Goal: Task Accomplishment & Management: Complete application form

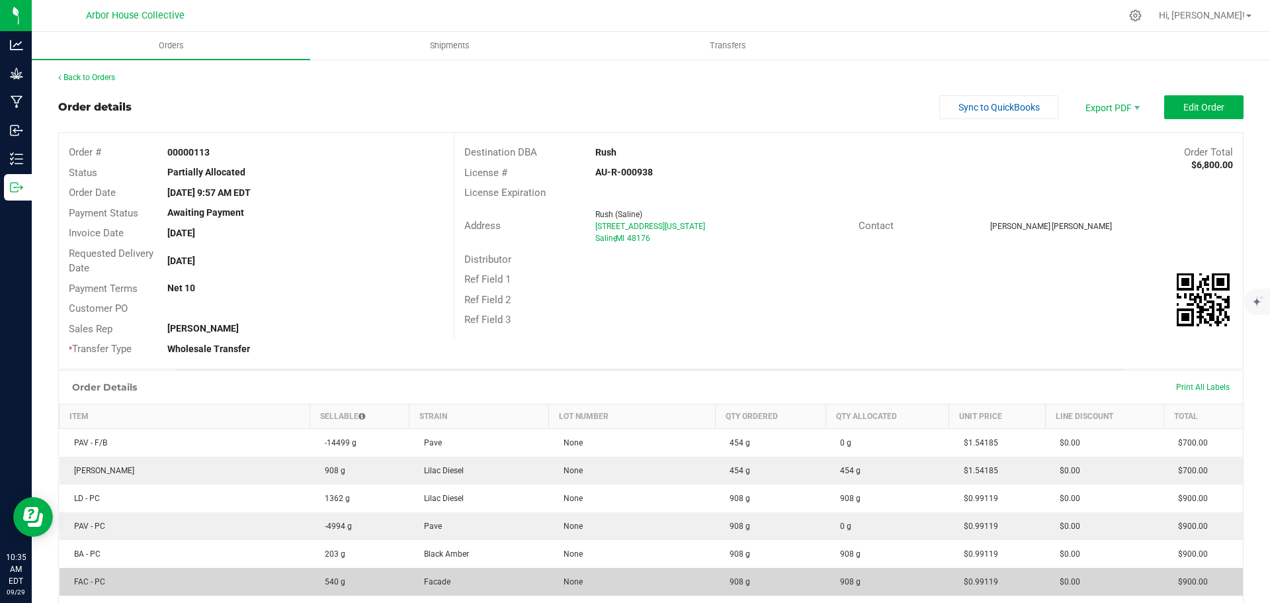
scroll to position [315, 0]
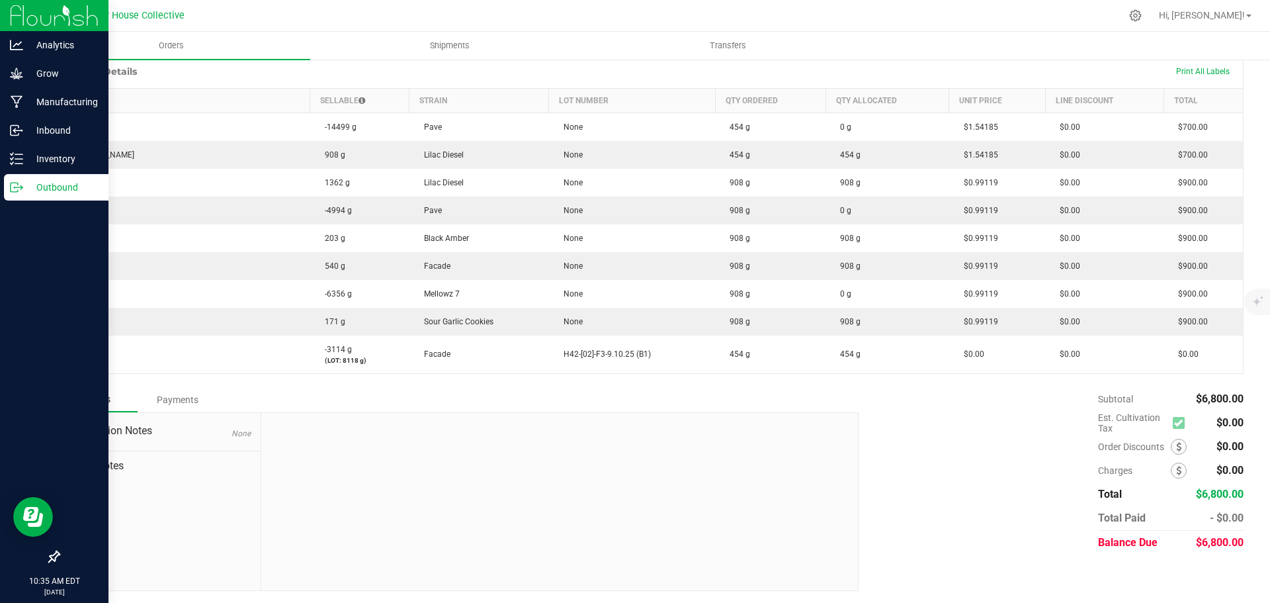
click at [65, 187] on p "Outbound" at bounding box center [62, 187] width 79 height 16
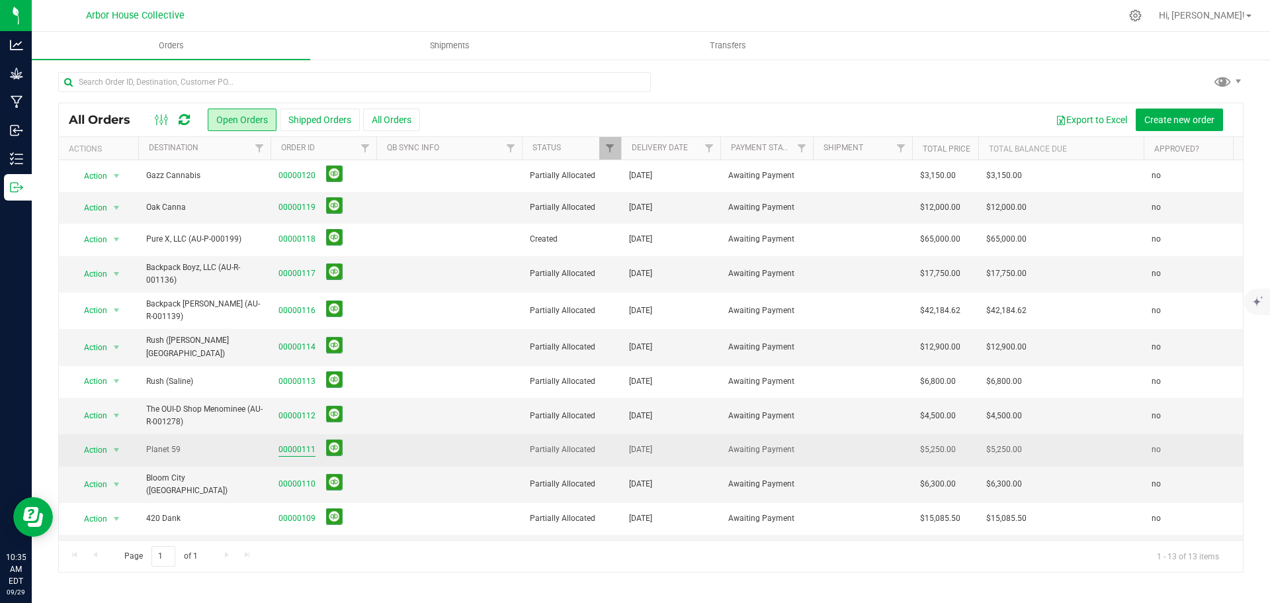
click at [302, 444] on link "00000111" at bounding box center [296, 449] width 37 height 13
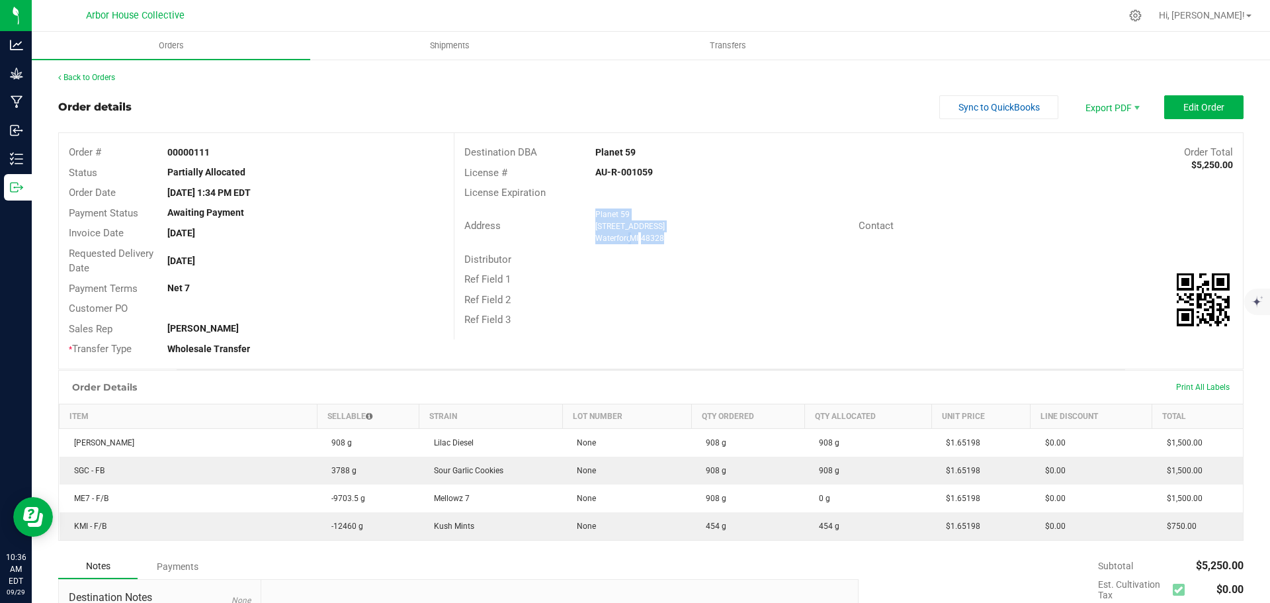
drag, startPoint x: 663, startPoint y: 238, endPoint x: 587, endPoint y: 214, distance: 79.7
click at [589, 214] on div "Planet 59 4641 Highland rd Waterford , MI 48328" at bounding box center [723, 226] width 269 height 36
copy ngx-name-and-address "Planet 59 4641 Highland rd Waterford , MI 48328"
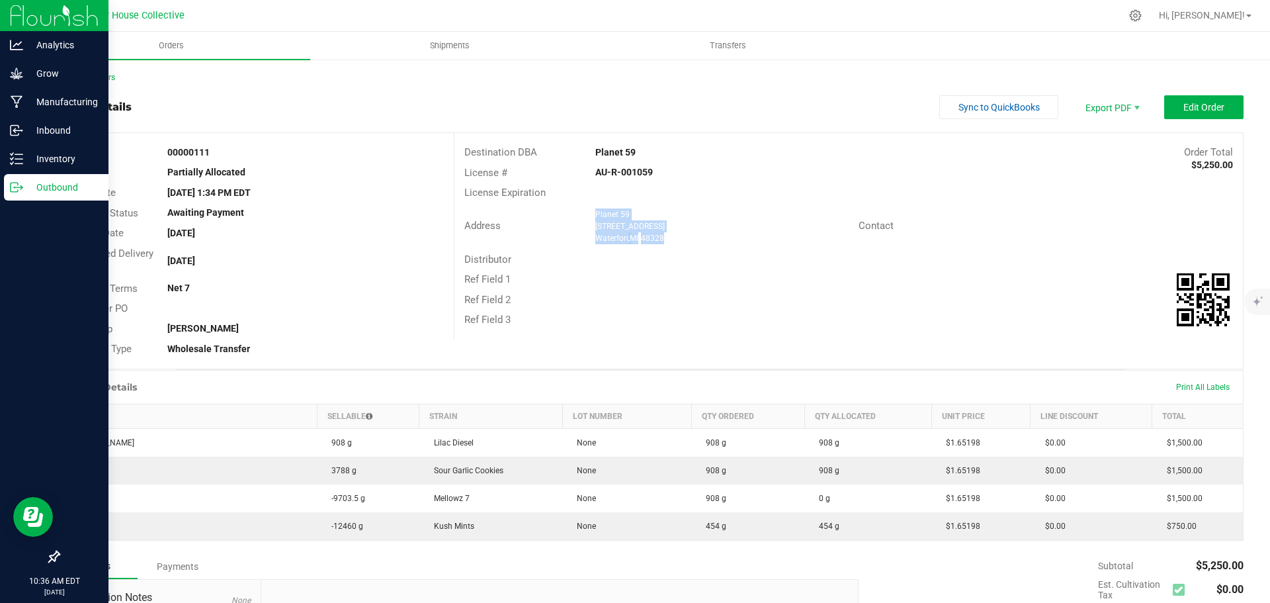
click at [36, 187] on p "Outbound" at bounding box center [62, 187] width 79 height 16
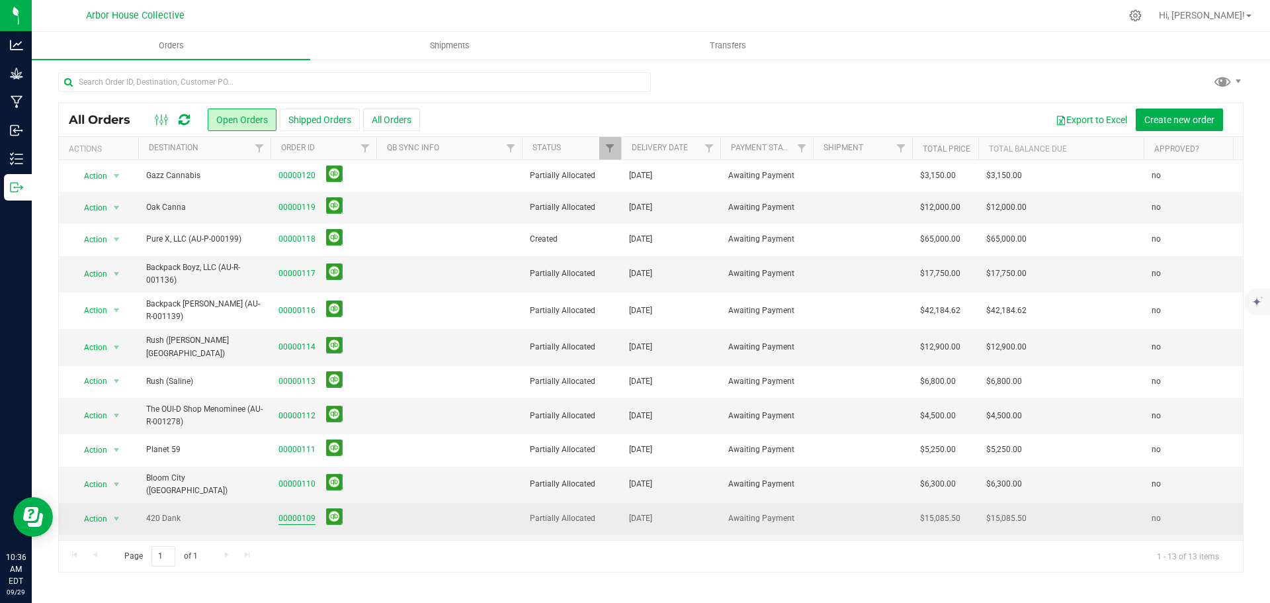
click at [290, 513] on link "00000109" at bounding box center [296, 518] width 37 height 13
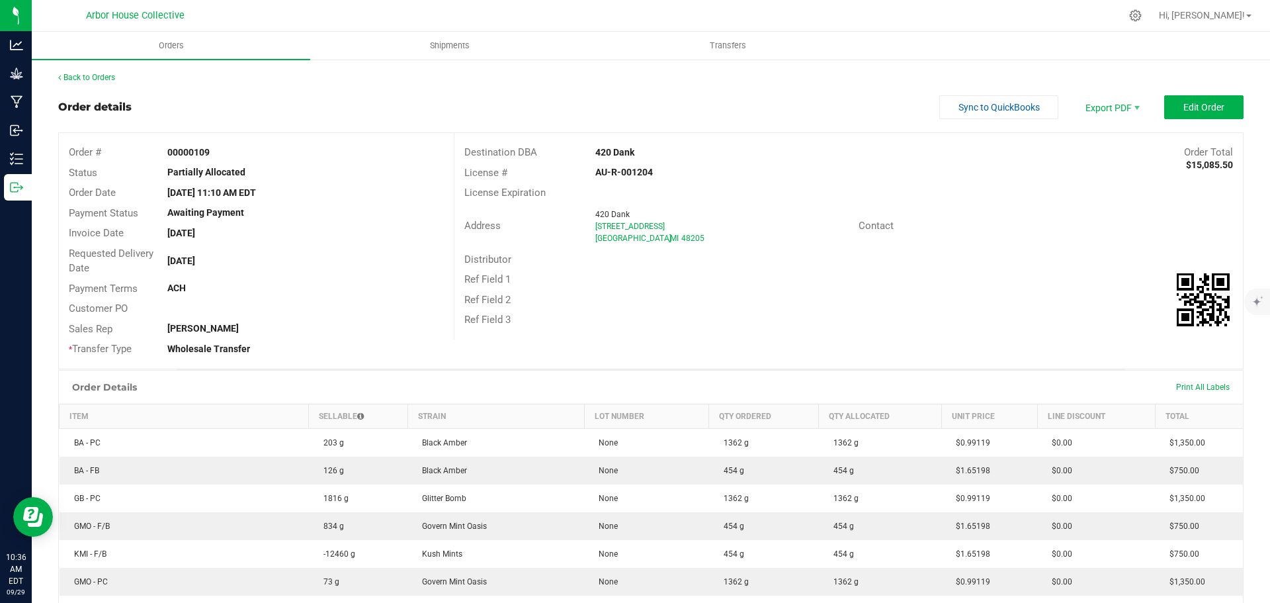
drag, startPoint x: 659, startPoint y: 238, endPoint x: 578, endPoint y: 213, distance: 84.5
click at [578, 213] on div "Address 420 Dank 13510 8 Mile Rd Detroit , MI 48205" at bounding box center [656, 226] width 404 height 41
copy div "420 Dank 13510 8 Mile Rd Detroit , MI 48205"
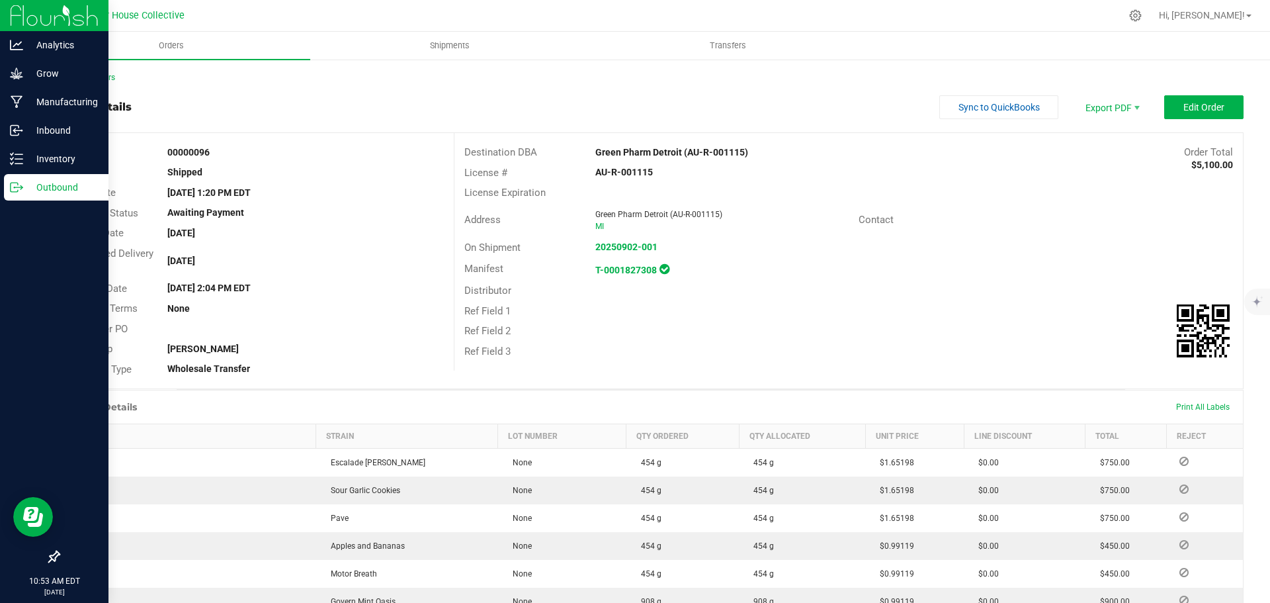
click at [65, 185] on p "Outbound" at bounding box center [62, 187] width 79 height 16
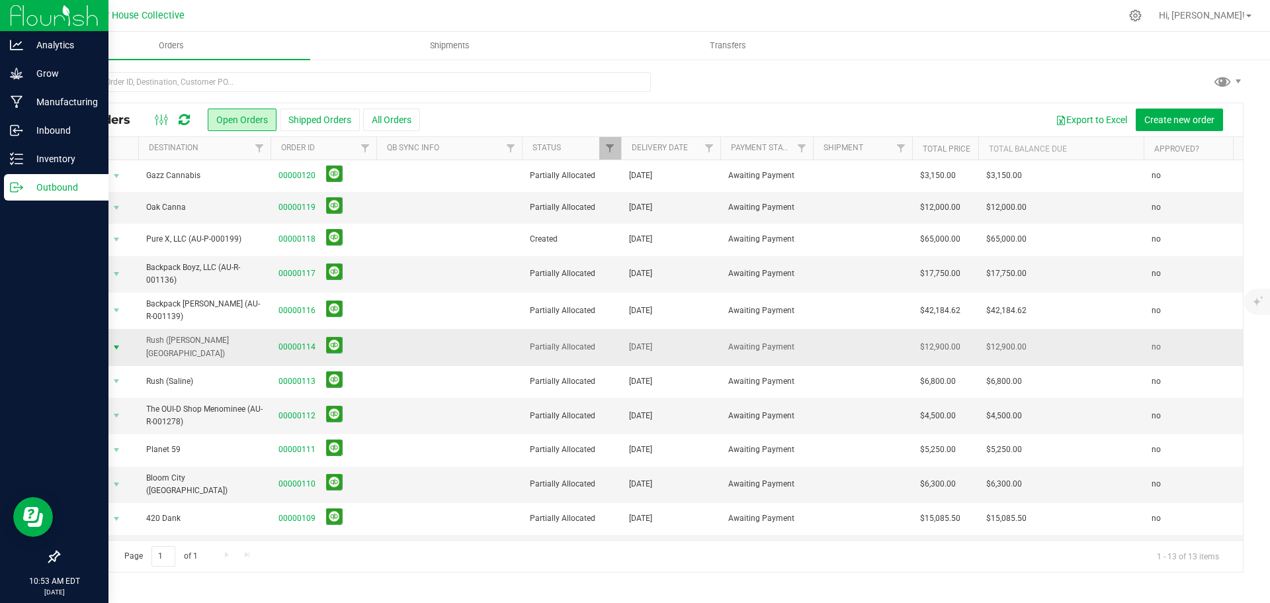
scroll to position [58, 0]
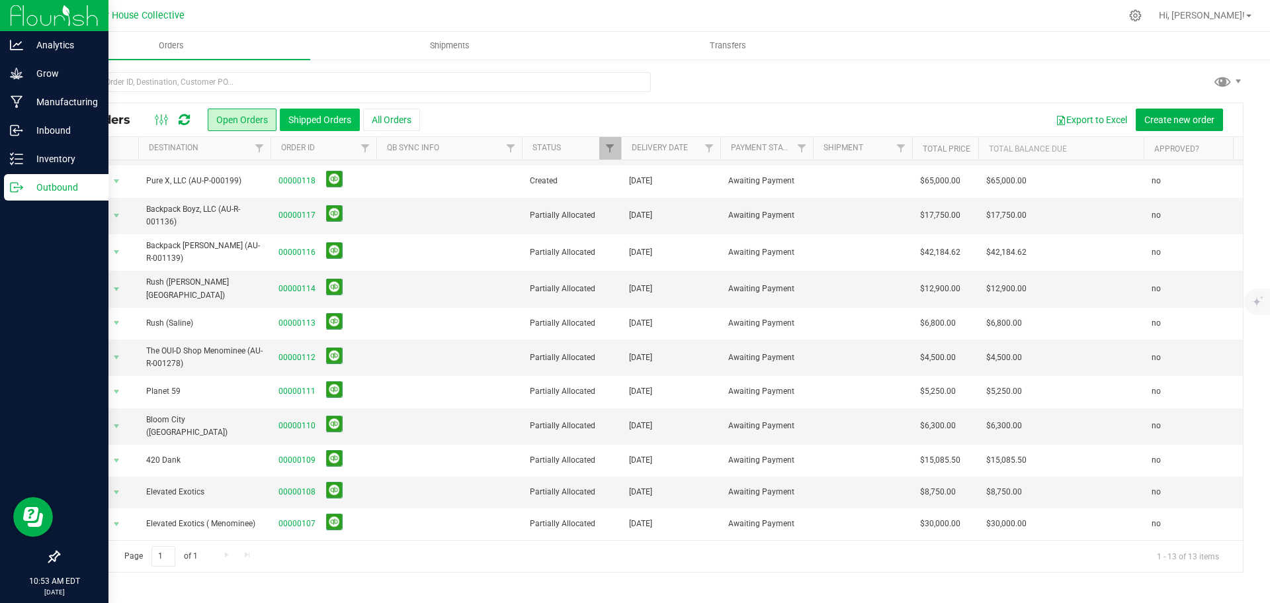
click at [325, 119] on button "Shipped Orders" at bounding box center [320, 119] width 80 height 22
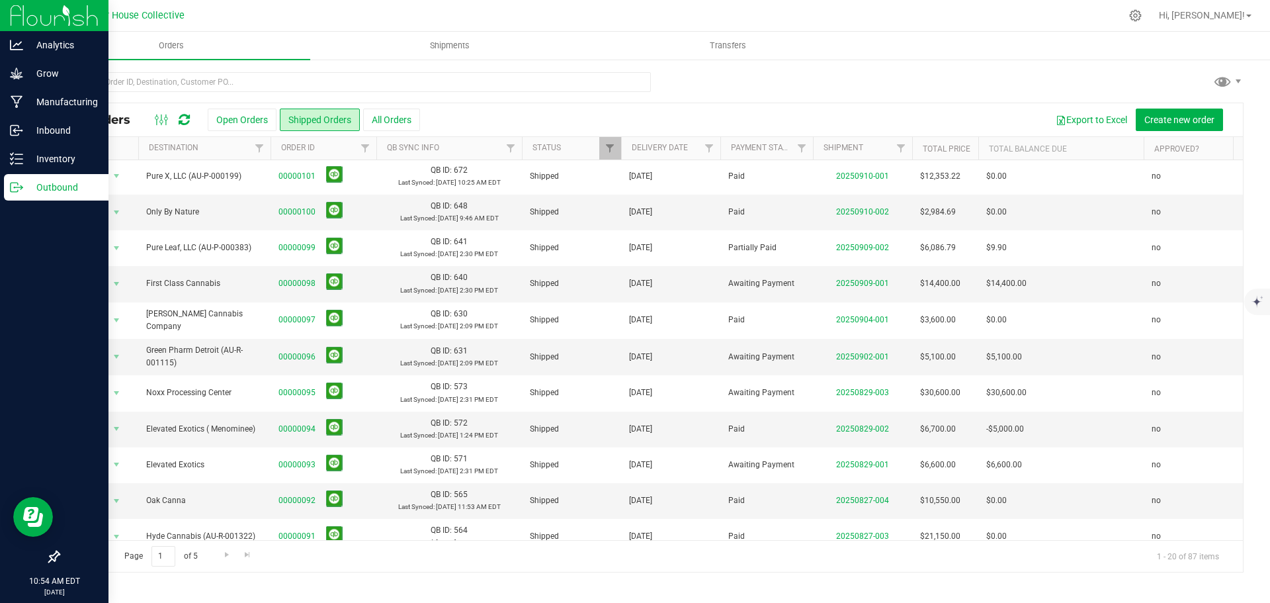
scroll to position [265, 0]
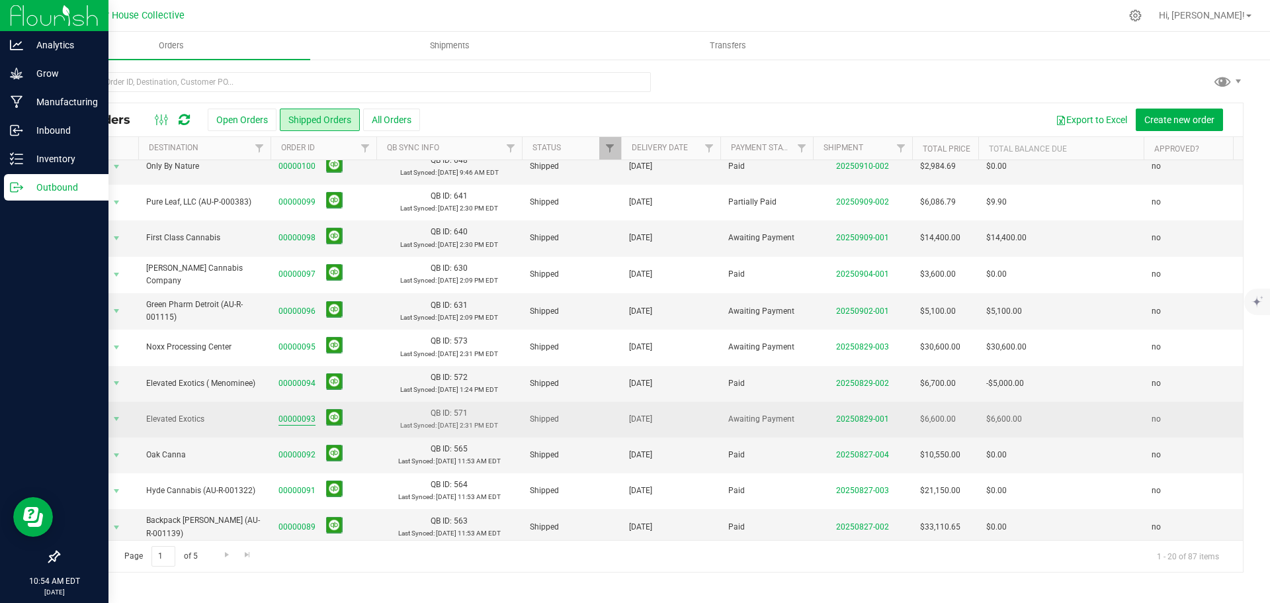
click at [298, 418] on link "00000093" at bounding box center [296, 419] width 37 height 13
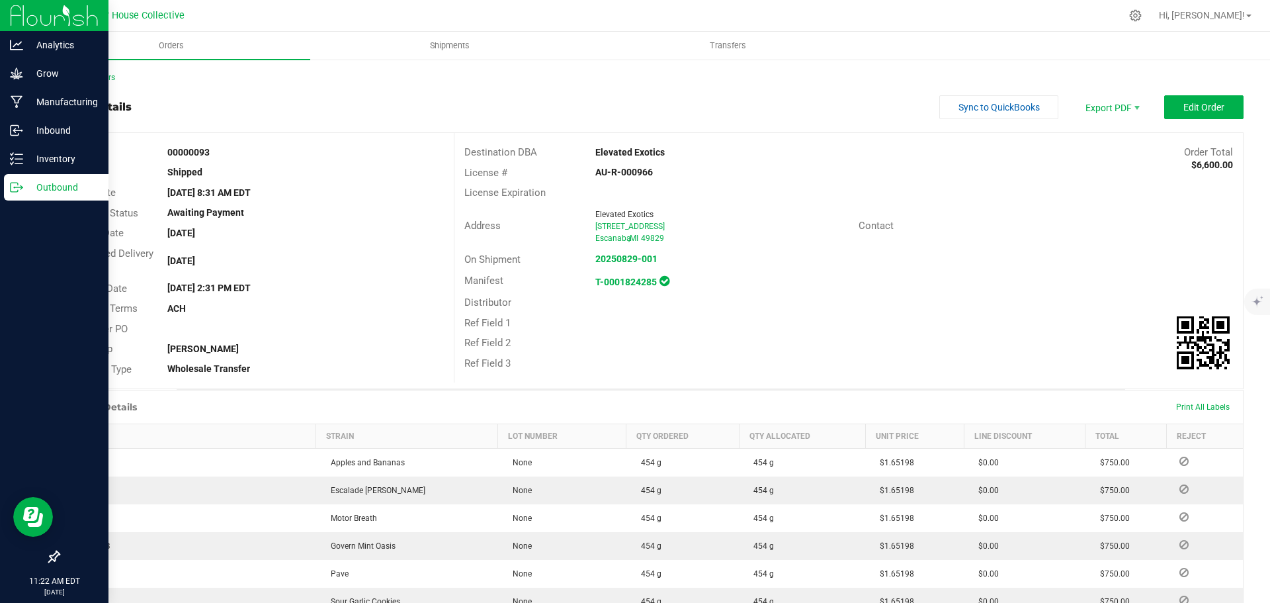
click at [19, 188] on icon at bounding box center [16, 187] width 13 height 13
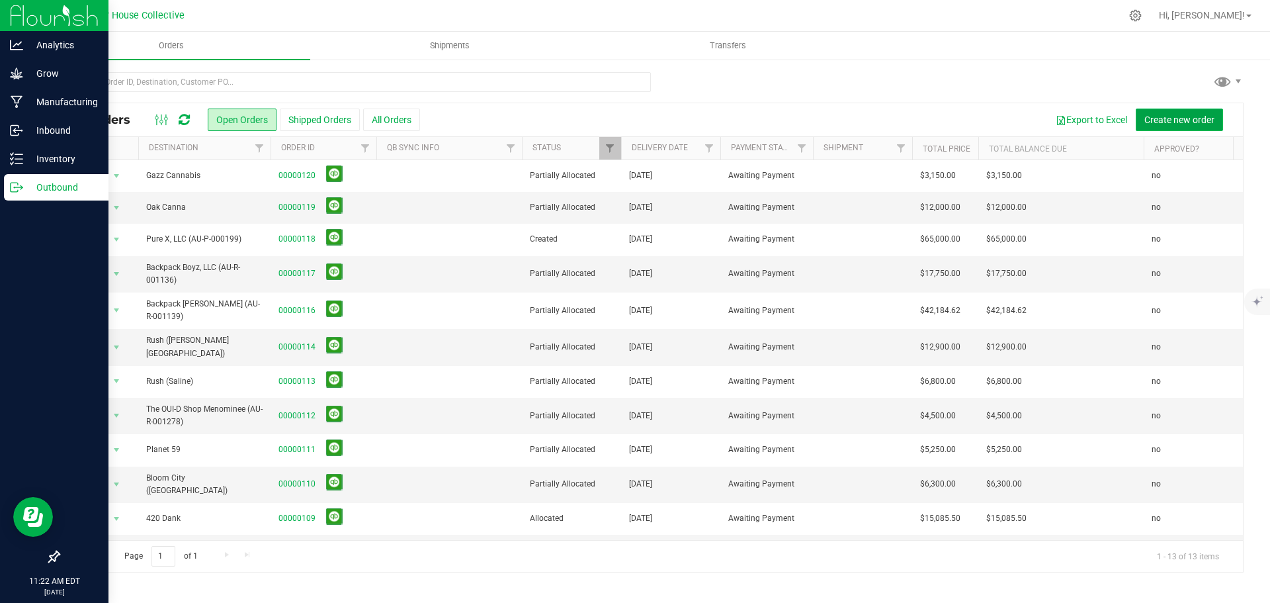
click at [1167, 120] on span "Create new order" at bounding box center [1179, 119] width 70 height 11
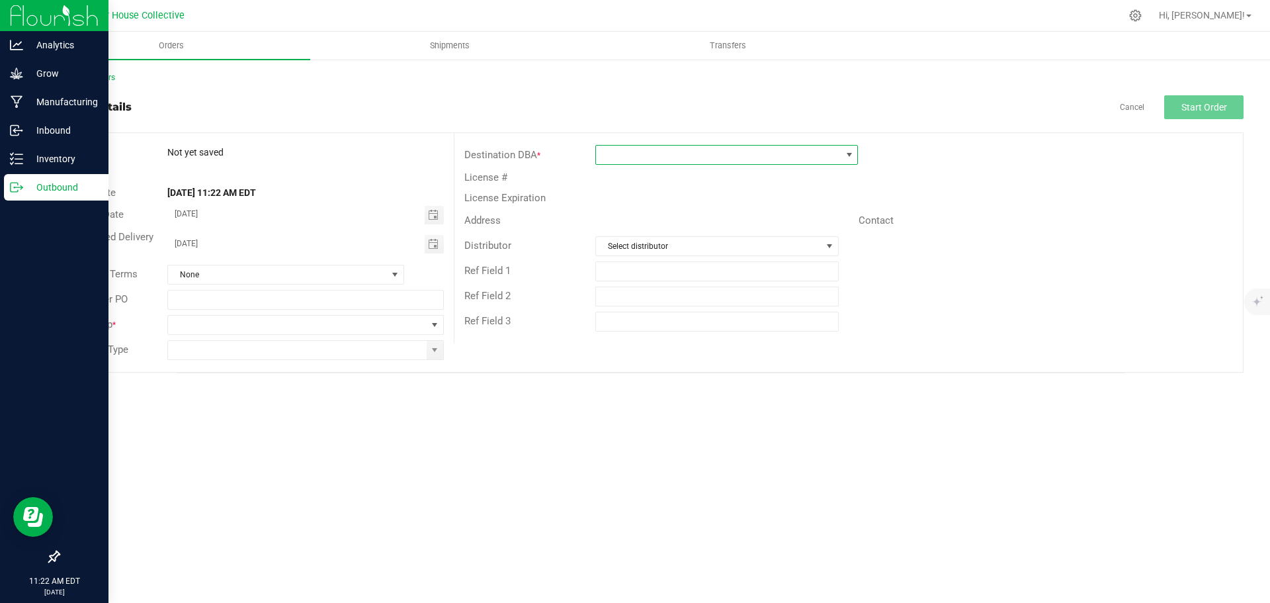
click at [640, 159] on span at bounding box center [718, 155] width 245 height 19
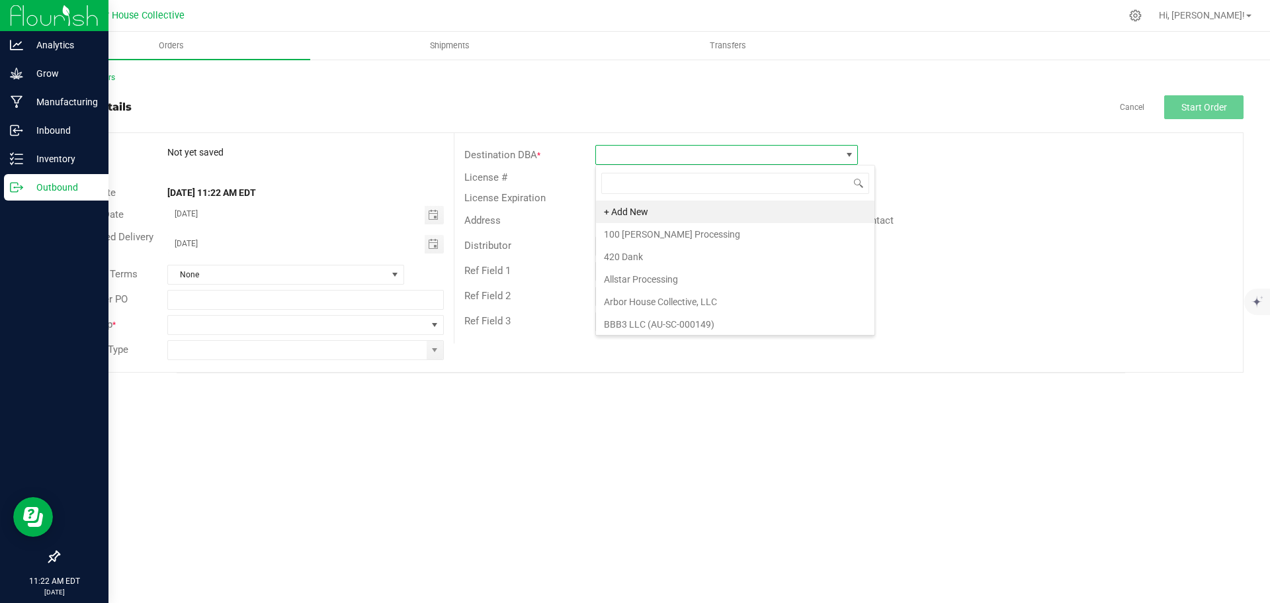
scroll to position [20, 263]
type input "Rush"
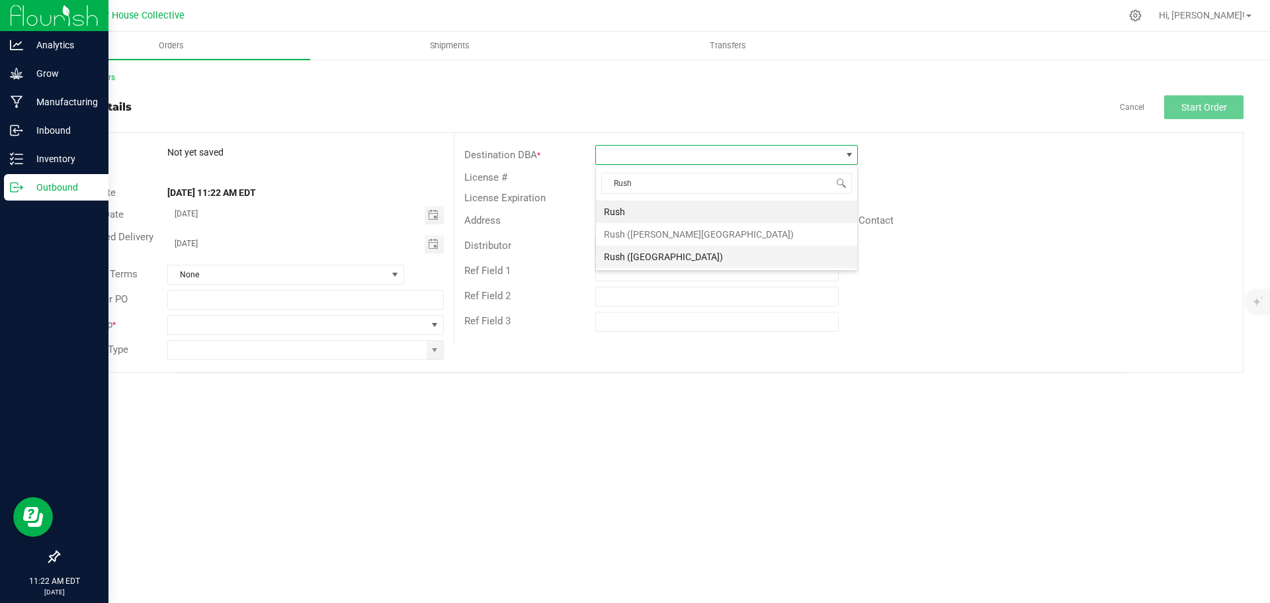
click at [637, 257] on li "Rush ([GEOGRAPHIC_DATA])" at bounding box center [726, 256] width 261 height 22
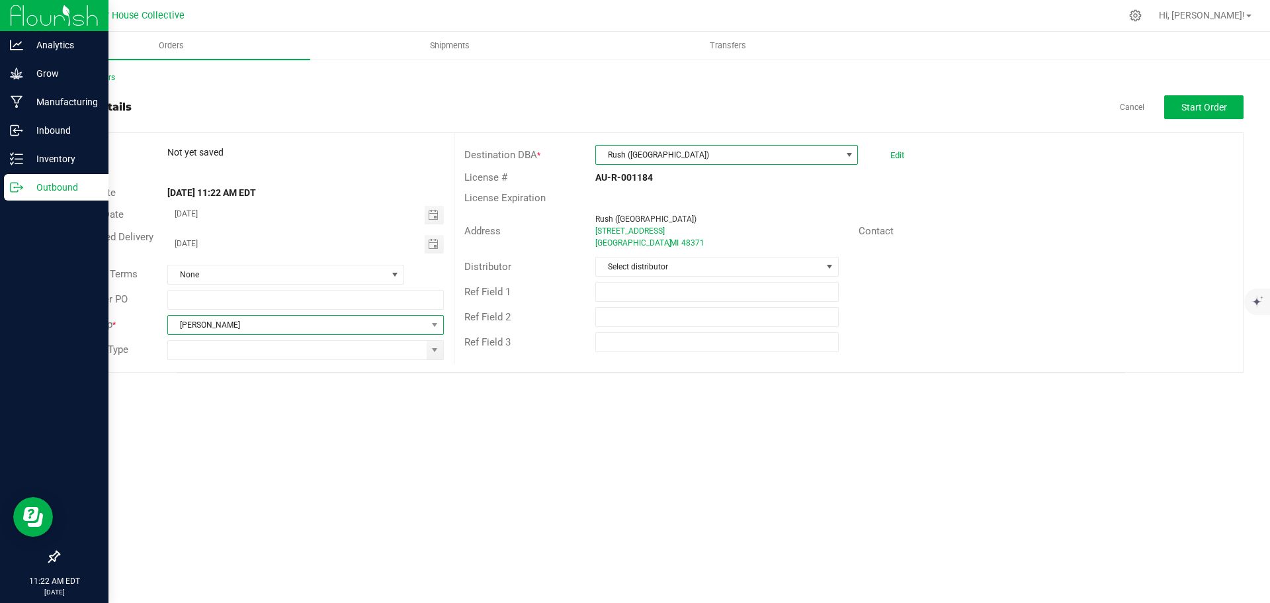
click at [337, 326] on span "[PERSON_NAME]" at bounding box center [297, 324] width 258 height 19
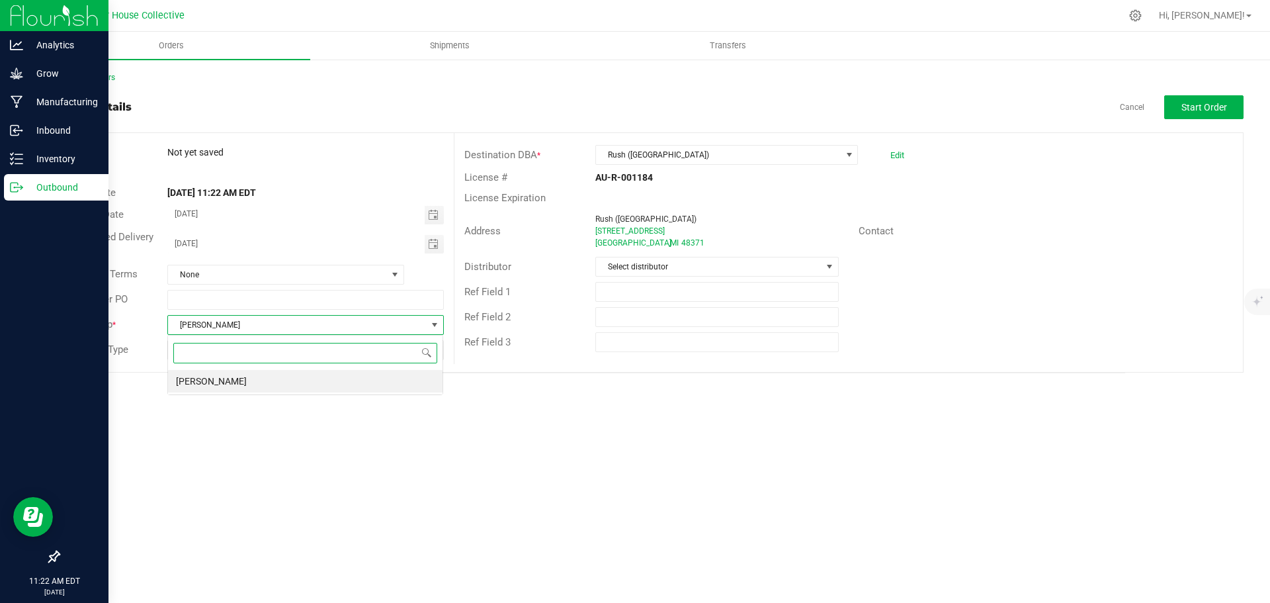
scroll to position [20, 276]
click at [280, 386] on li "[PERSON_NAME]" at bounding box center [305, 381] width 274 height 22
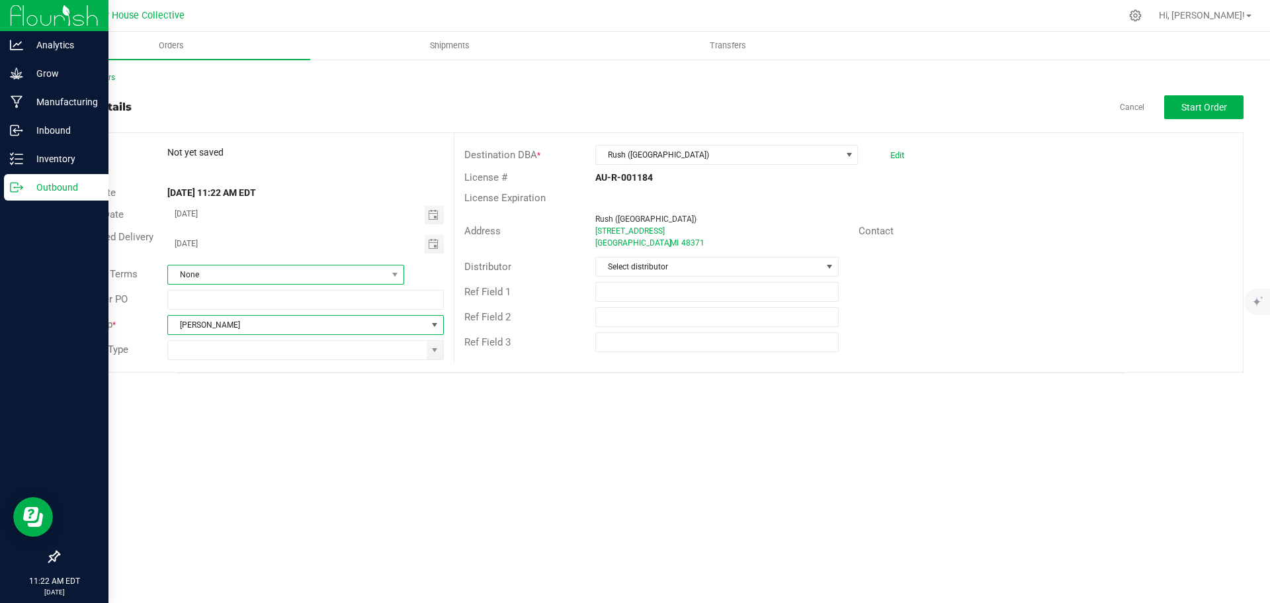
click at [318, 276] on span "None" at bounding box center [277, 274] width 219 height 19
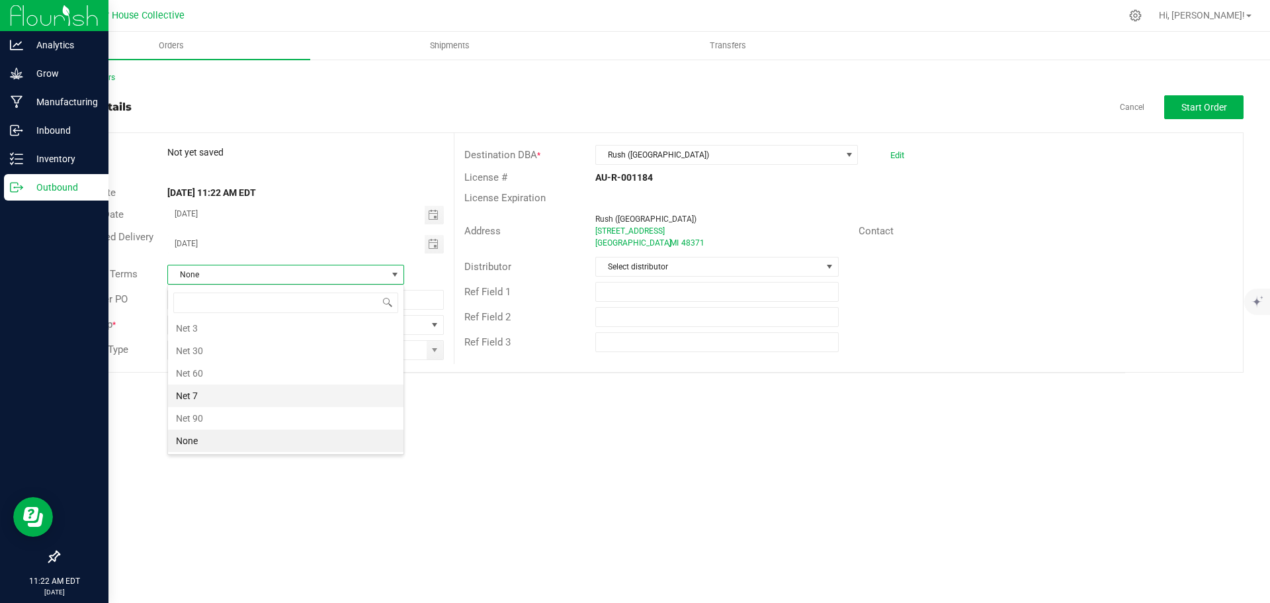
click at [224, 395] on li "Net 7" at bounding box center [285, 395] width 235 height 22
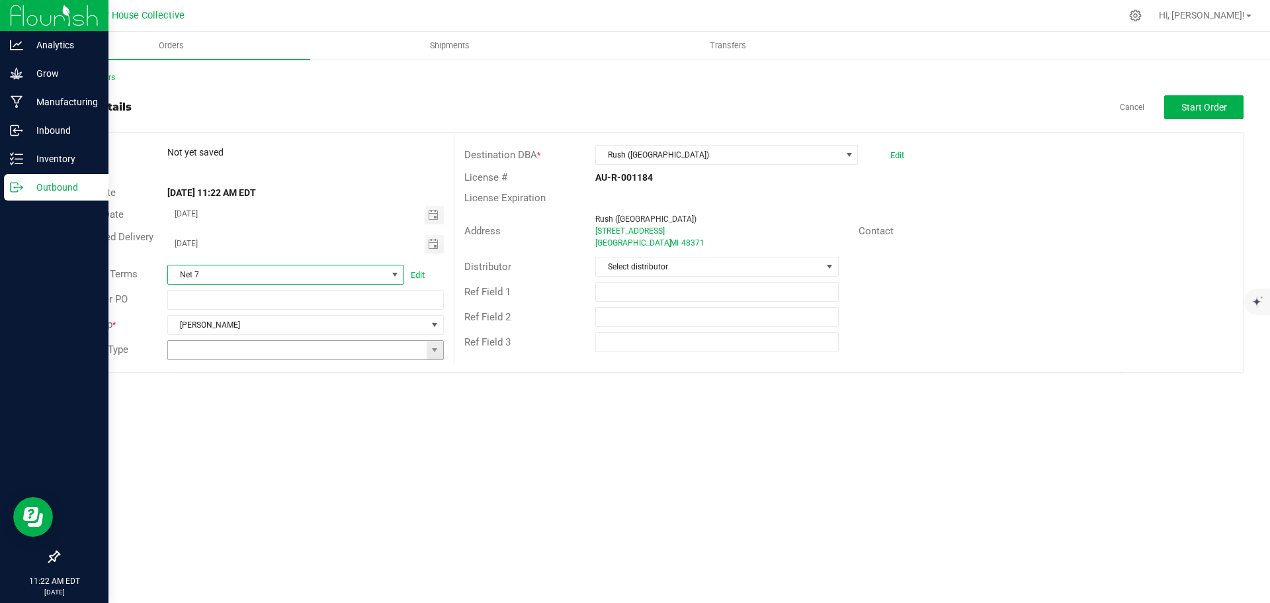
click at [388, 348] on input at bounding box center [297, 350] width 258 height 19
click at [441, 351] on span at bounding box center [435, 350] width 17 height 19
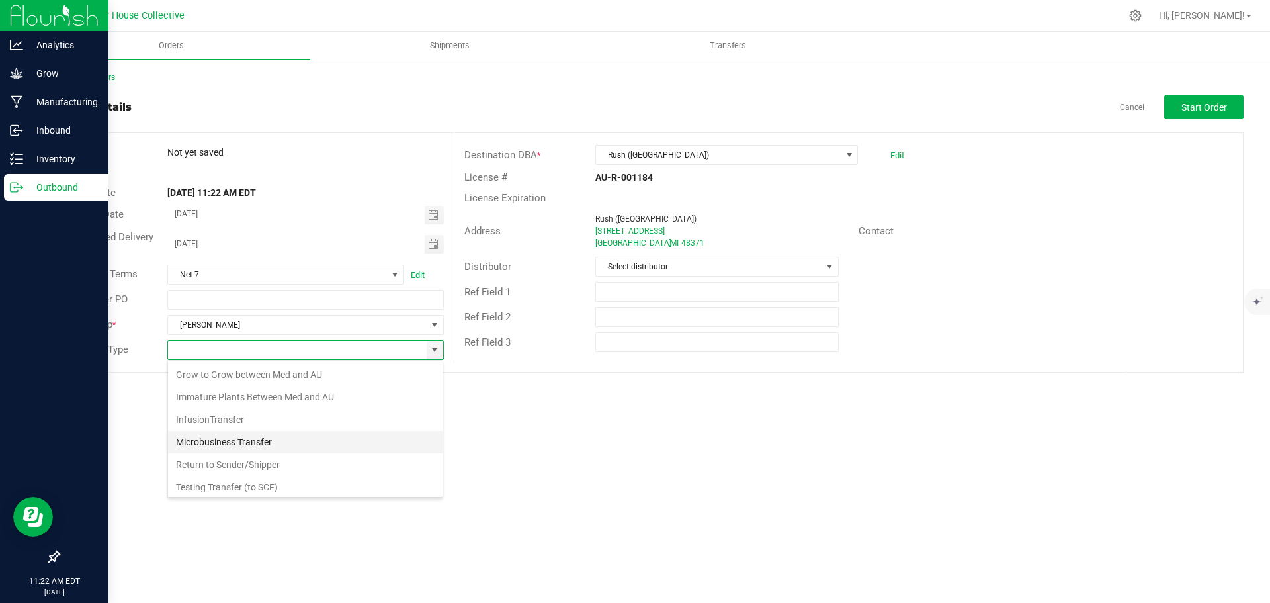
scroll to position [138, 0]
click at [262, 453] on li "Wholesale Transfer" at bounding box center [305, 461] width 274 height 22
type input "Wholesale Transfer"
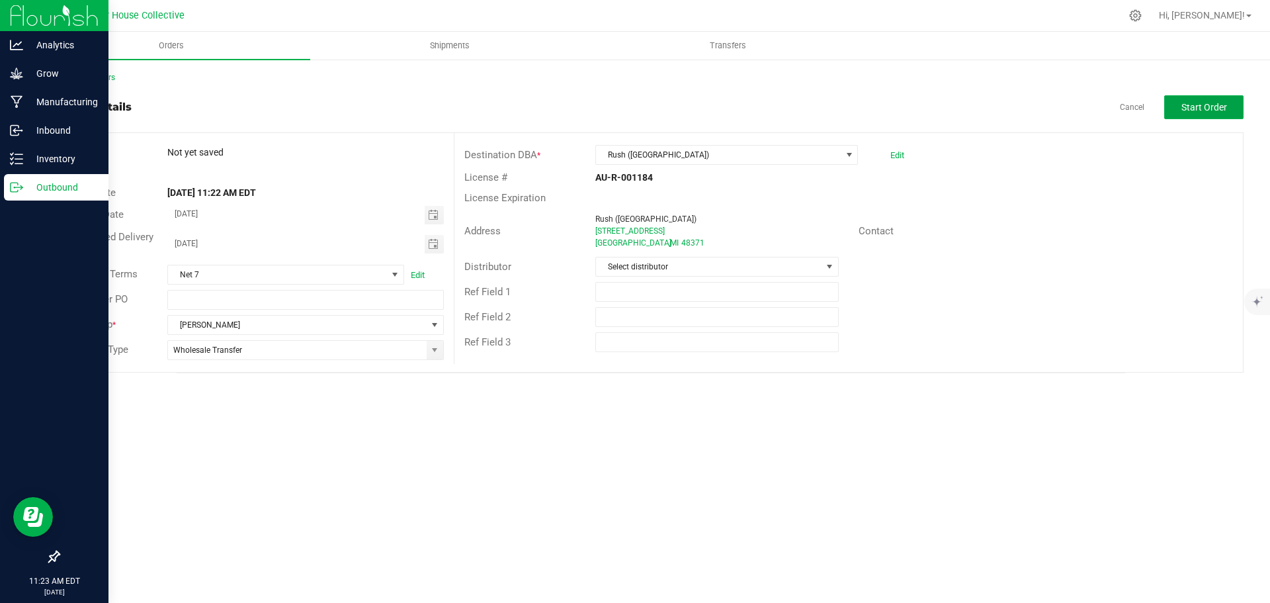
click at [1208, 111] on span "Start Order" at bounding box center [1204, 107] width 46 height 11
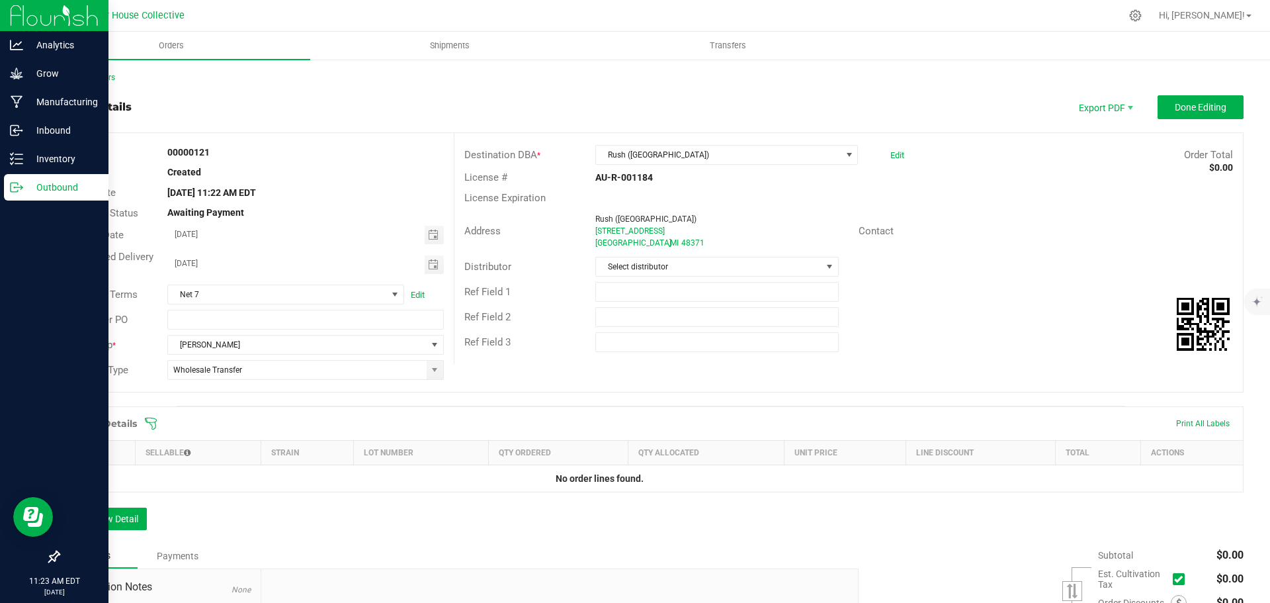
scroll to position [157, 0]
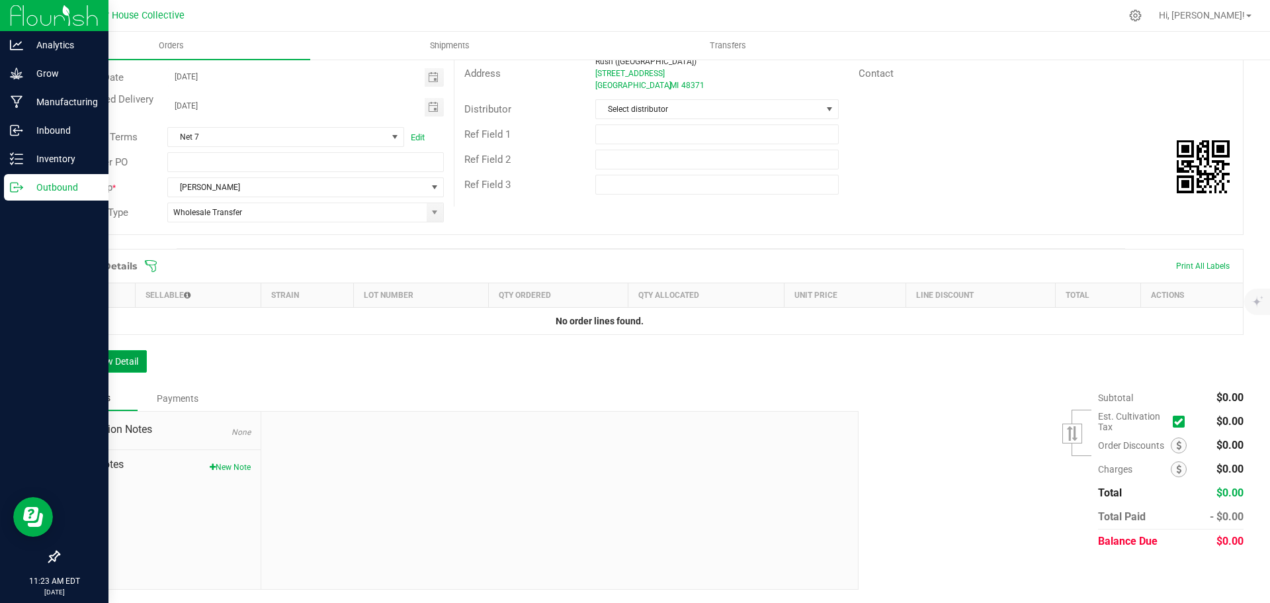
click at [117, 366] on button "Add New Detail" at bounding box center [102, 361] width 89 height 22
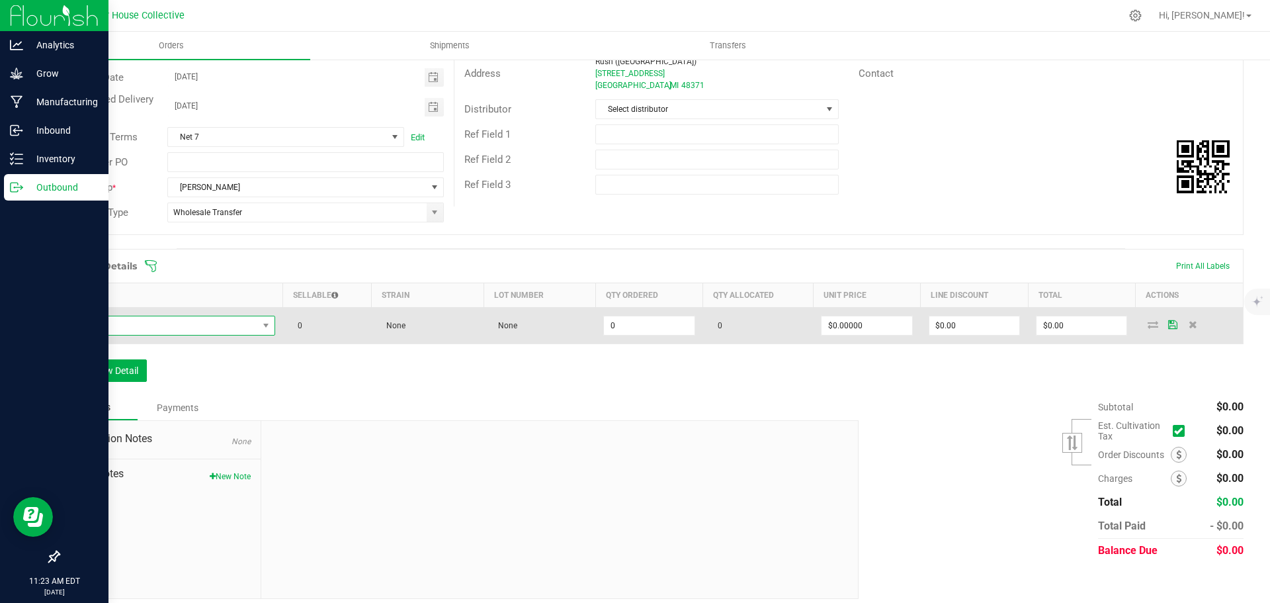
click at [223, 329] on span "NO DATA FOUND" at bounding box center [163, 325] width 190 height 19
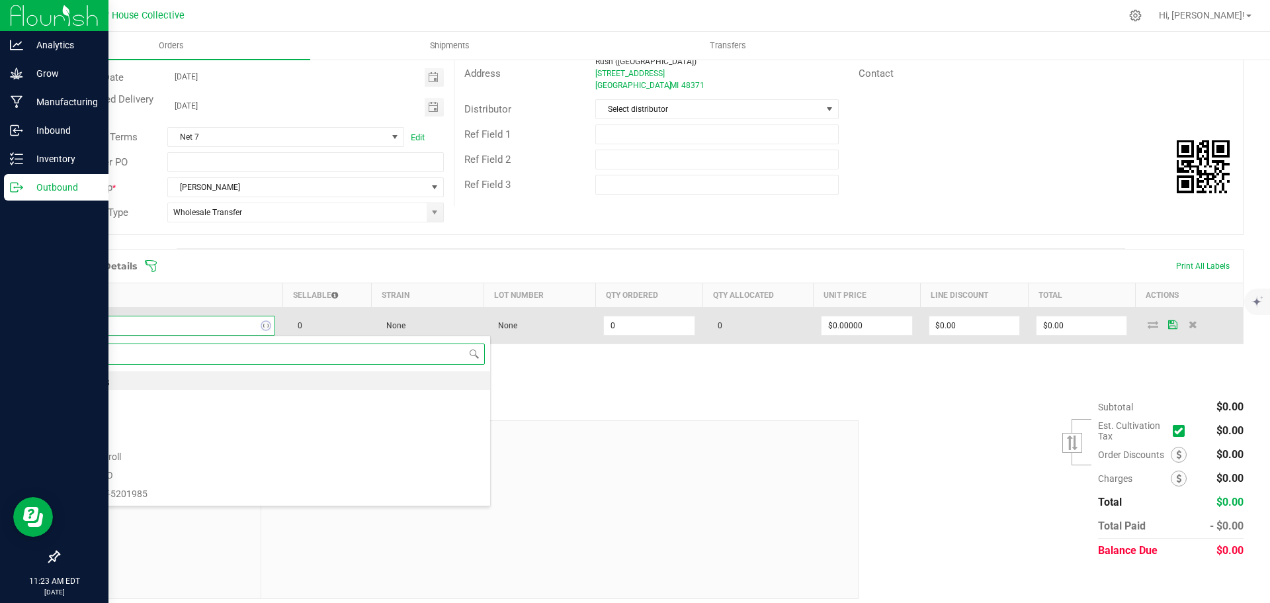
type input "FAC"
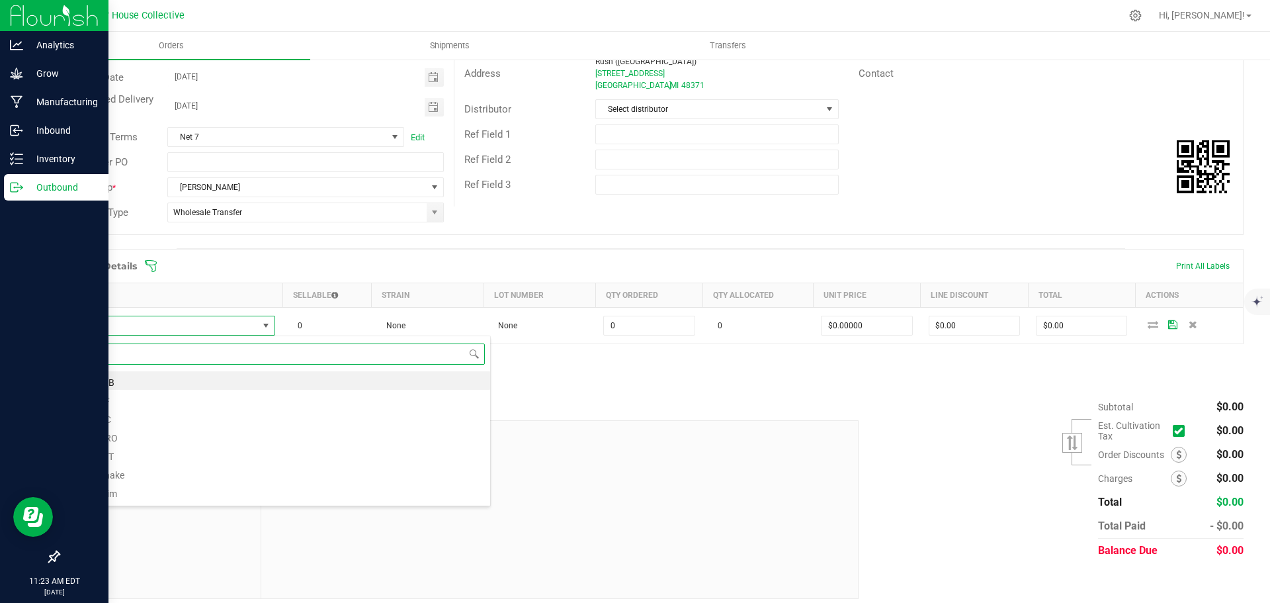
click at [128, 382] on li "FAC - F/B" at bounding box center [279, 380] width 422 height 19
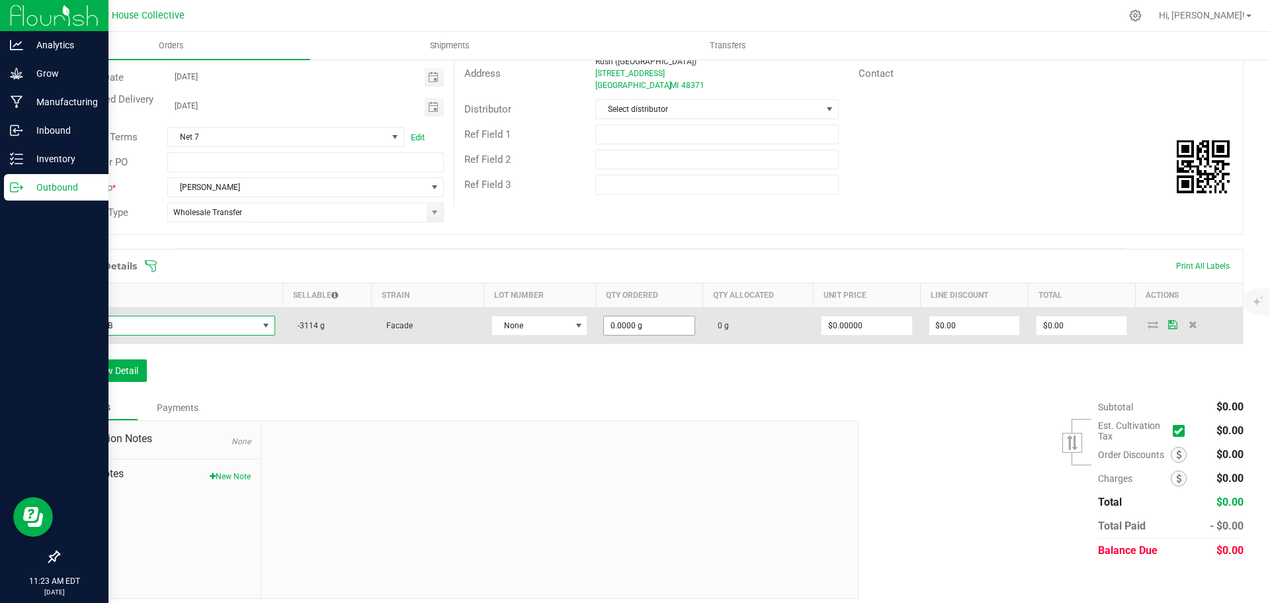
type input "0"
click at [652, 329] on input "0" at bounding box center [649, 325] width 90 height 19
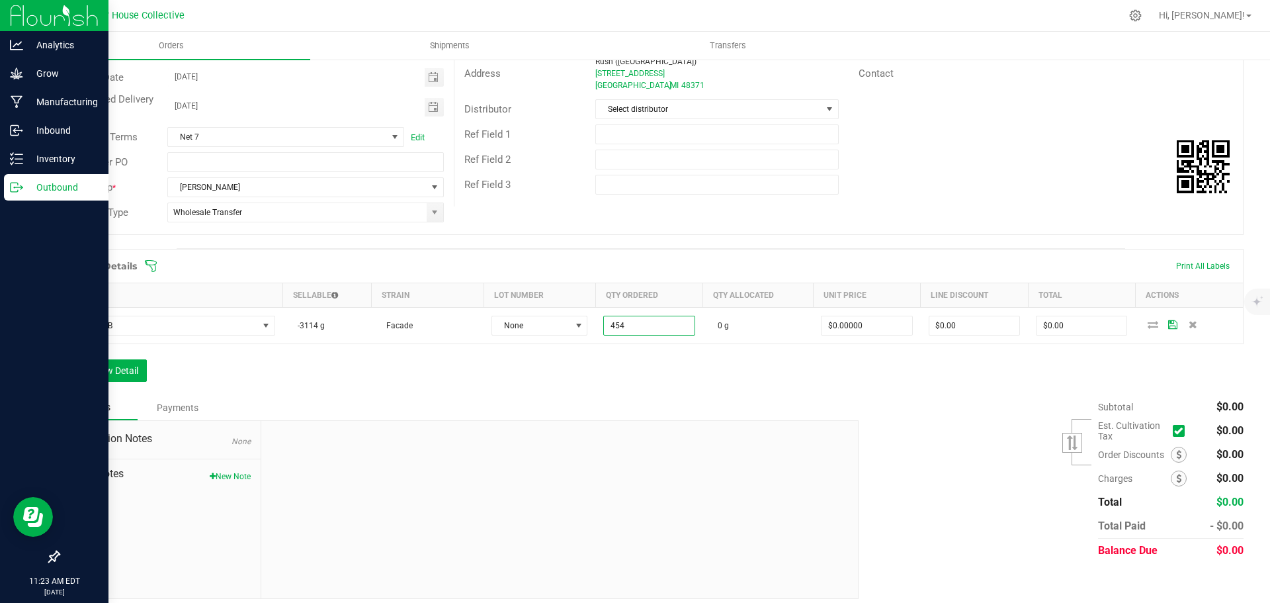
type input "454.0000 g"
click at [678, 386] on div "Order Details Print All Labels Item Sellable Strain Lot Number Qty Ordered Qty …" at bounding box center [650, 322] width 1185 height 146
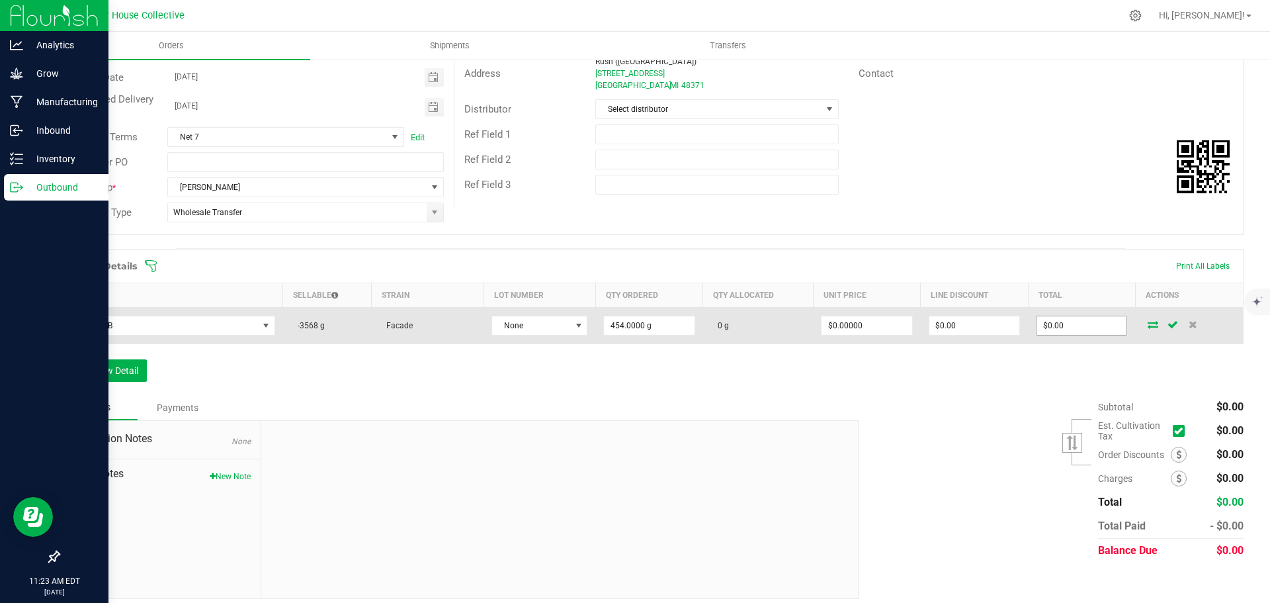
type input "0"
click at [1072, 329] on input "0" at bounding box center [1081, 325] width 90 height 19
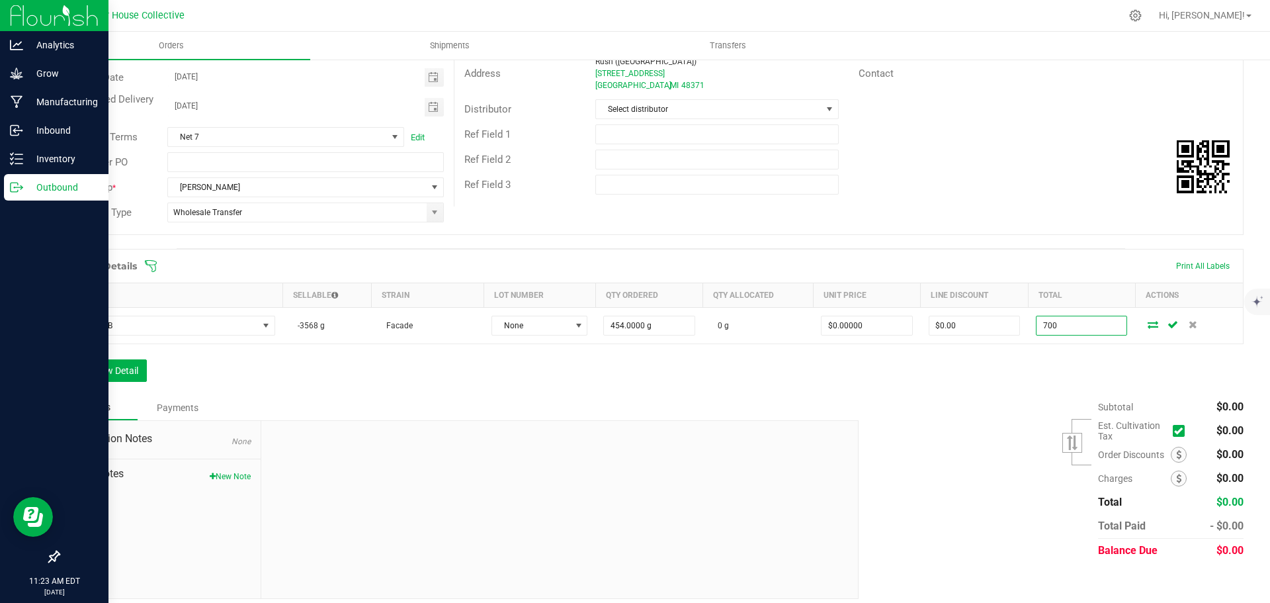
type input "700"
type input "$1.54185"
type input "$700.00"
click at [1009, 449] on div "Subtotal $0.00 Est. Cultivation Tax" at bounding box center [1046, 478] width 395 height 167
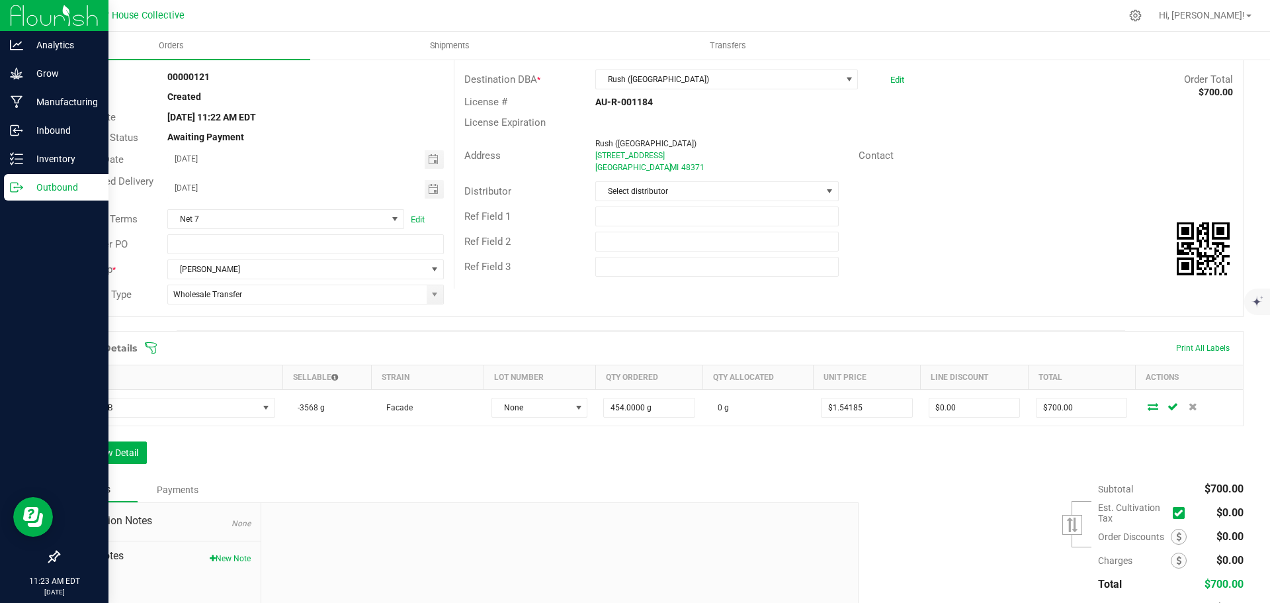
scroll to position [0, 0]
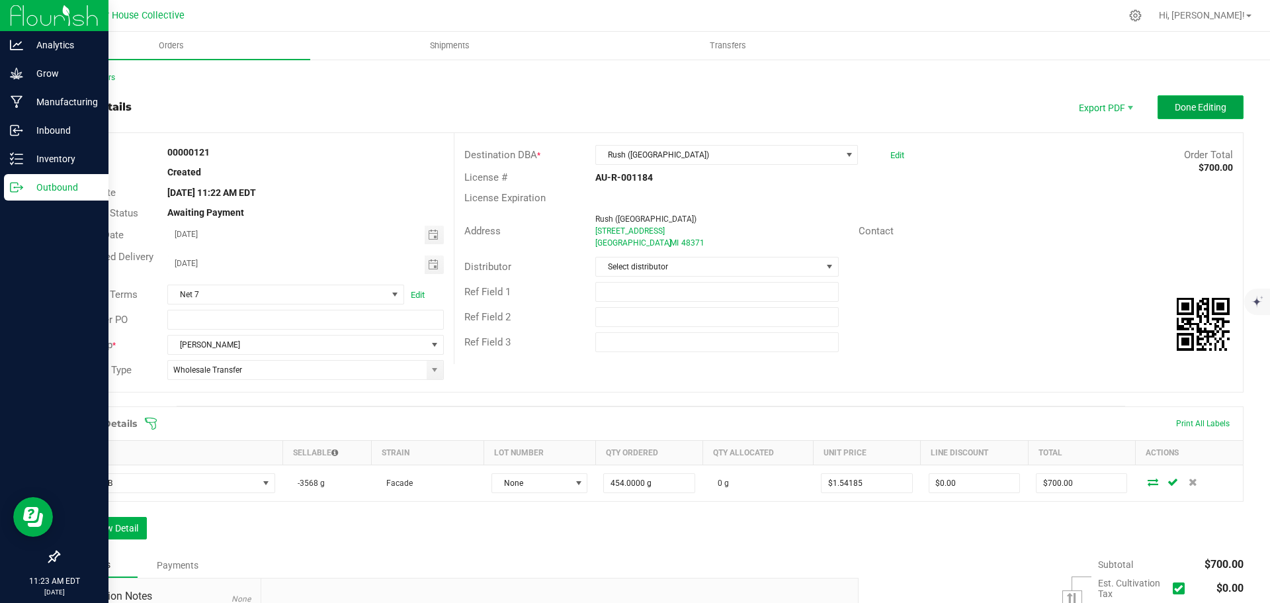
click at [1175, 106] on span "Done Editing" at bounding box center [1201, 107] width 52 height 11
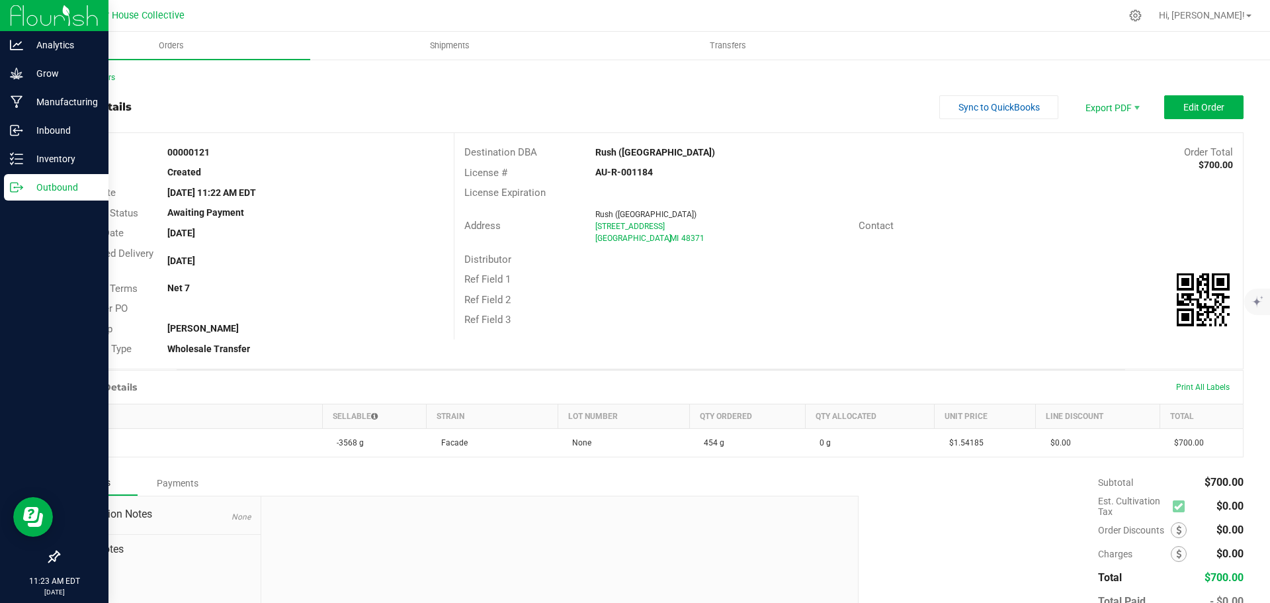
click at [49, 187] on p "Outbound" at bounding box center [62, 187] width 79 height 16
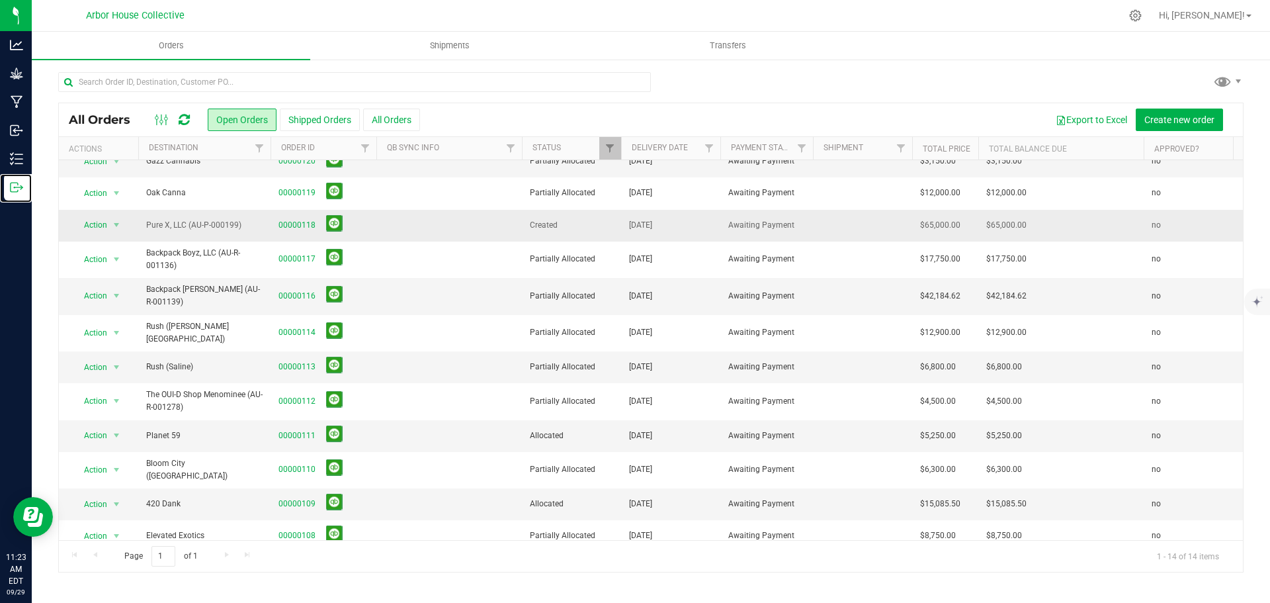
scroll to position [90, 0]
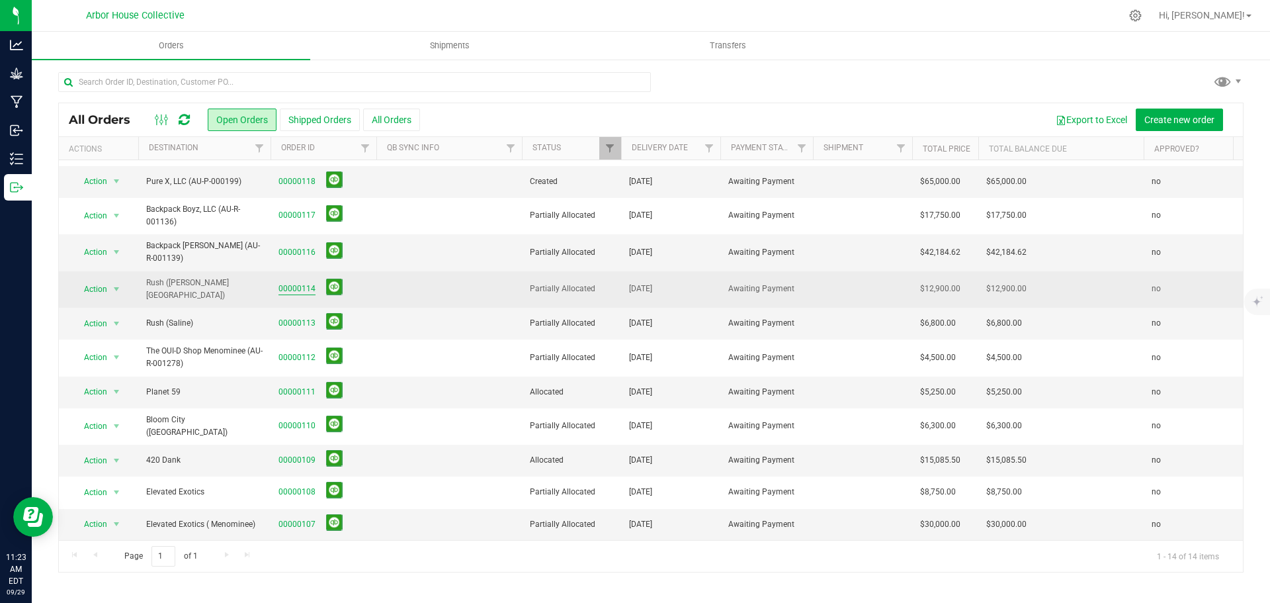
click at [296, 286] on link "00000114" at bounding box center [296, 288] width 37 height 13
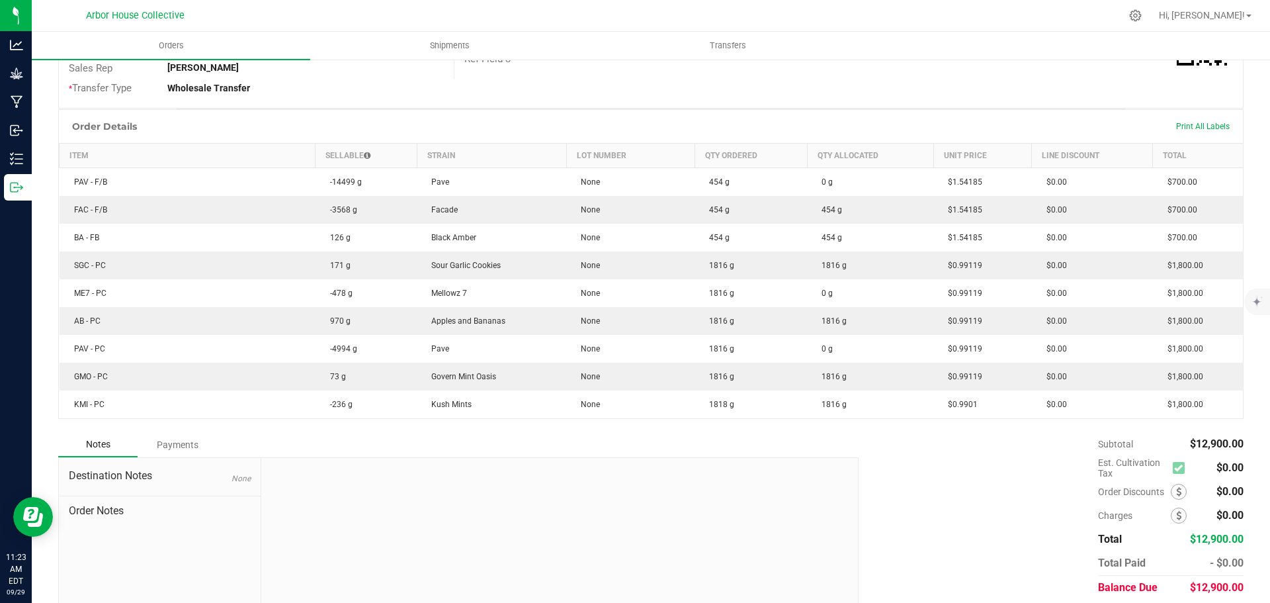
scroll to position [265, 0]
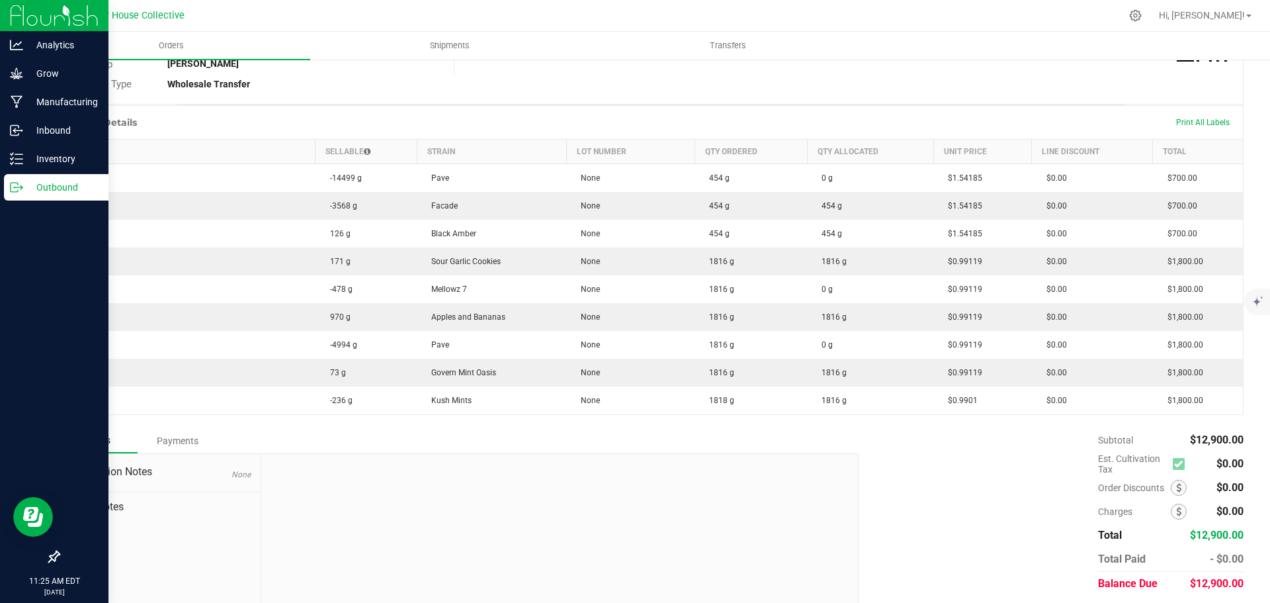
click at [62, 190] on p "Outbound" at bounding box center [62, 187] width 79 height 16
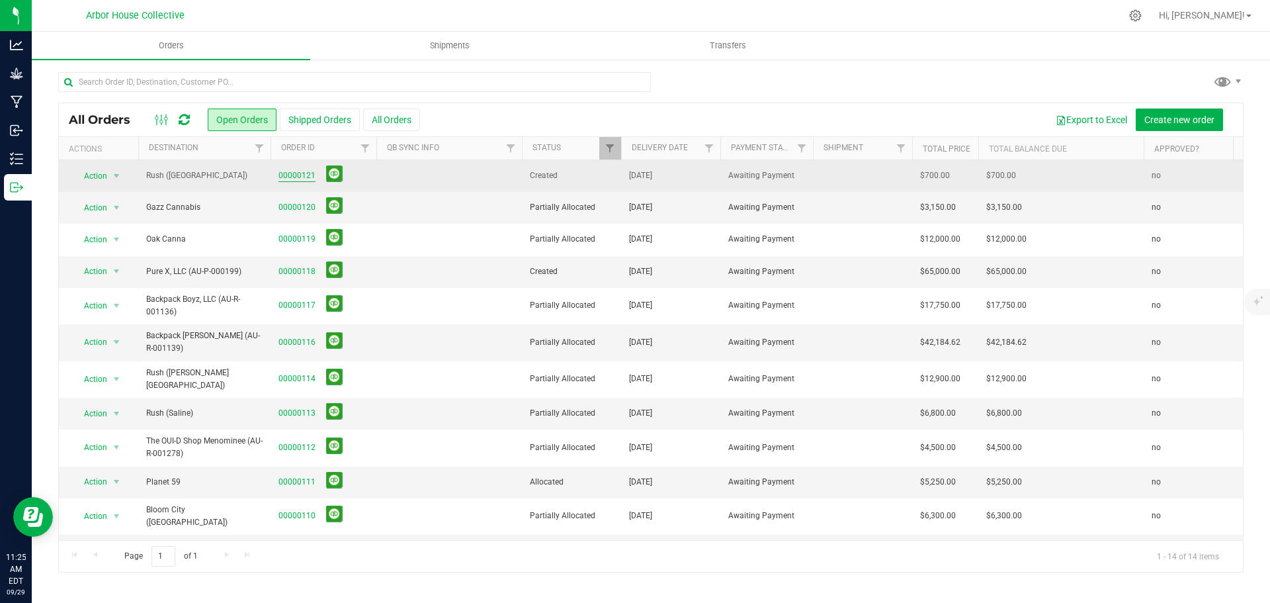
click at [296, 176] on link "00000121" at bounding box center [296, 175] width 37 height 13
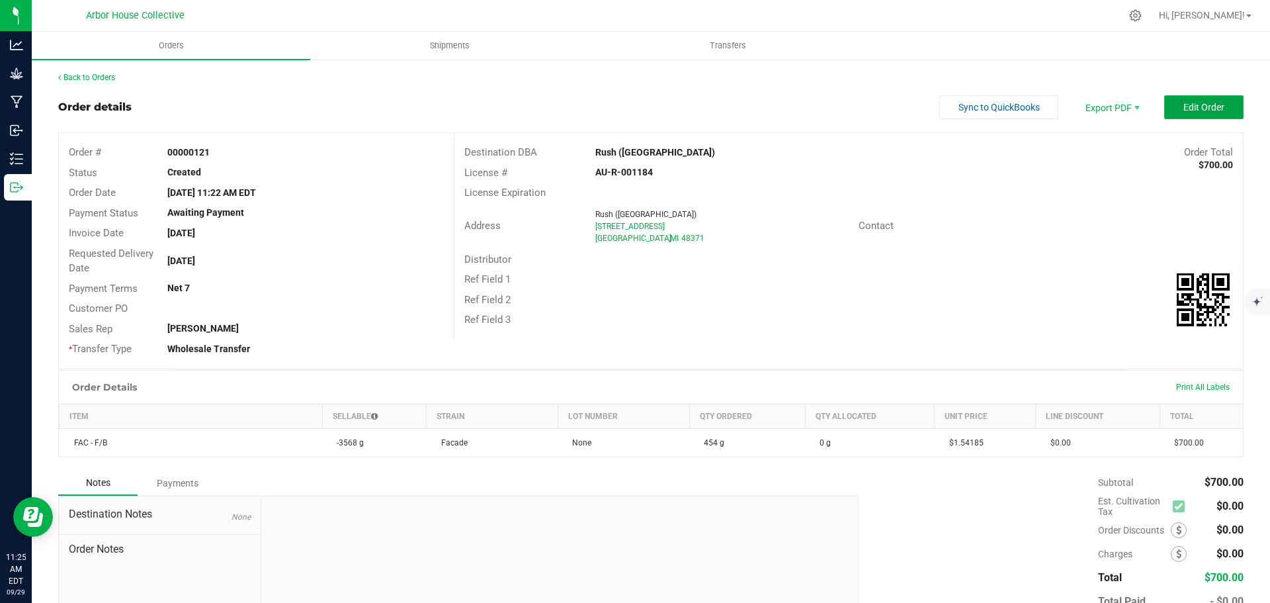
click at [1171, 109] on button "Edit Order" at bounding box center [1203, 107] width 79 height 24
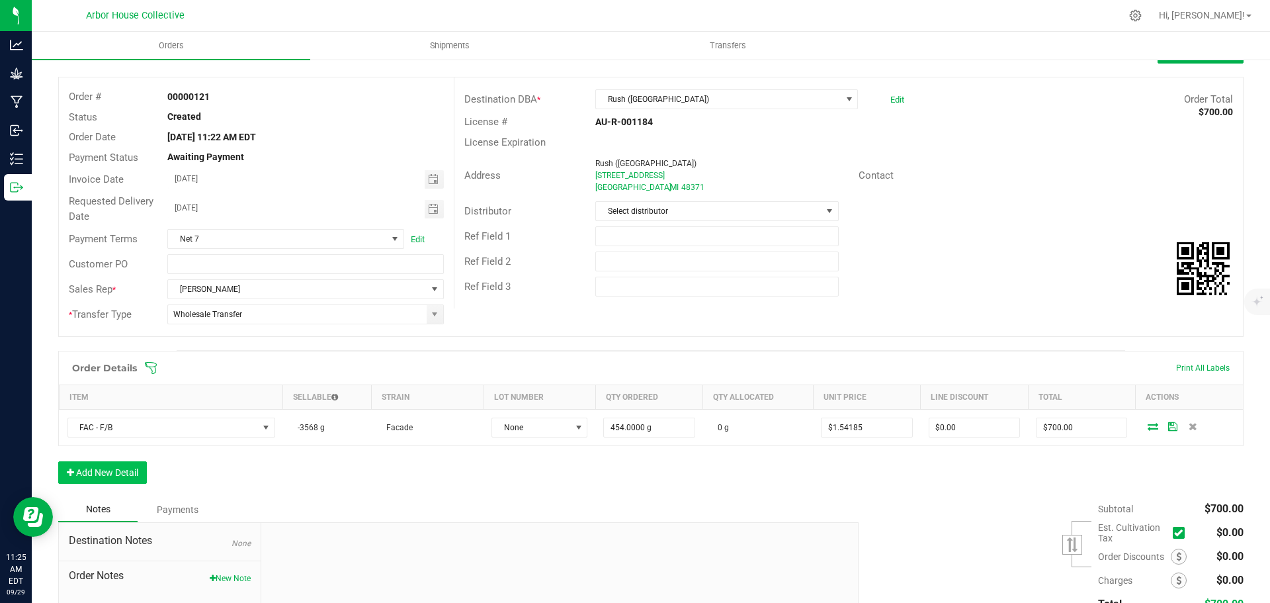
scroll to position [132, 0]
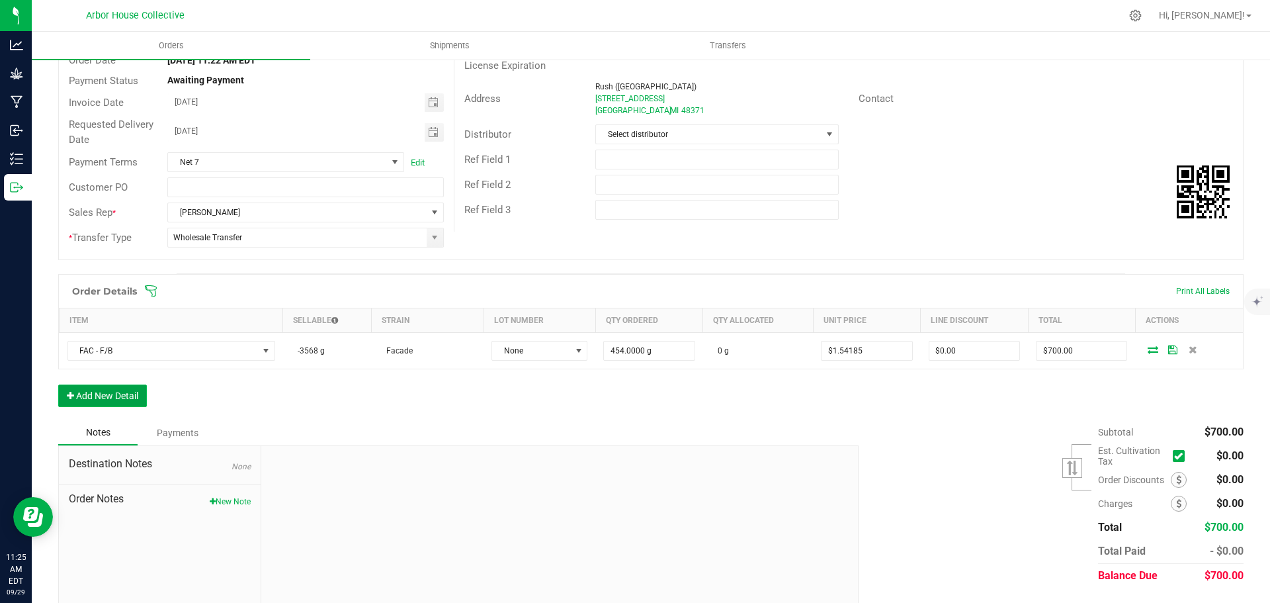
click at [96, 396] on button "Add New Detail" at bounding box center [102, 395] width 89 height 22
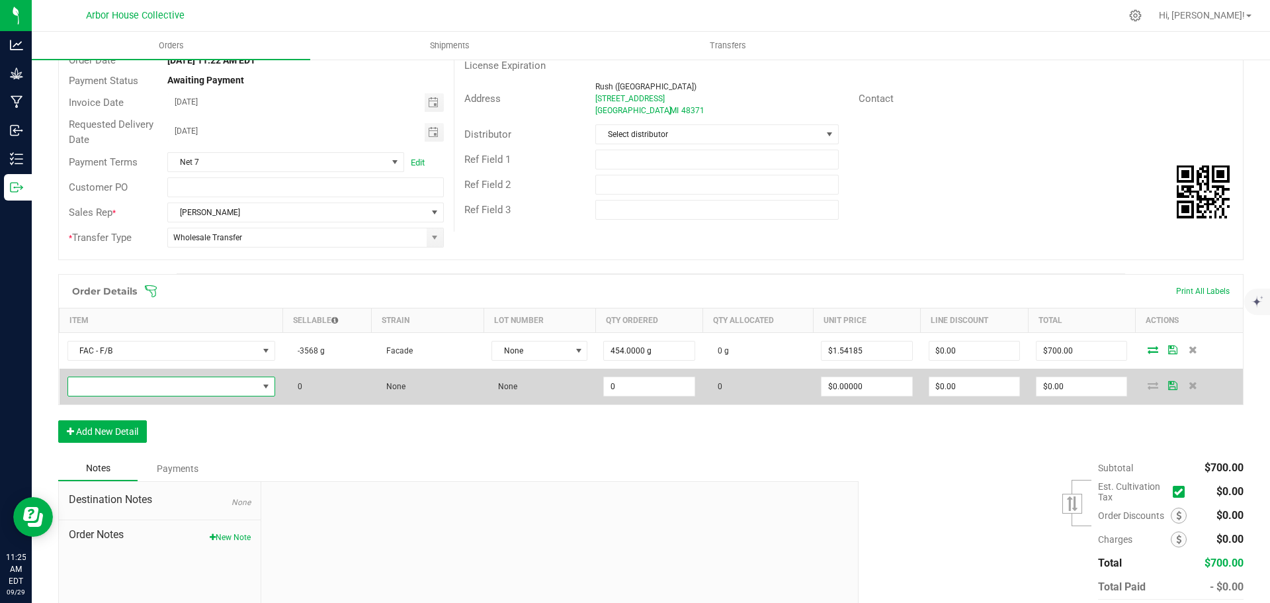
click at [128, 386] on span "NO DATA FOUND" at bounding box center [163, 386] width 190 height 19
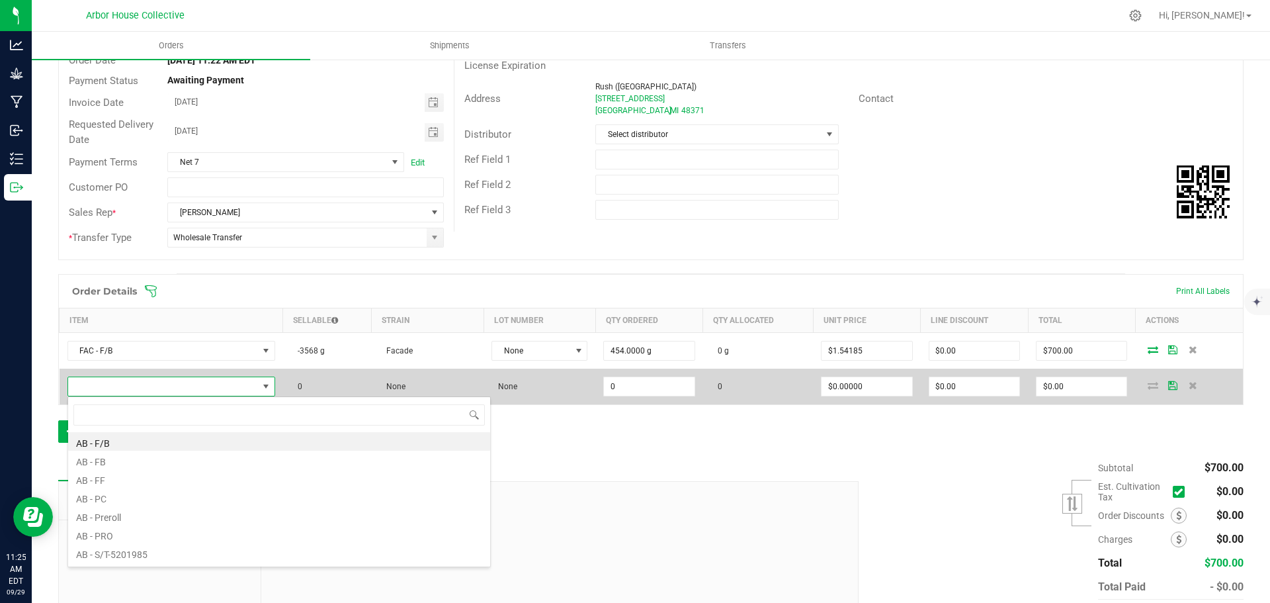
scroll to position [20, 204]
type input "FAC"
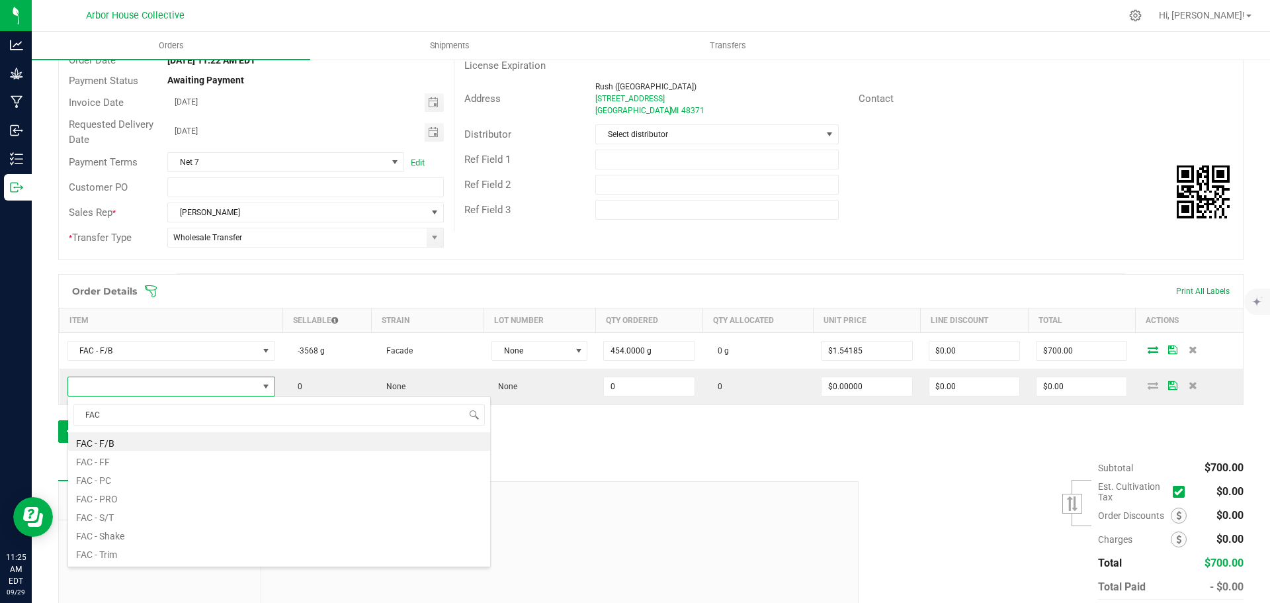
drag, startPoint x: 112, startPoint y: 479, endPoint x: 116, endPoint y: 466, distance: 13.0
click at [112, 478] on li "FAC - PC" at bounding box center [279, 478] width 422 height 19
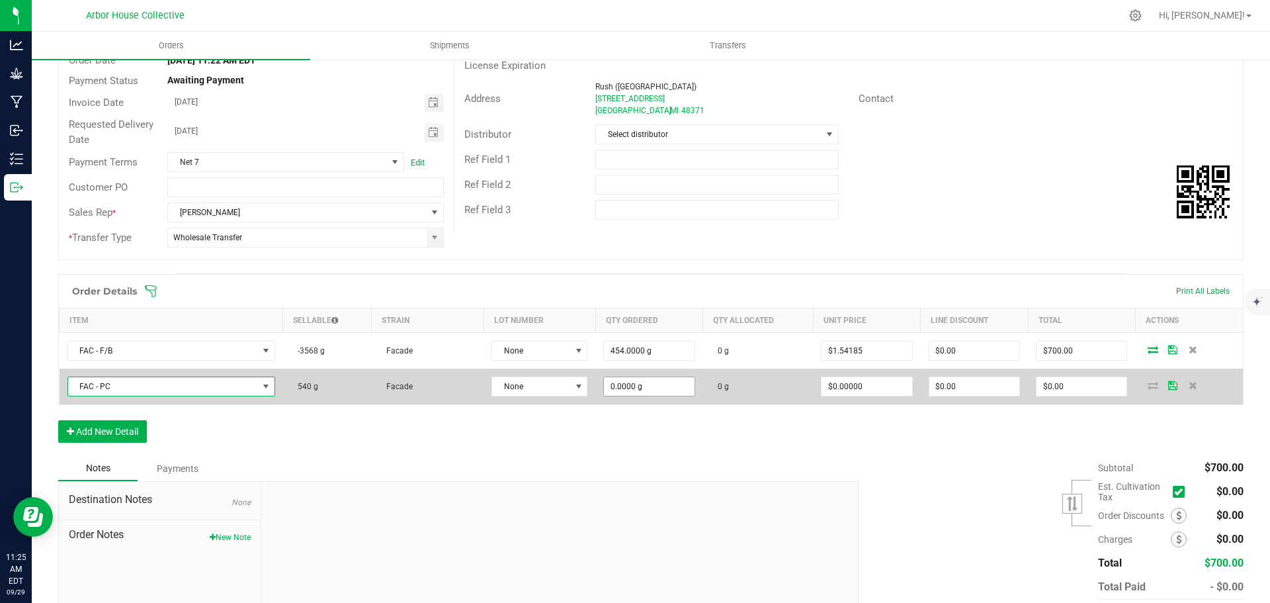
type input "0"
type input "908.0000 g"
type input "0"
click at [1069, 383] on input "0" at bounding box center [1081, 386] width 90 height 19
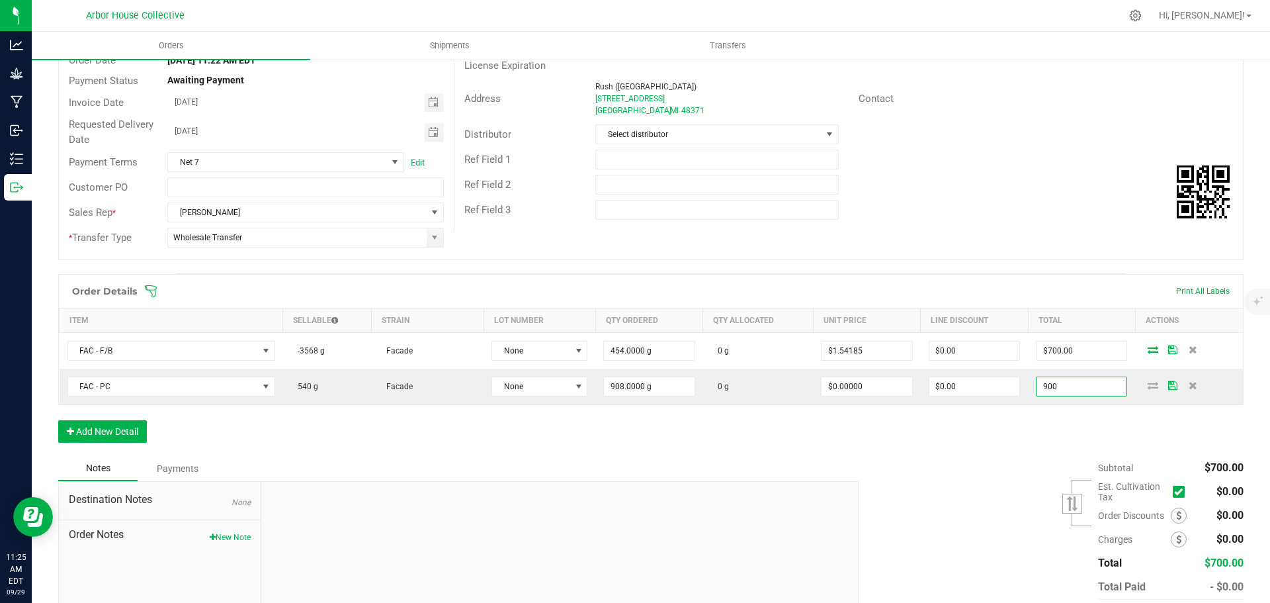
type input "900"
type input "$0.99119"
type input "$900.00"
click at [966, 491] on div "Subtotal $700.00 Est. Cultivation Tax" at bounding box center [1046, 539] width 395 height 167
click at [107, 431] on button "Add New Detail" at bounding box center [102, 431] width 89 height 22
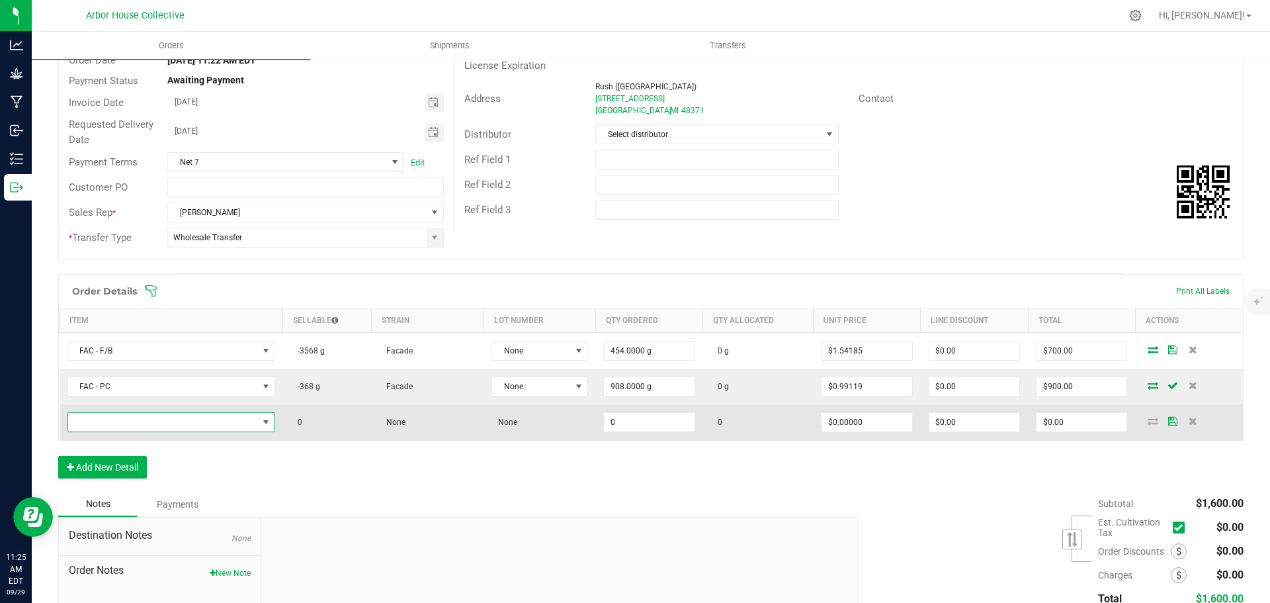
click at [144, 424] on span "NO DATA FOUND" at bounding box center [163, 422] width 190 height 19
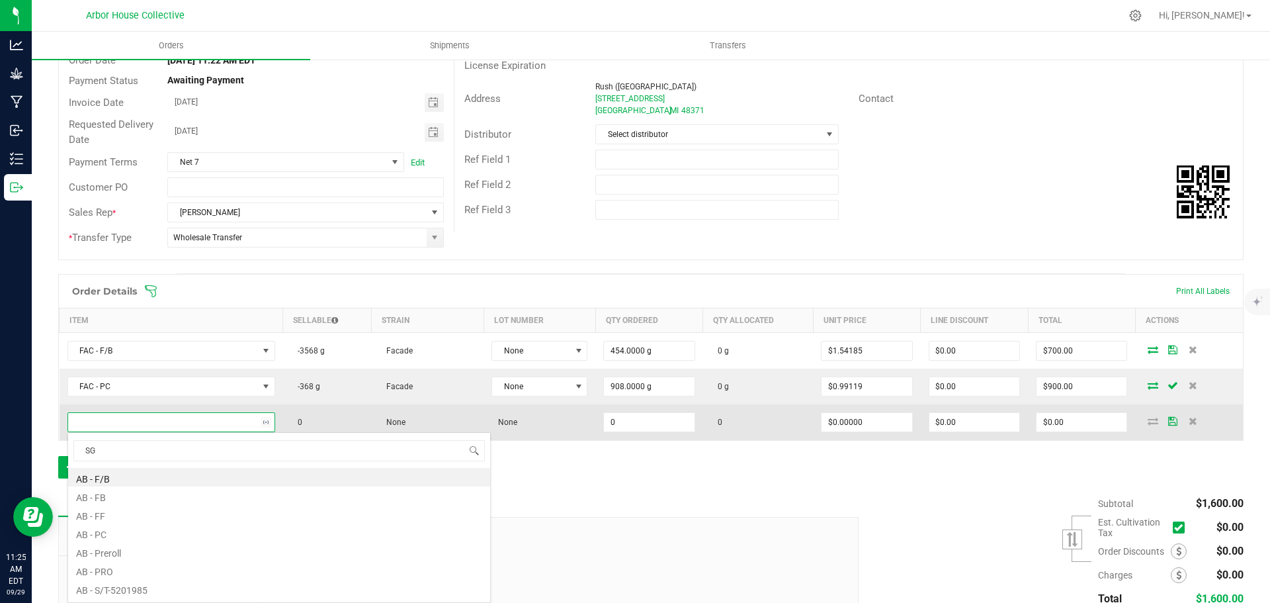
type input "SGC"
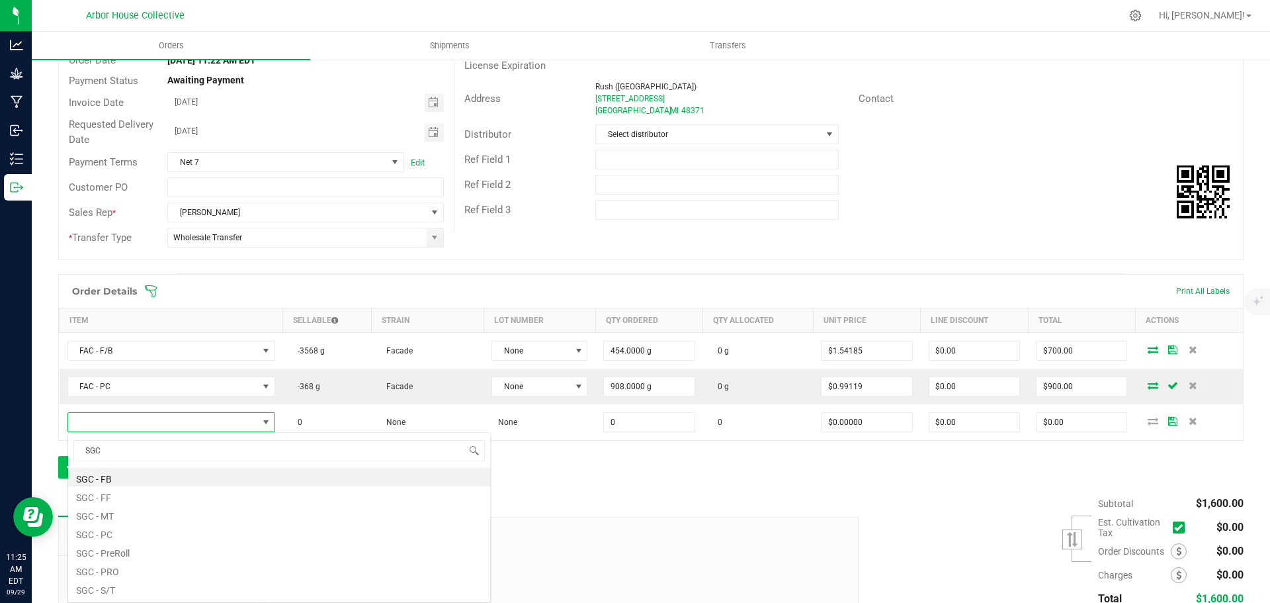
drag, startPoint x: 134, startPoint y: 480, endPoint x: 136, endPoint y: 466, distance: 14.0
click at [134, 480] on li "SGC - FB" at bounding box center [279, 477] width 422 height 19
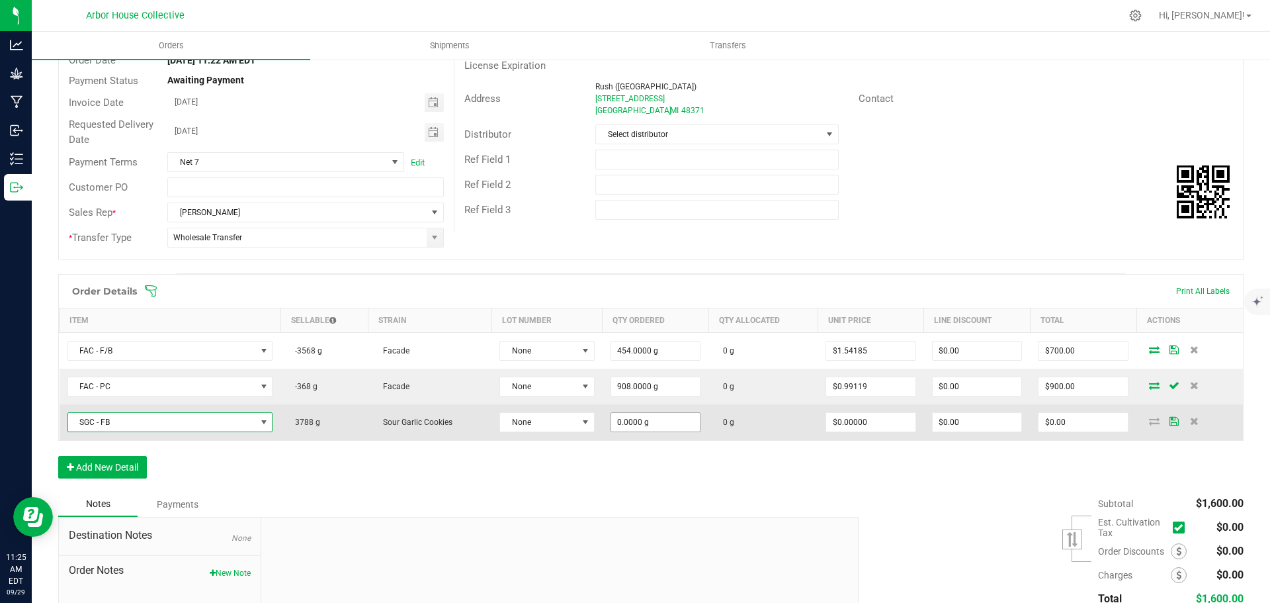
type input "0"
click at [658, 422] on input "0" at bounding box center [655, 422] width 89 height 19
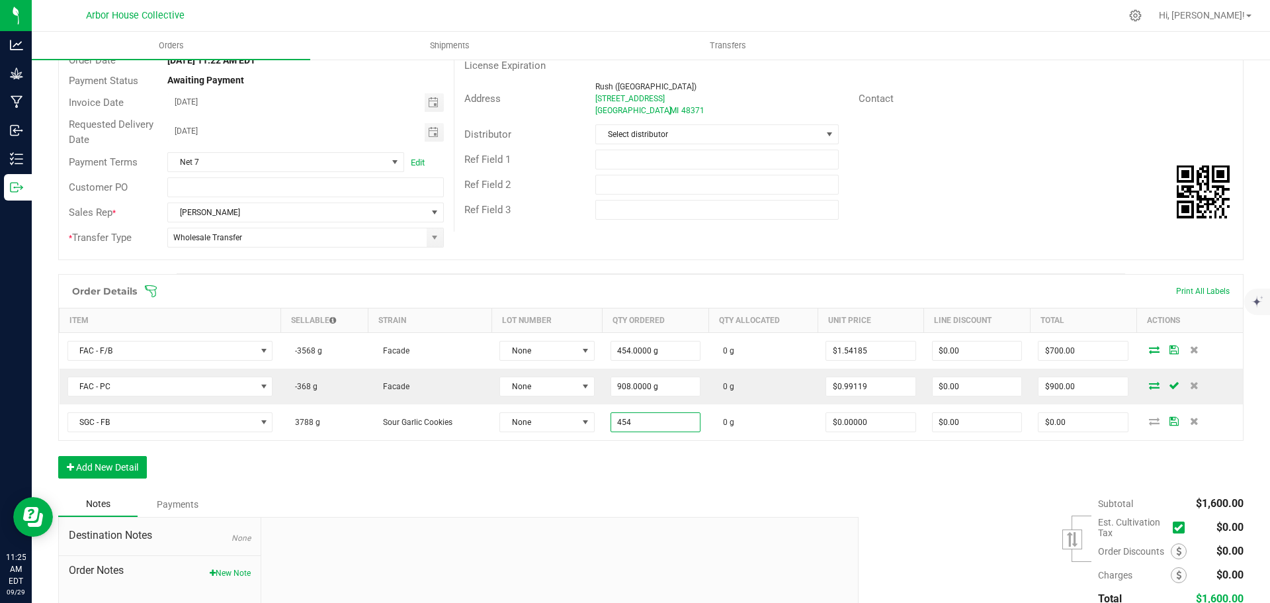
type input "454.0000 g"
drag, startPoint x: 643, startPoint y: 495, endPoint x: 906, endPoint y: 452, distance: 266.8
click at [646, 493] on div "Notes Payments" at bounding box center [453, 503] width 790 height 25
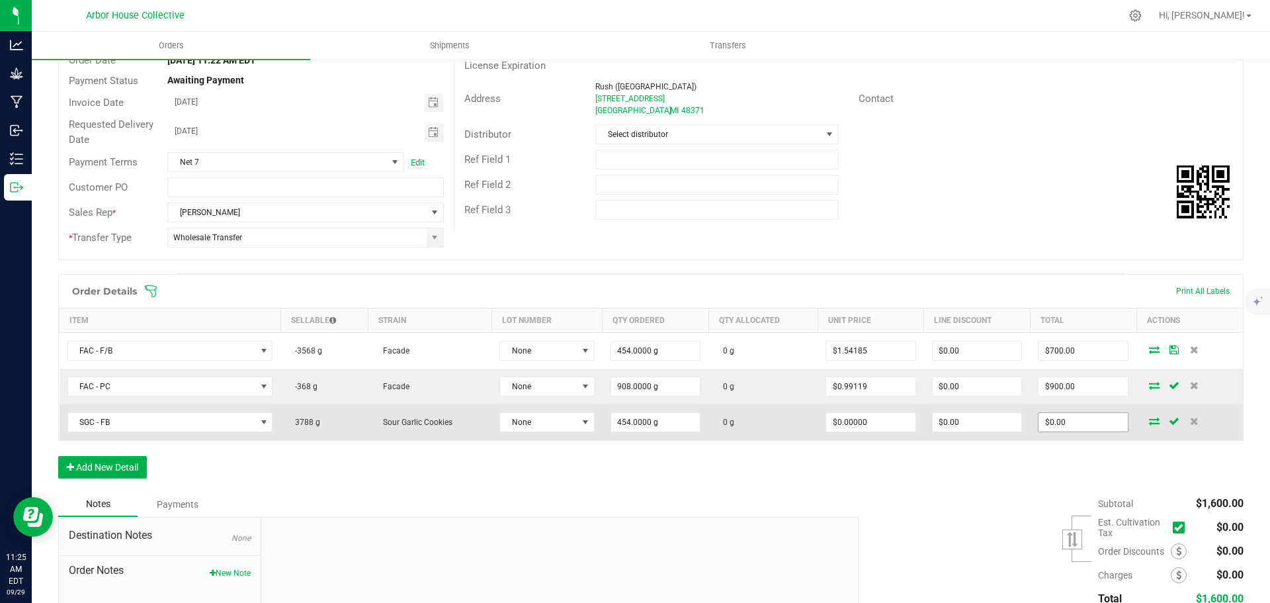
type input "0"
click at [1075, 421] on input "0" at bounding box center [1082, 422] width 89 height 19
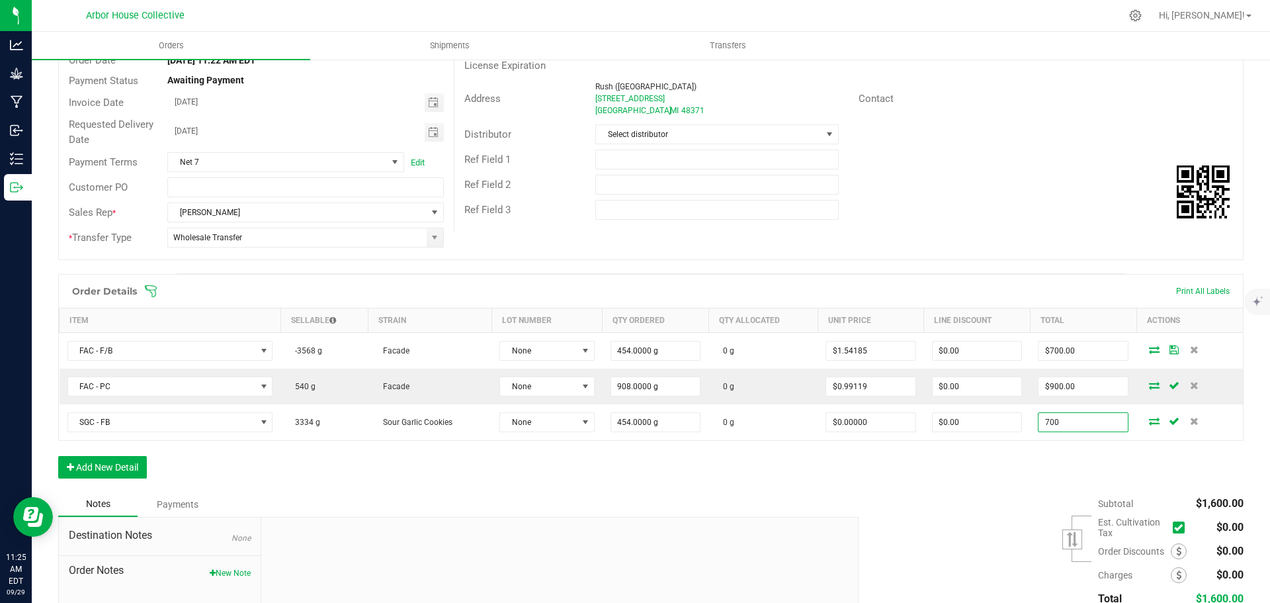
type input "700"
type input "$1.54185"
type input "$700.00"
click at [1026, 499] on div "Subtotal $1,600.00 Est. Cultivation Tax" at bounding box center [1046, 574] width 395 height 167
click at [133, 465] on button "Add New Detail" at bounding box center [102, 467] width 89 height 22
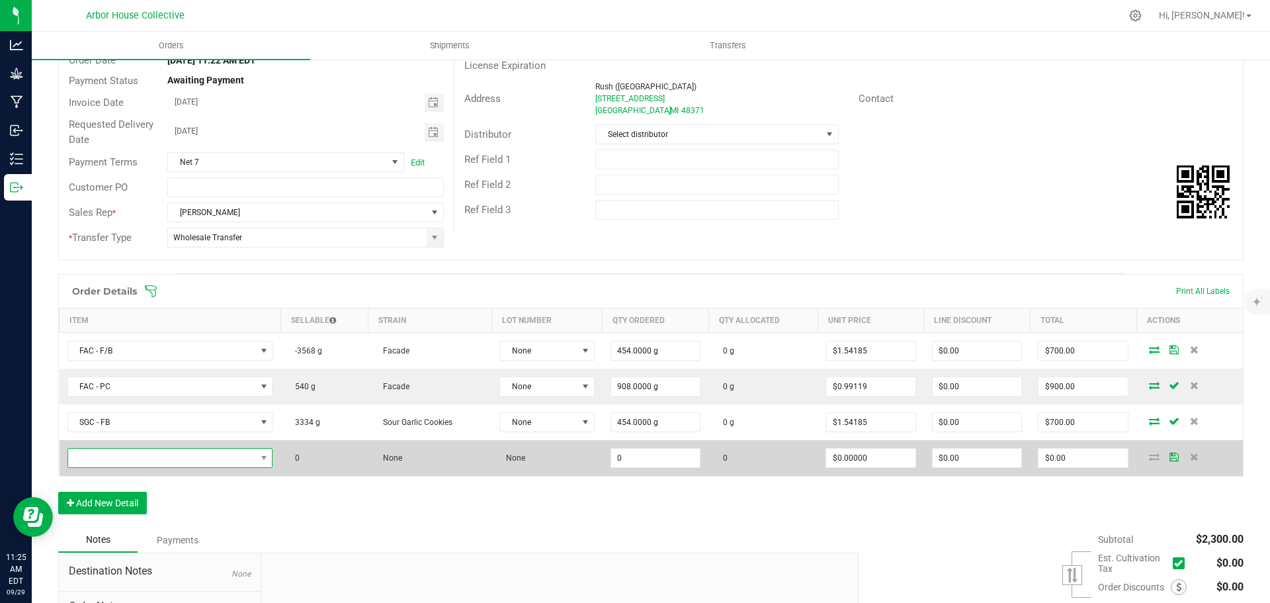
click at [163, 454] on span "NO DATA FOUND" at bounding box center [162, 457] width 188 height 19
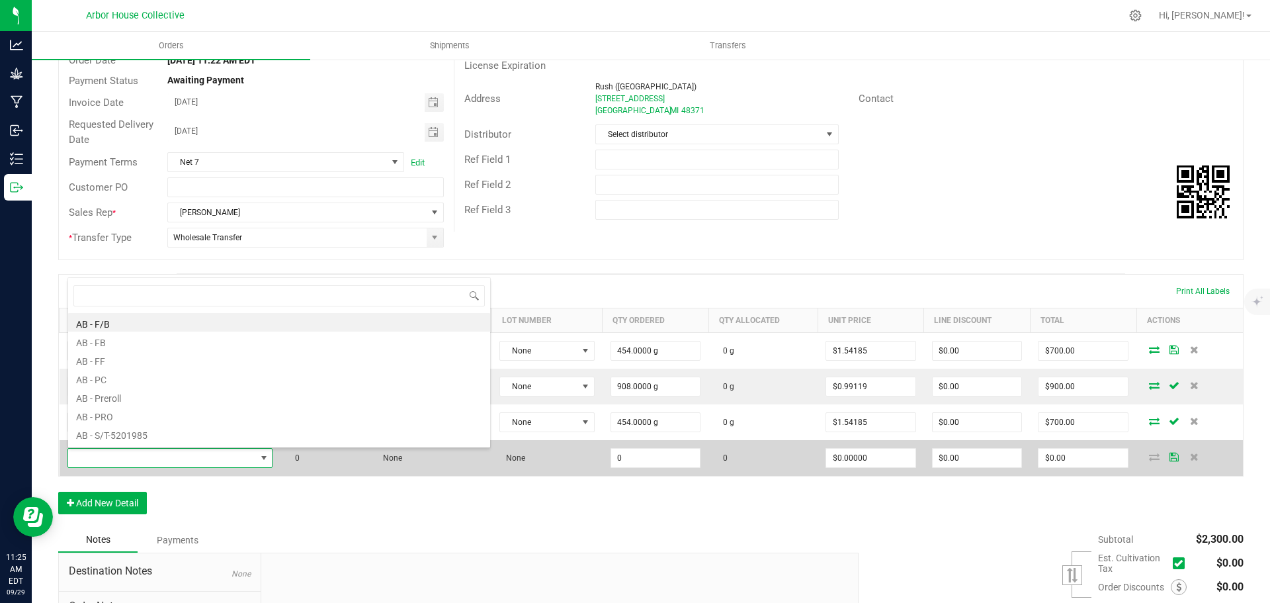
scroll to position [20, 202]
type input "GB"
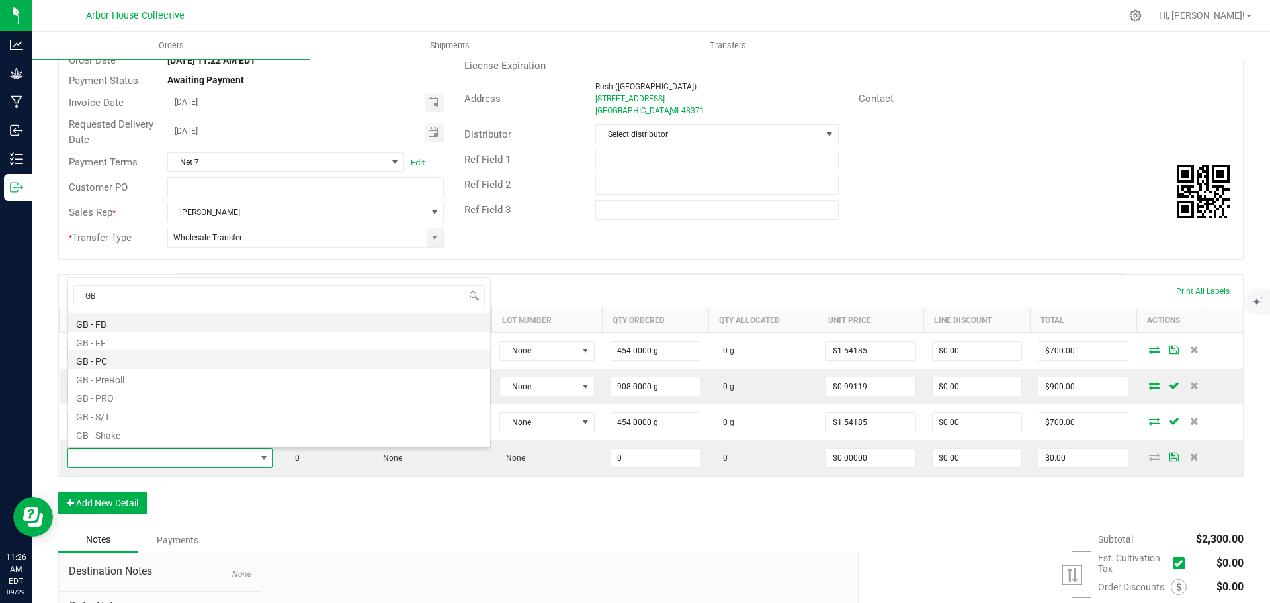
click at [108, 354] on li "GB - PC" at bounding box center [279, 359] width 422 height 19
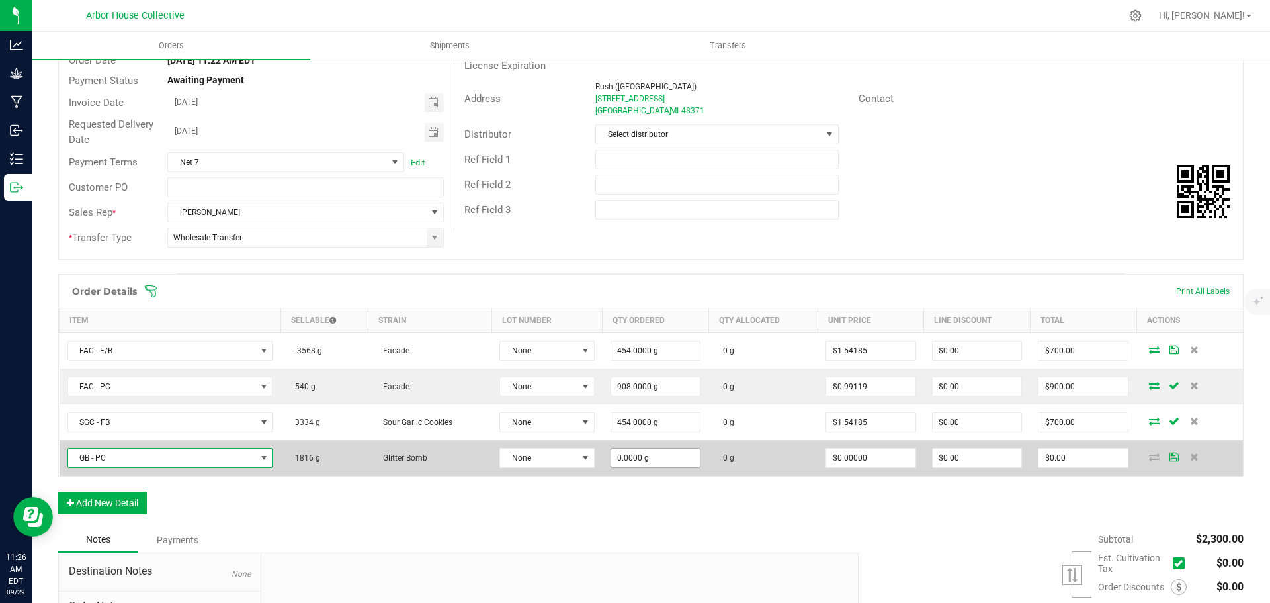
type input "0"
click at [672, 460] on input "0" at bounding box center [655, 457] width 89 height 19
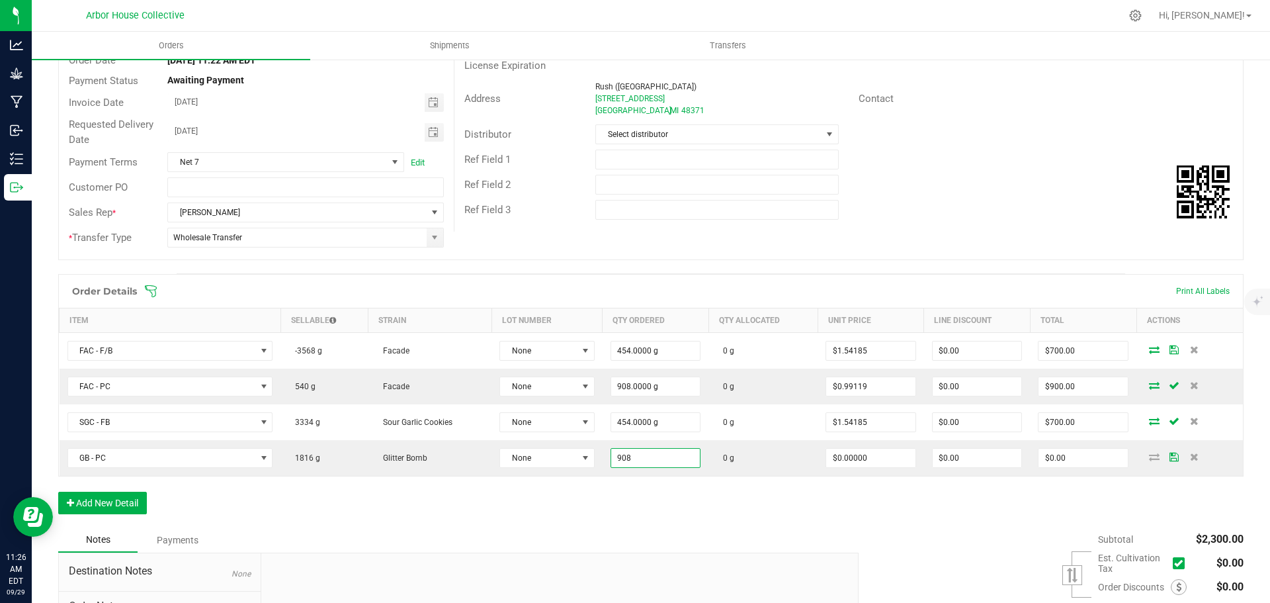
type input "908.0000 g"
drag, startPoint x: 648, startPoint y: 503, endPoint x: 648, endPoint y: 496, distance: 7.3
click at [648, 503] on div "Order Details Print All Labels Item Sellable Strain Lot Number Qty Ordered Qty …" at bounding box center [650, 400] width 1185 height 253
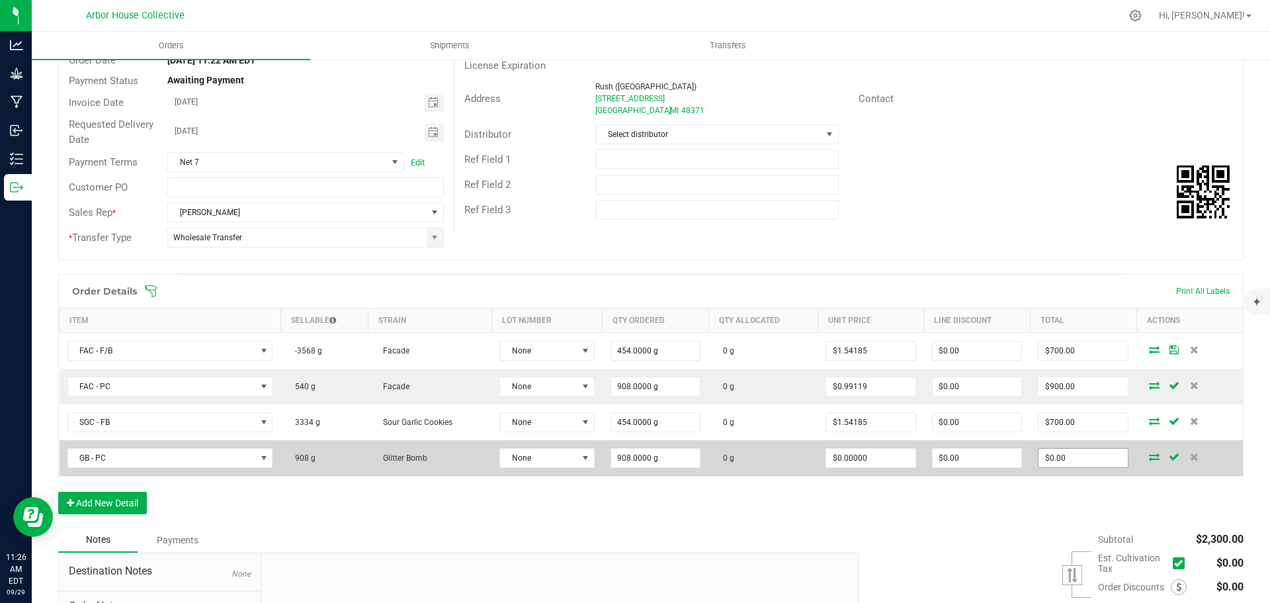
type input "0"
click at [1069, 458] on input "0" at bounding box center [1082, 457] width 89 height 19
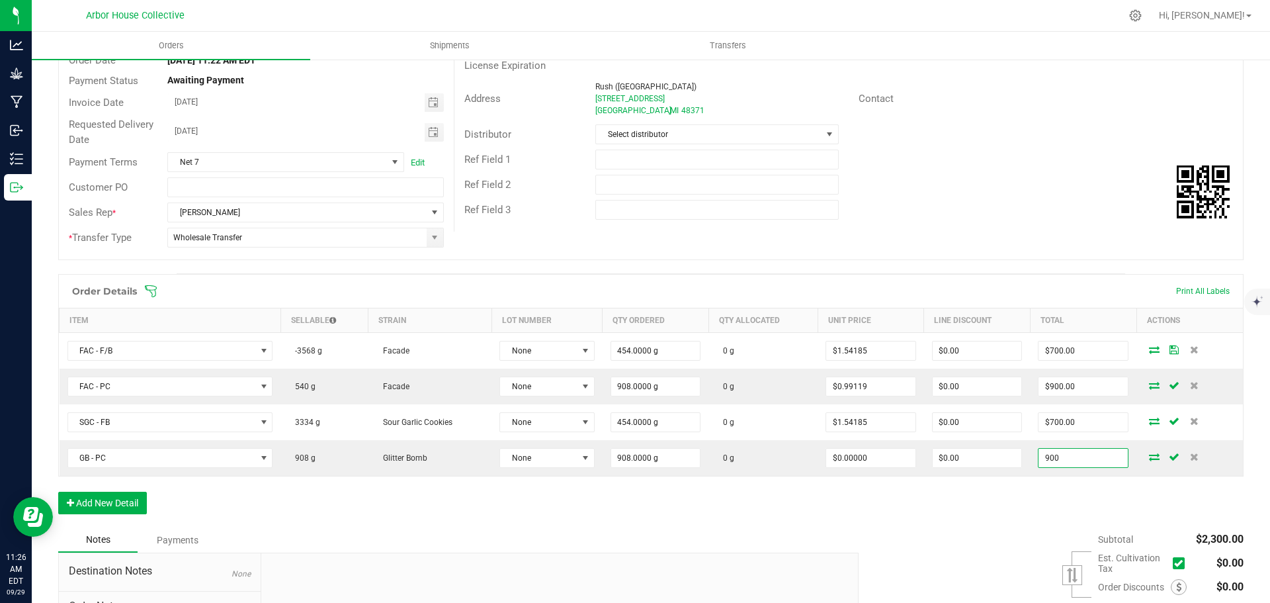
type input "900"
type input "$0.99119"
type input "$900.00"
click at [989, 537] on div "Subtotal $2,300.00 Est. Cultivation Tax" at bounding box center [1046, 610] width 395 height 167
click at [116, 501] on button "Add New Detail" at bounding box center [102, 502] width 89 height 22
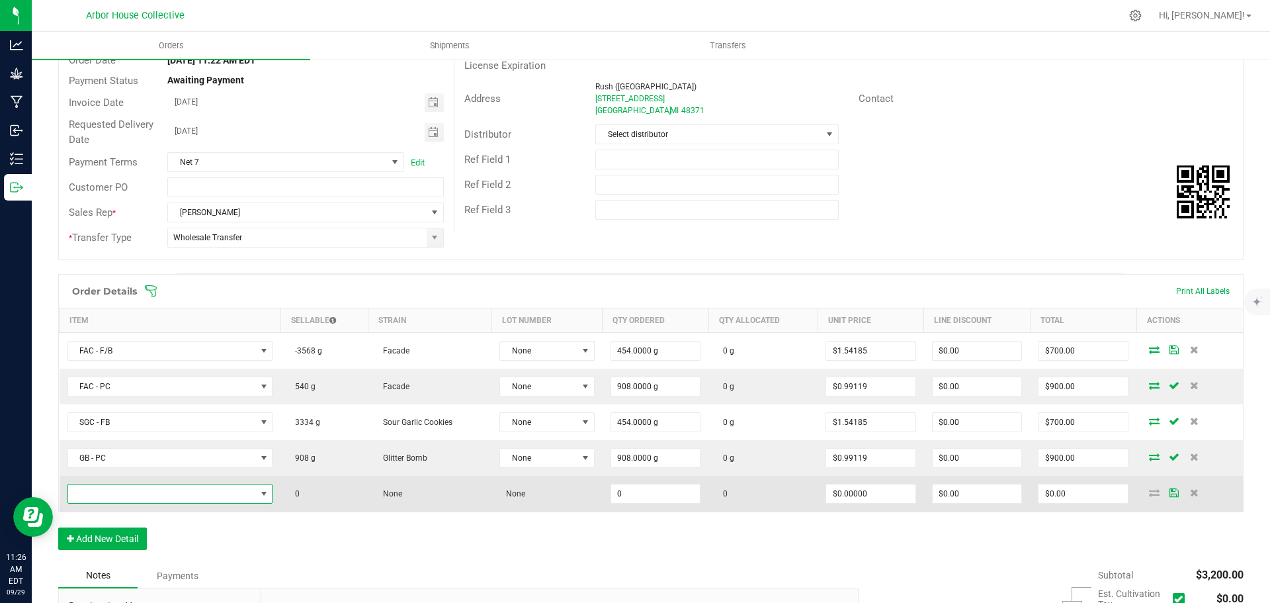
click at [136, 491] on span "NO DATA FOUND" at bounding box center [162, 493] width 188 height 19
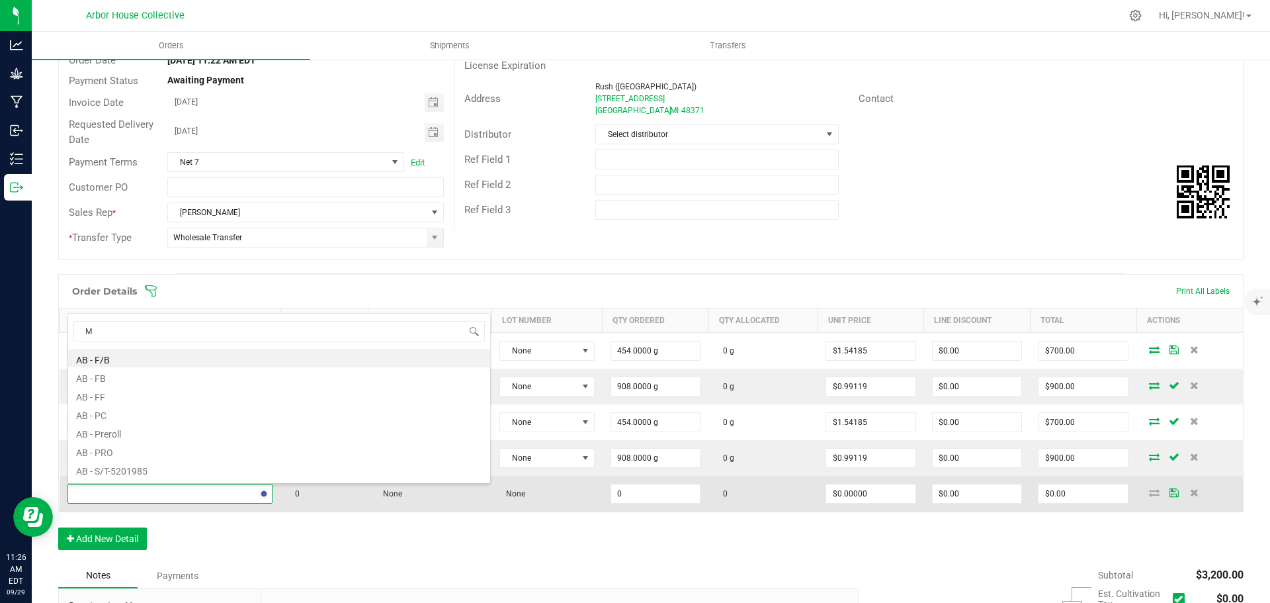
type input "ME"
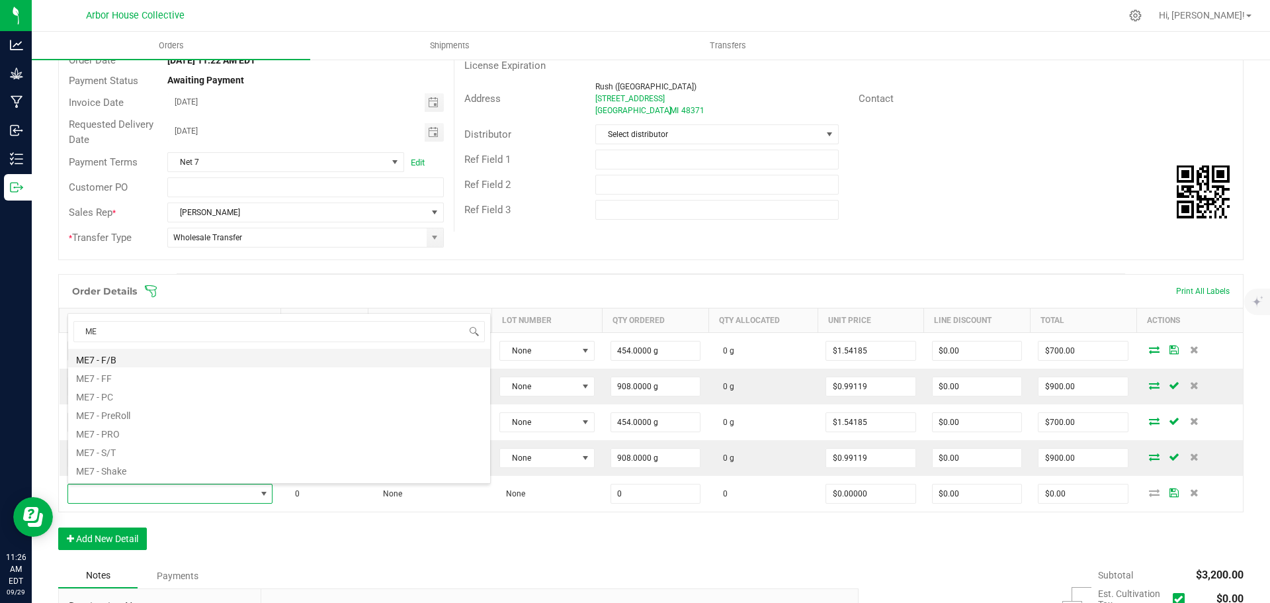
click at [133, 358] on li "ME7 - F/B" at bounding box center [279, 358] width 422 height 19
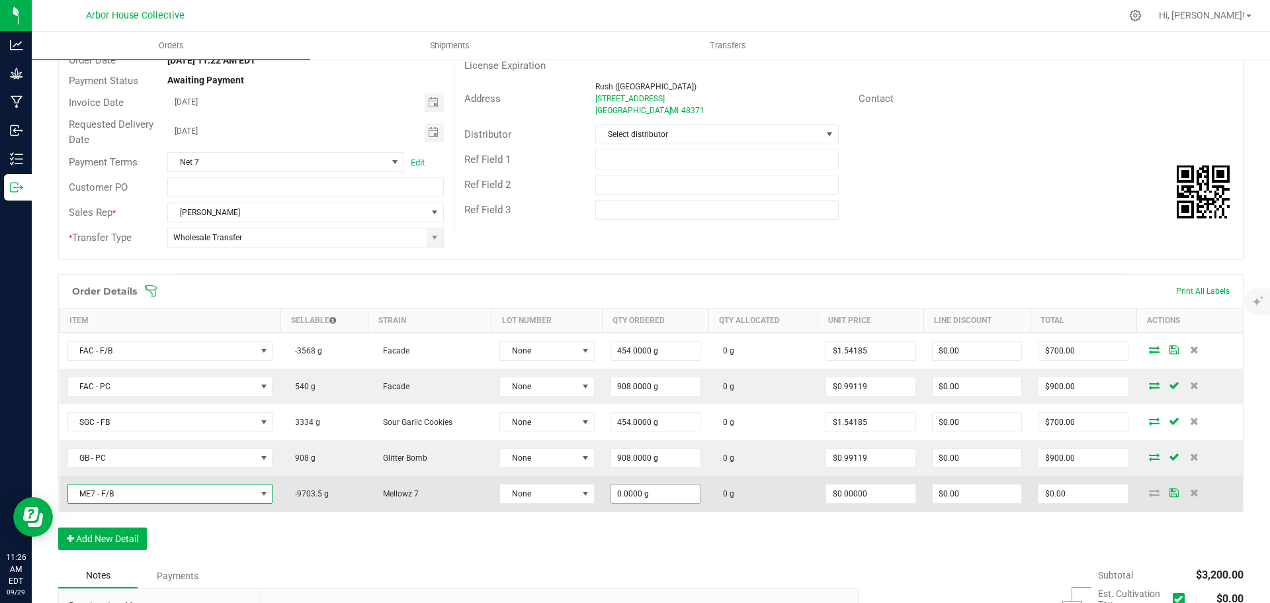
type input "0"
click at [667, 500] on input "0" at bounding box center [655, 493] width 89 height 19
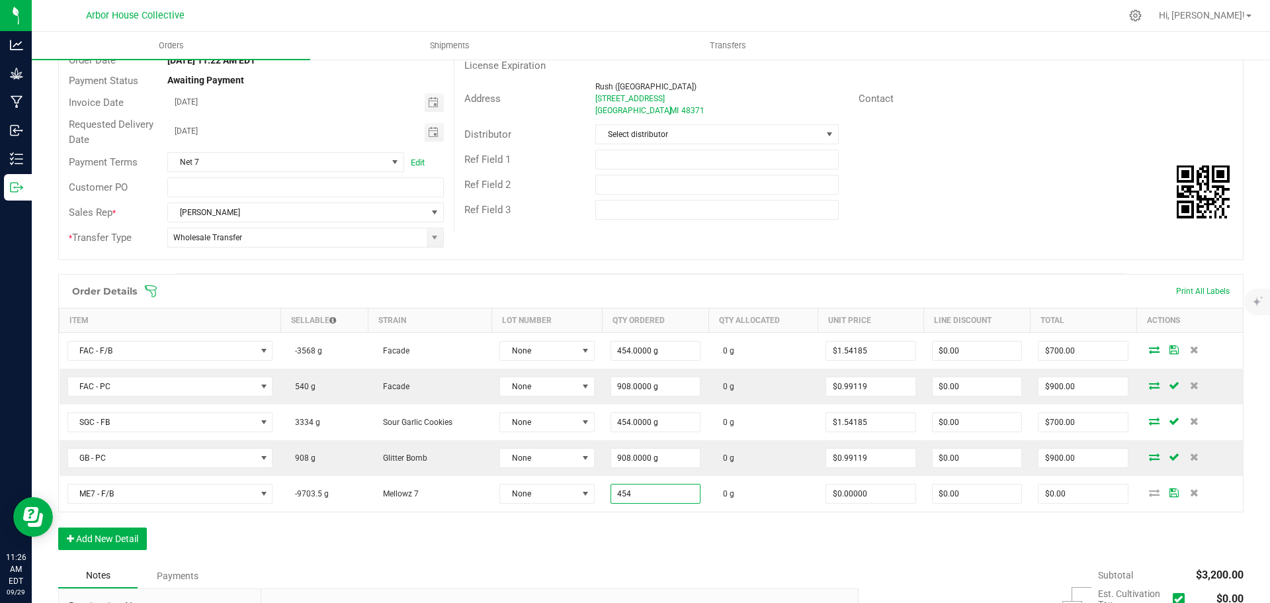
type input "454.0000 g"
click at [620, 550] on div "Order Details Print All Labels Item Sellable Strain Lot Number Qty Ordered Qty …" at bounding box center [650, 418] width 1185 height 289
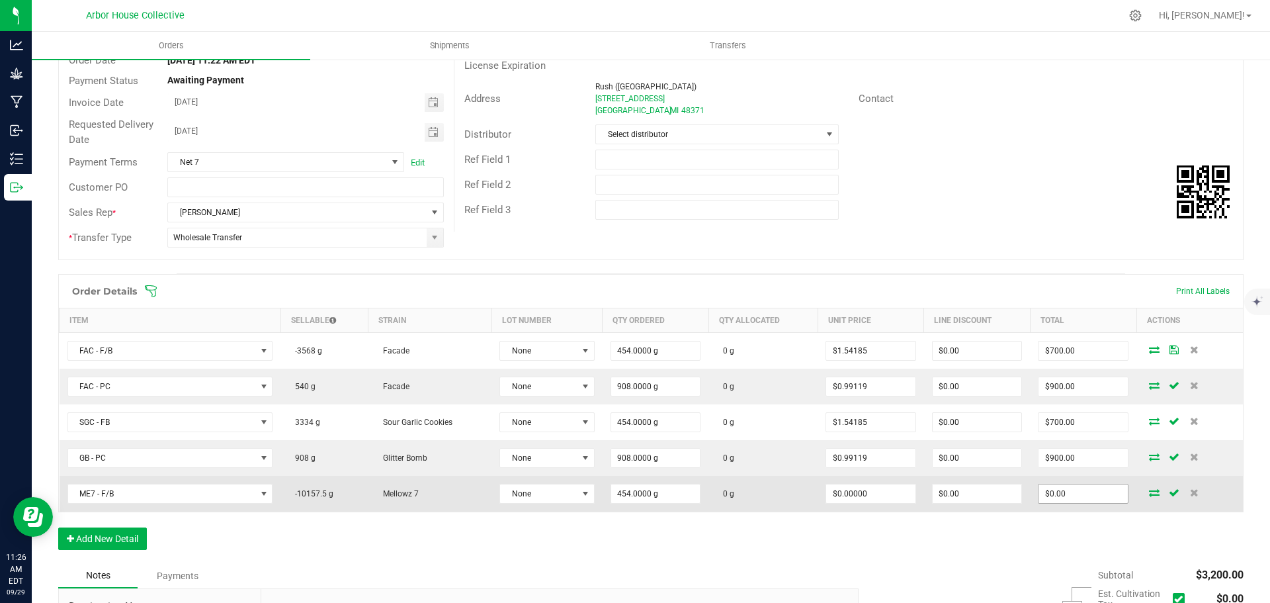
type input "0"
click at [1072, 495] on input "0" at bounding box center [1082, 493] width 89 height 19
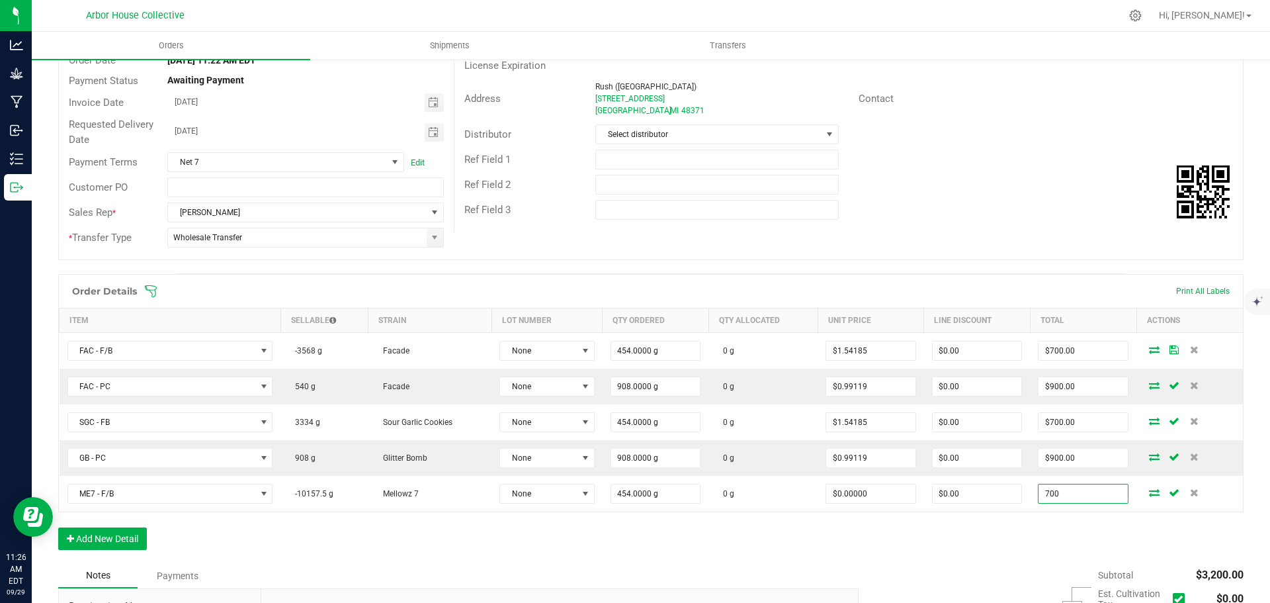
type input "700"
type input "$1.54185"
type input "$700.00"
drag, startPoint x: 1042, startPoint y: 582, endPoint x: 1034, endPoint y: 567, distance: 17.2
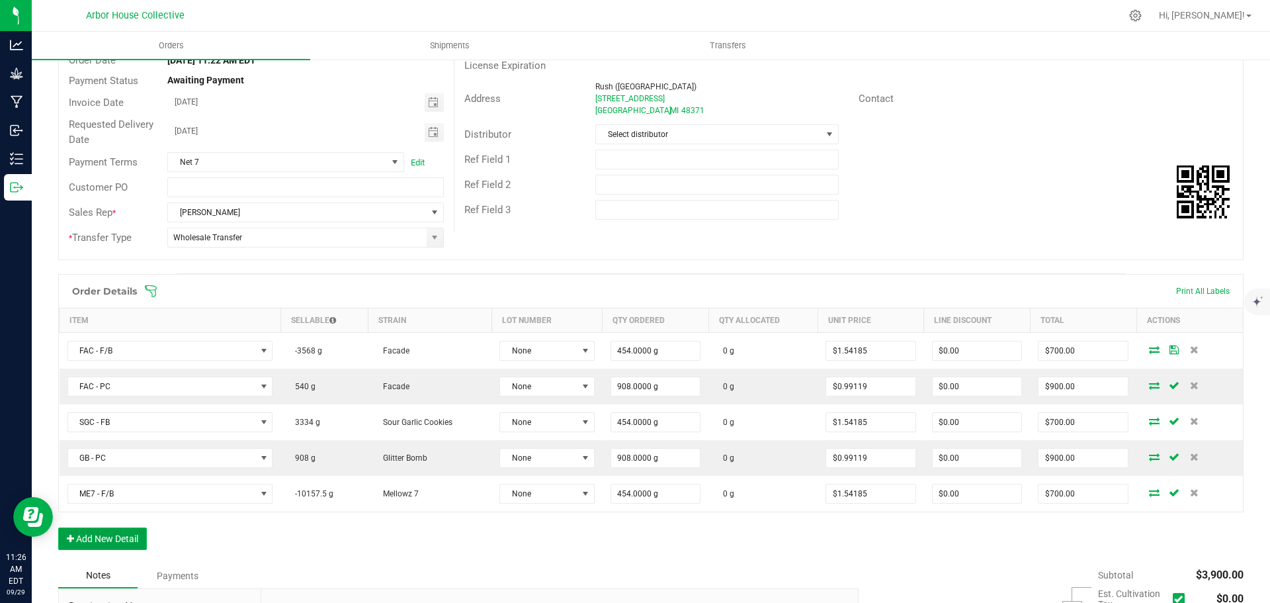
click at [113, 538] on button "Add New Detail" at bounding box center [102, 538] width 89 height 22
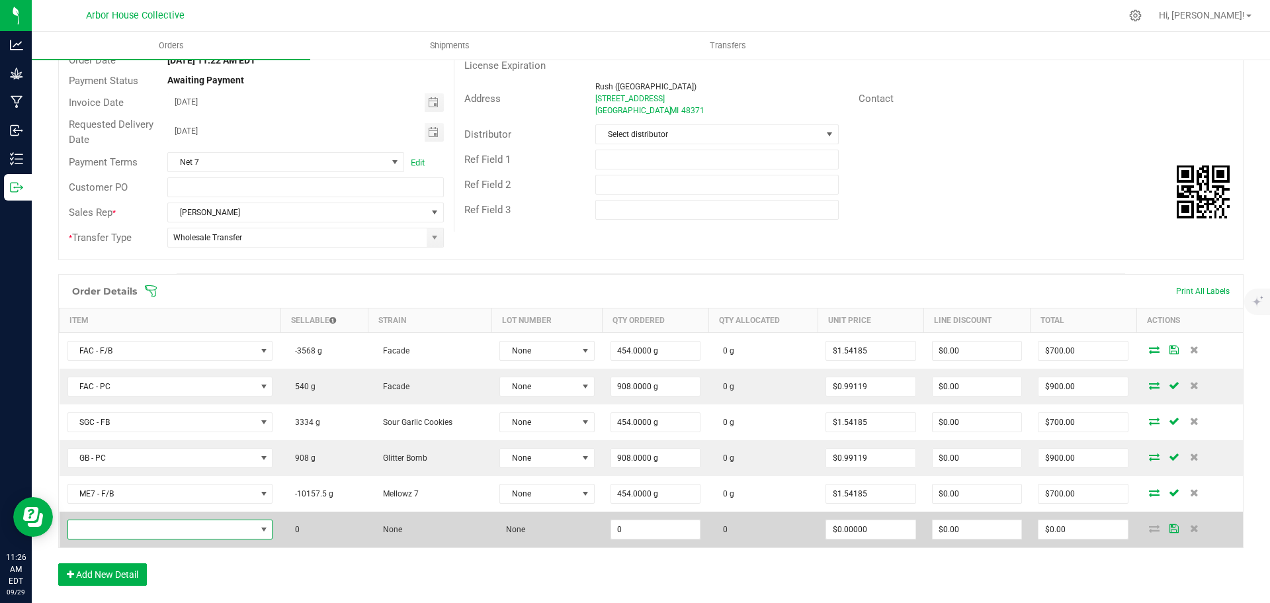
click at [134, 531] on span "NO DATA FOUND" at bounding box center [162, 529] width 188 height 19
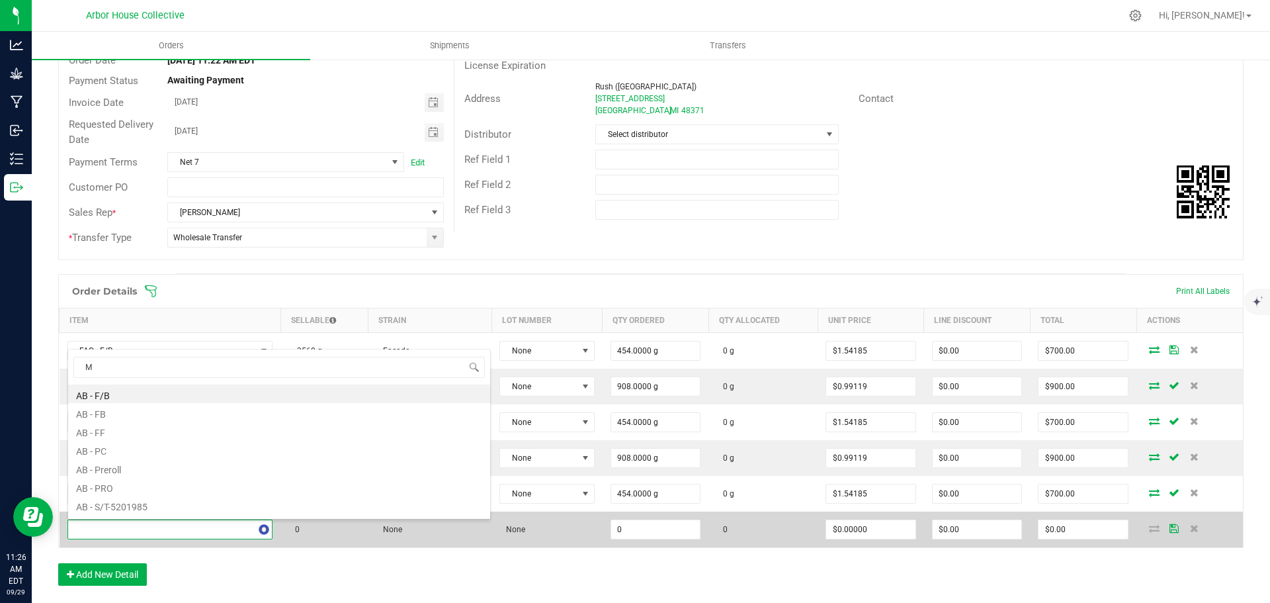
type input "ME"
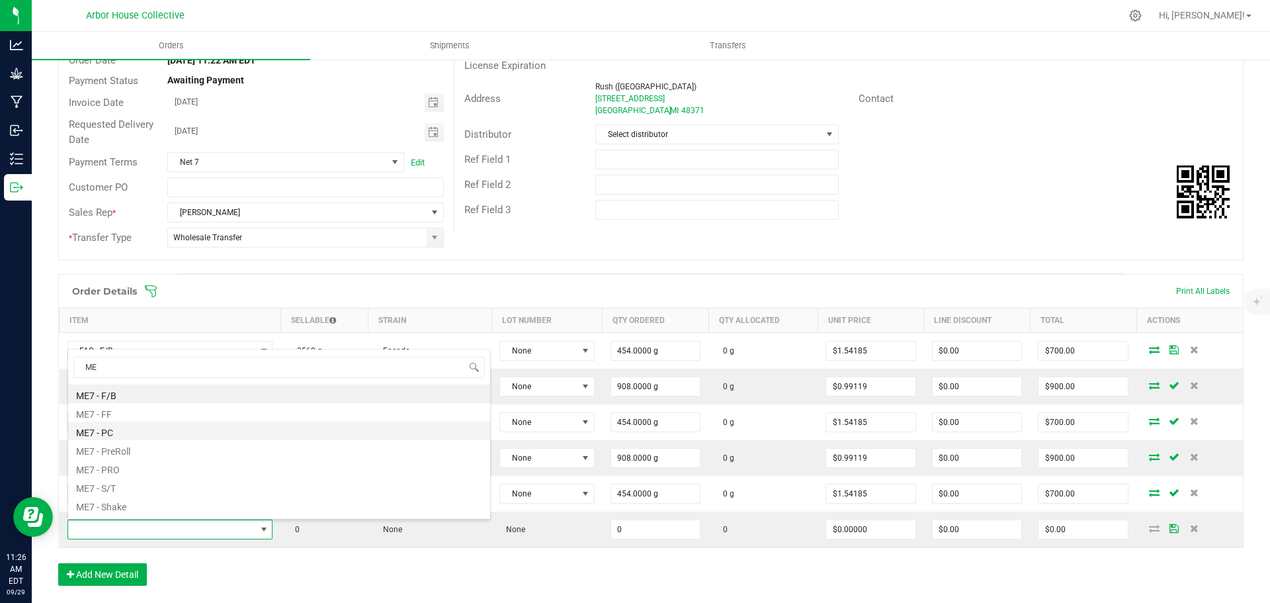
click at [138, 437] on li "ME7 - PC" at bounding box center [279, 430] width 422 height 19
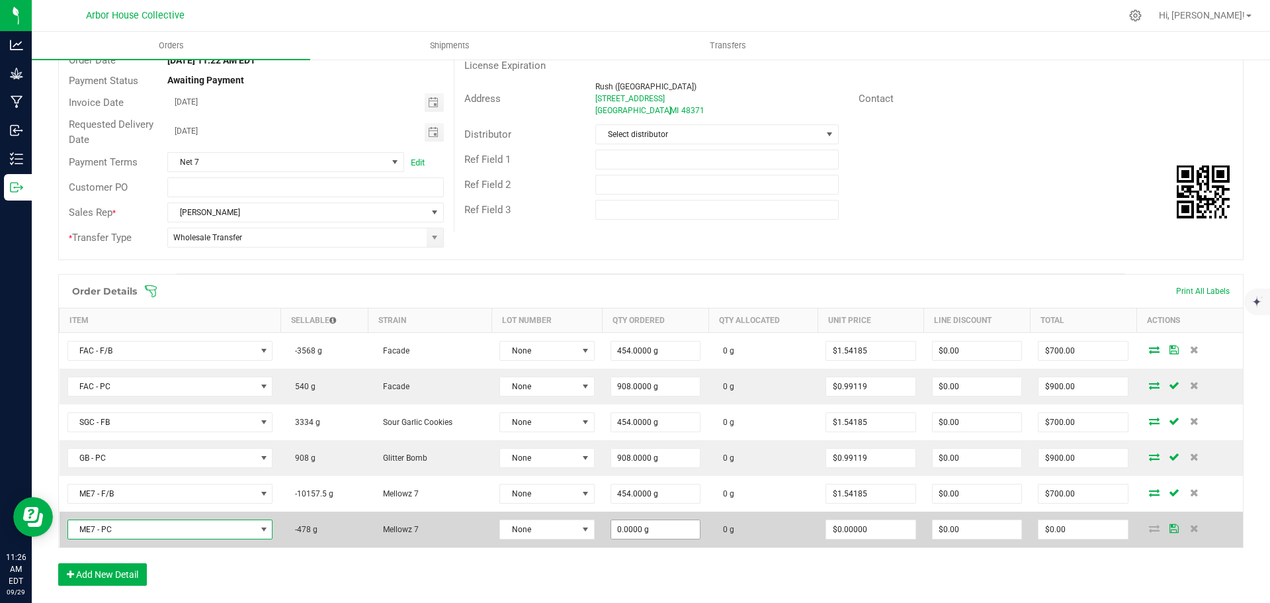
type input "0"
click at [668, 527] on input "0" at bounding box center [655, 529] width 89 height 19
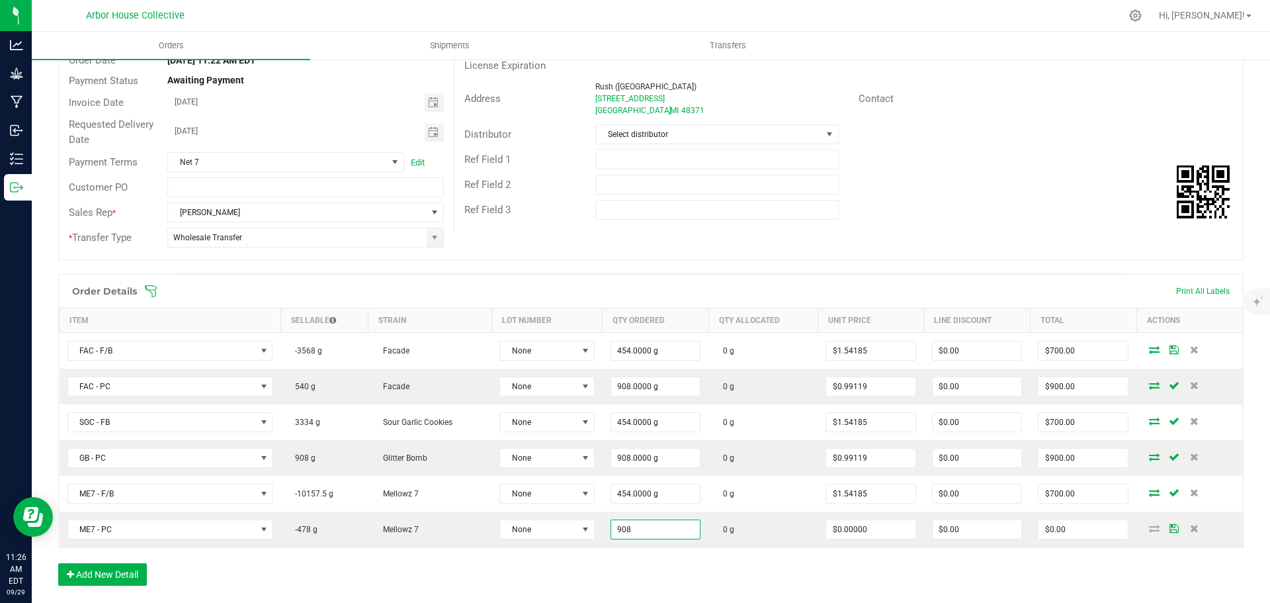
type input "908.0000 g"
click at [664, 565] on div "Order Details Print All Labels Item Sellable Strain Lot Number Qty Ordered Qty …" at bounding box center [650, 436] width 1185 height 325
click at [1060, 534] on input "0" at bounding box center [1082, 529] width 89 height 19
type input "900"
type input "$0.99119"
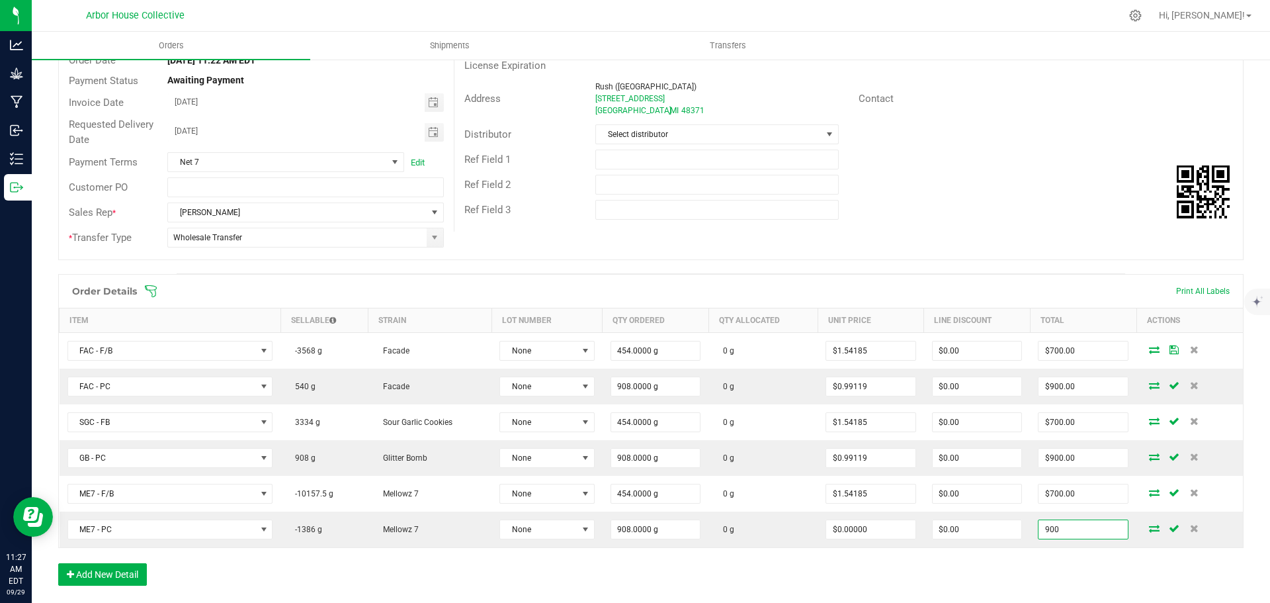
type input "$900.00"
click at [1050, 570] on div "Order Details Print All Labels Item Sellable Strain Lot Number Qty Ordered Qty …" at bounding box center [650, 436] width 1185 height 325
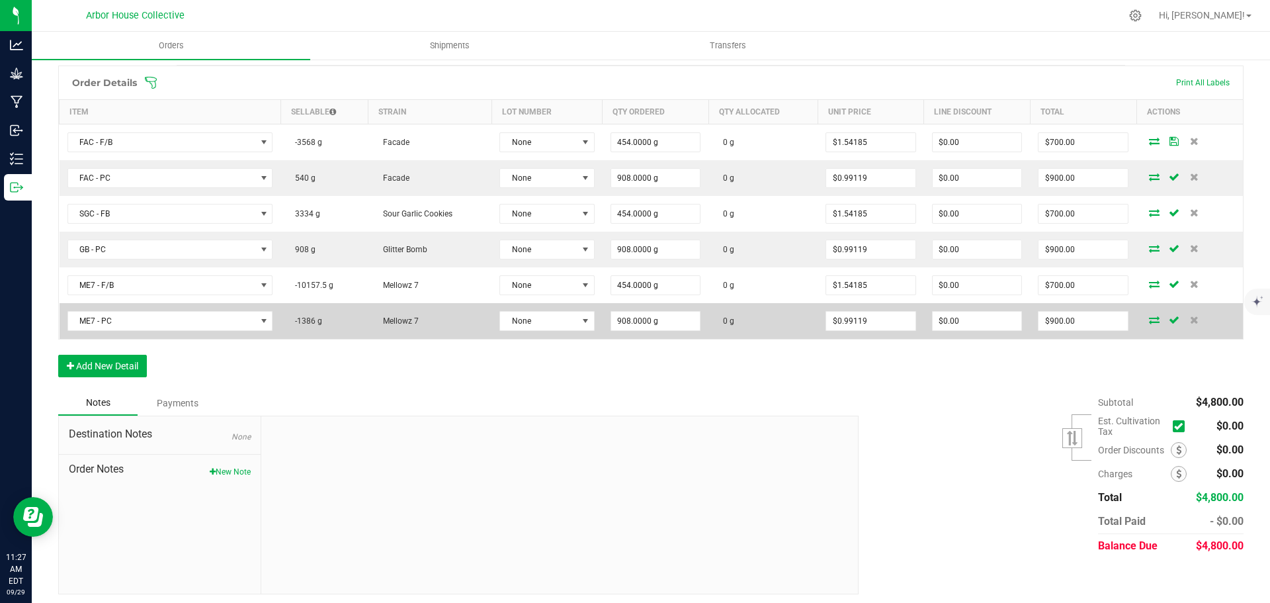
scroll to position [345, 0]
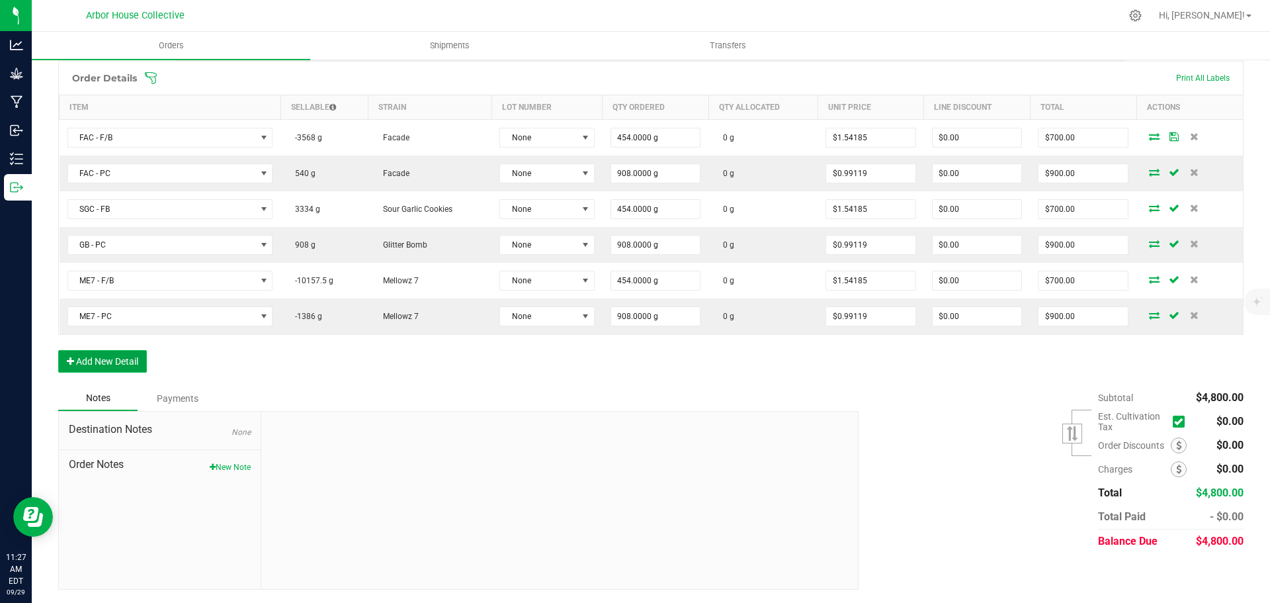
click at [107, 358] on button "Add New Detail" at bounding box center [102, 361] width 89 height 22
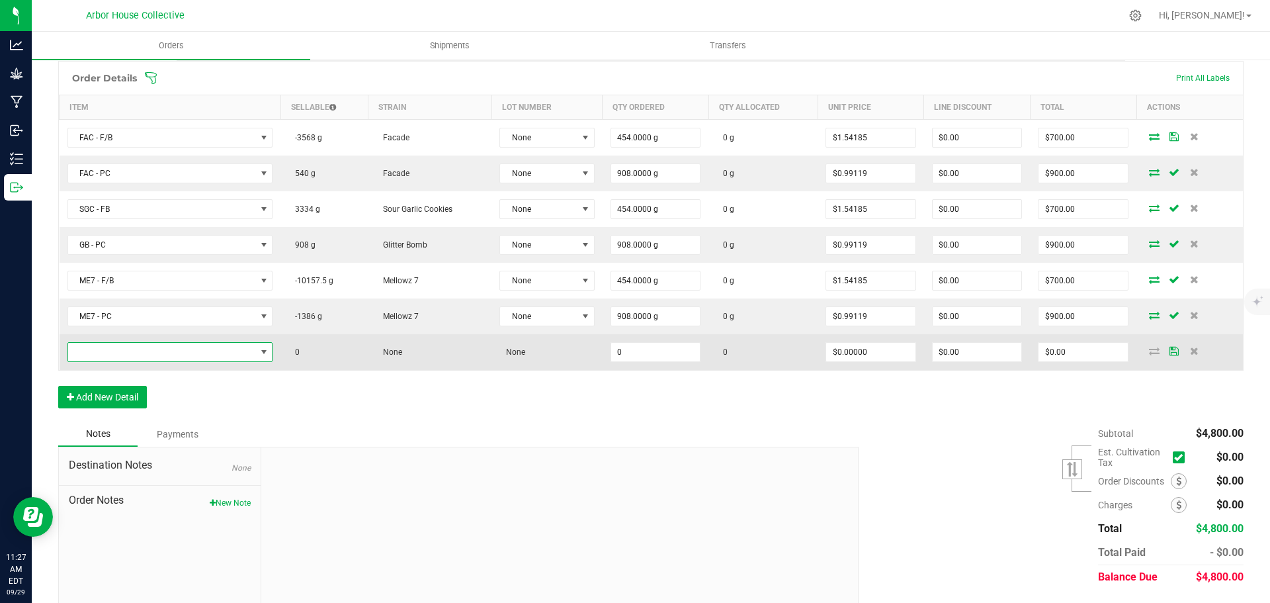
click at [114, 353] on span "NO DATA FOUND" at bounding box center [162, 352] width 188 height 19
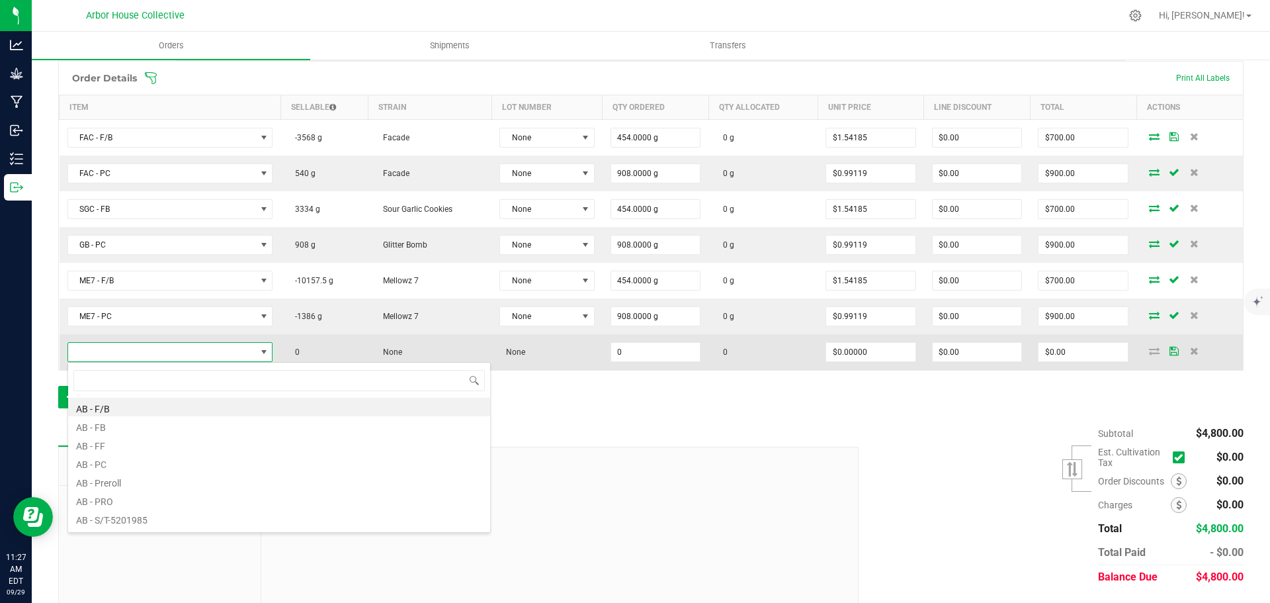
scroll to position [20, 202]
type input "AB"
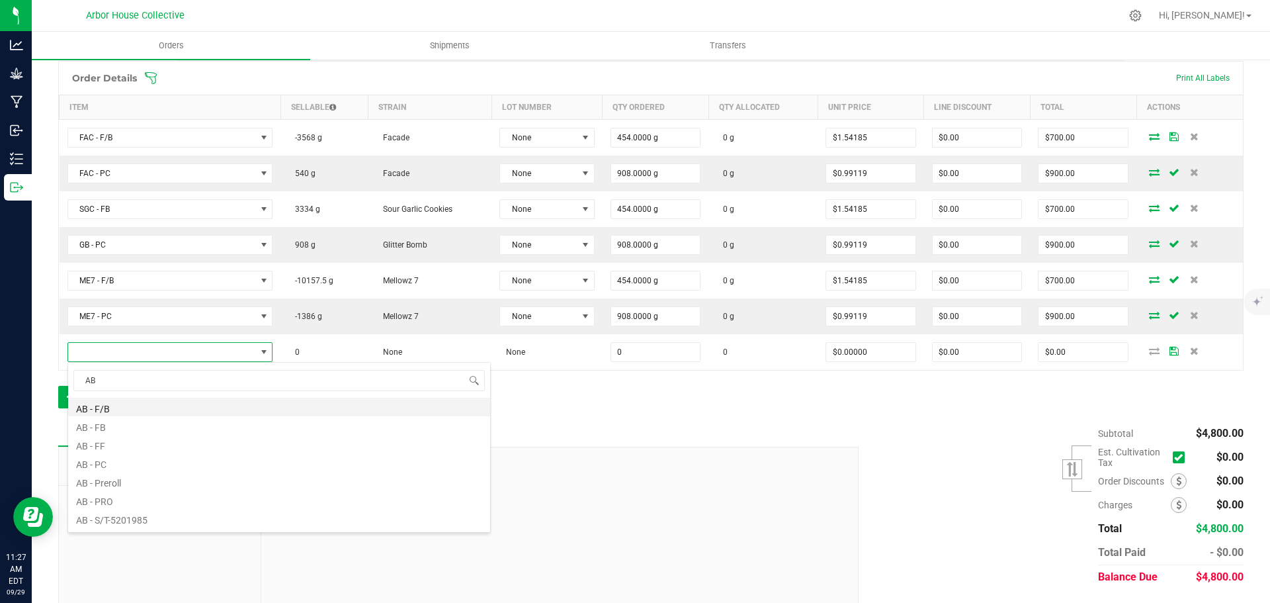
click at [116, 407] on li "AB - F/B" at bounding box center [279, 407] width 422 height 19
type input "0.0000 g"
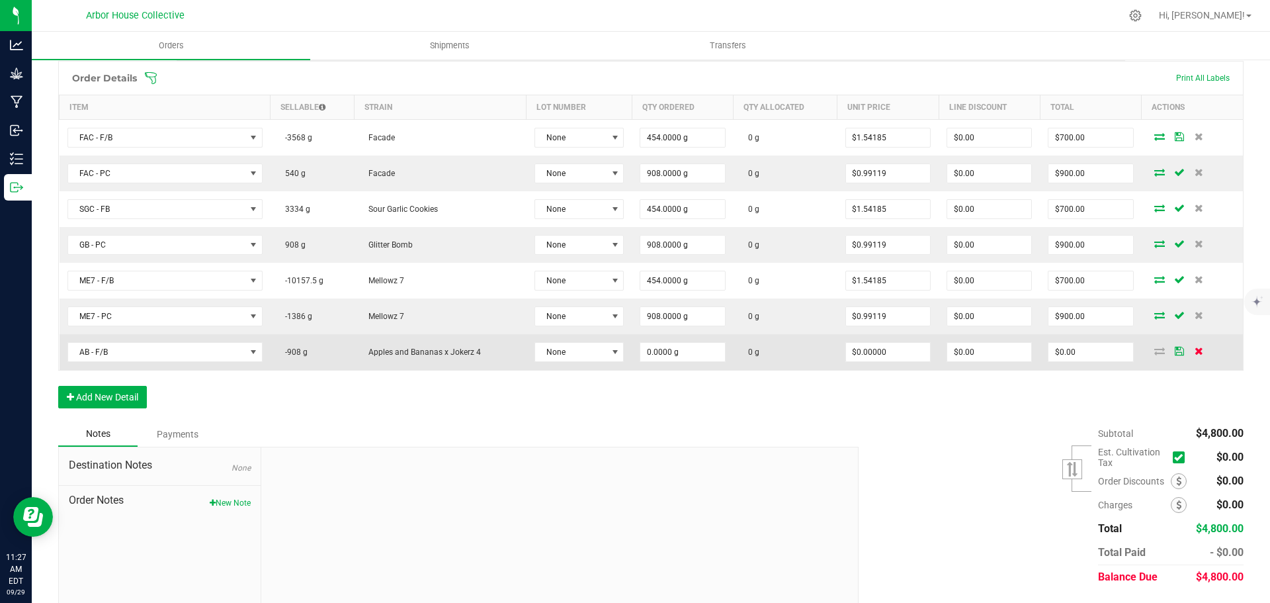
click at [1194, 349] on icon at bounding box center [1198, 351] width 9 height 8
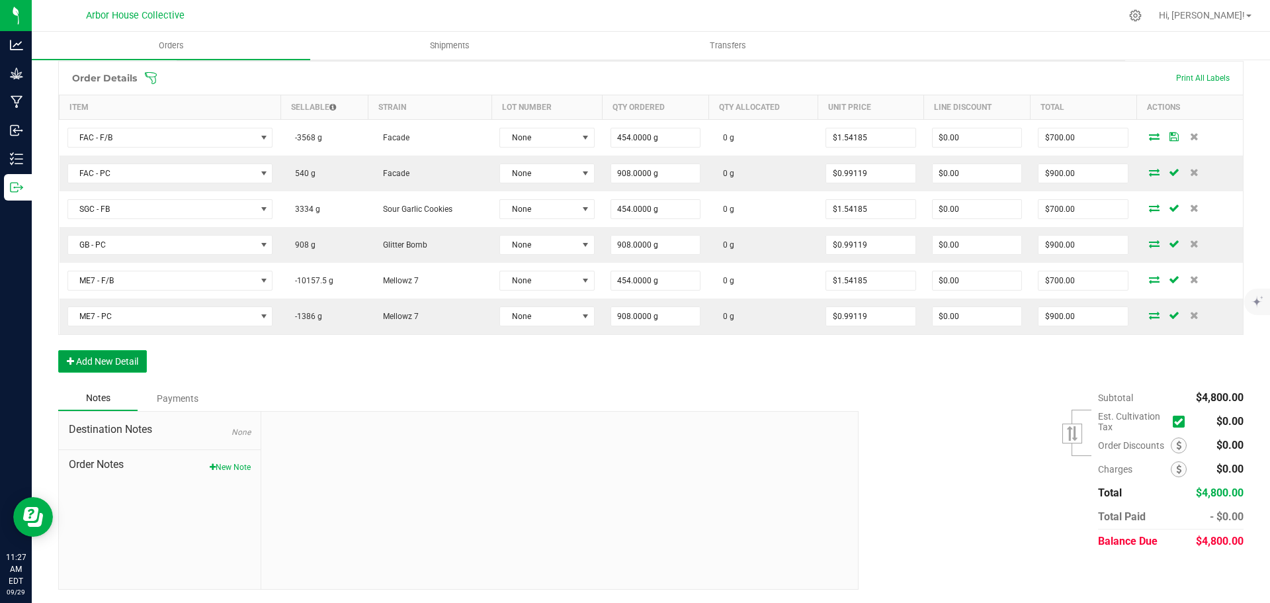
click at [134, 355] on button "Add New Detail" at bounding box center [102, 361] width 89 height 22
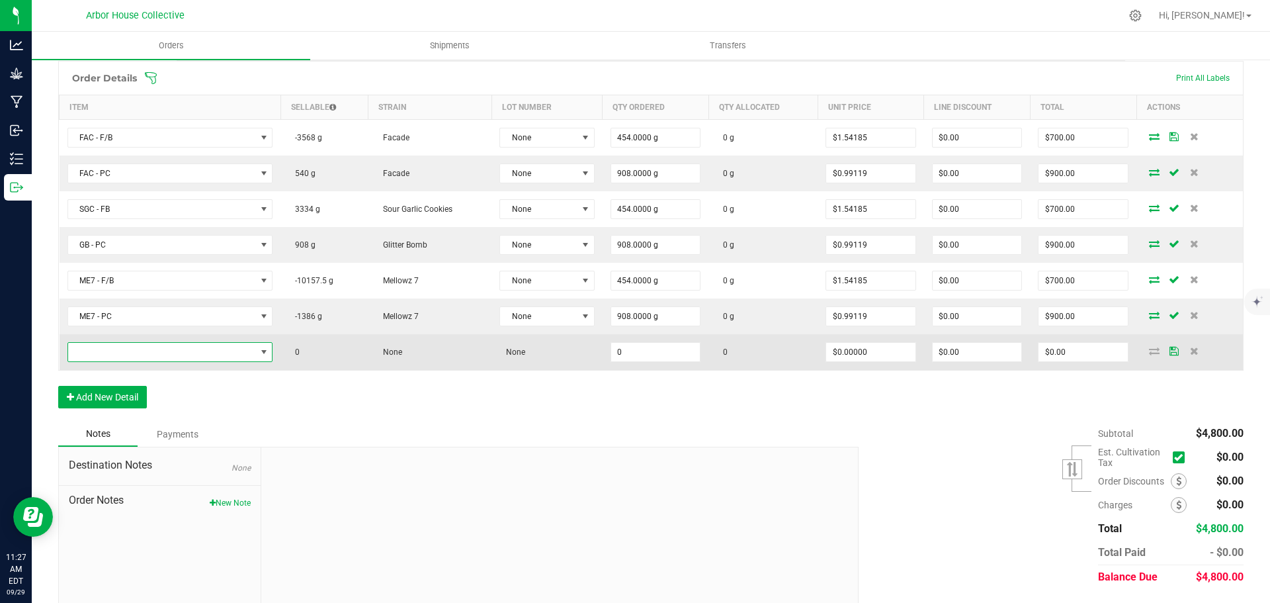
click at [159, 353] on span "NO DATA FOUND" at bounding box center [162, 352] width 188 height 19
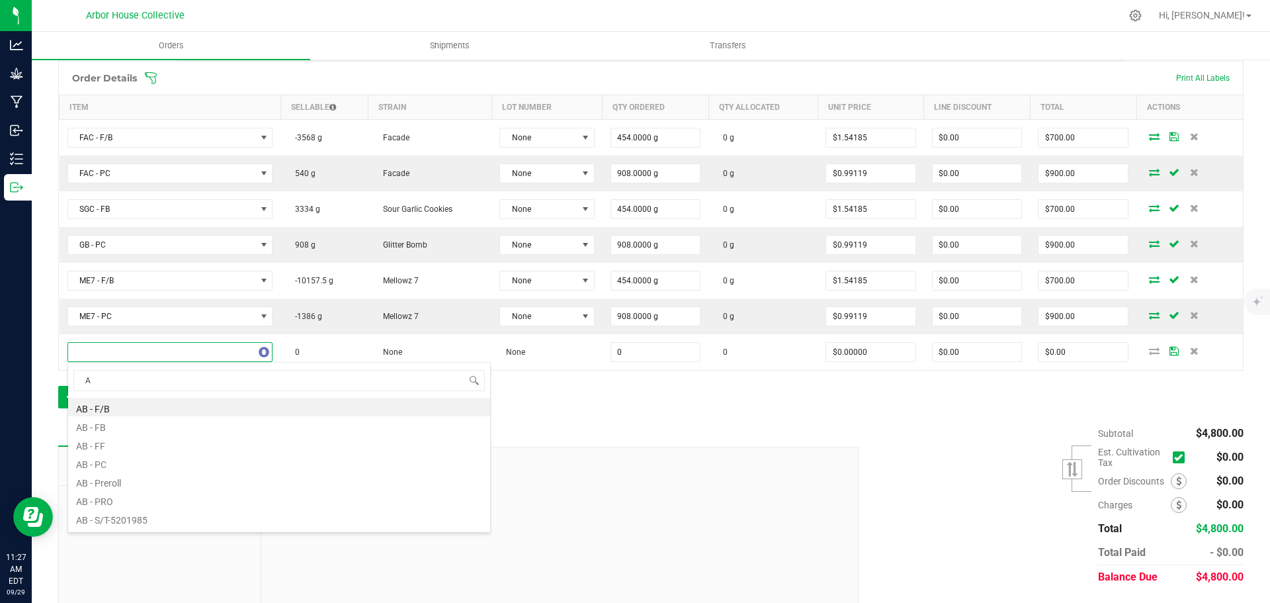
type input "AB"
click at [105, 427] on li "AB - FB" at bounding box center [279, 425] width 422 height 19
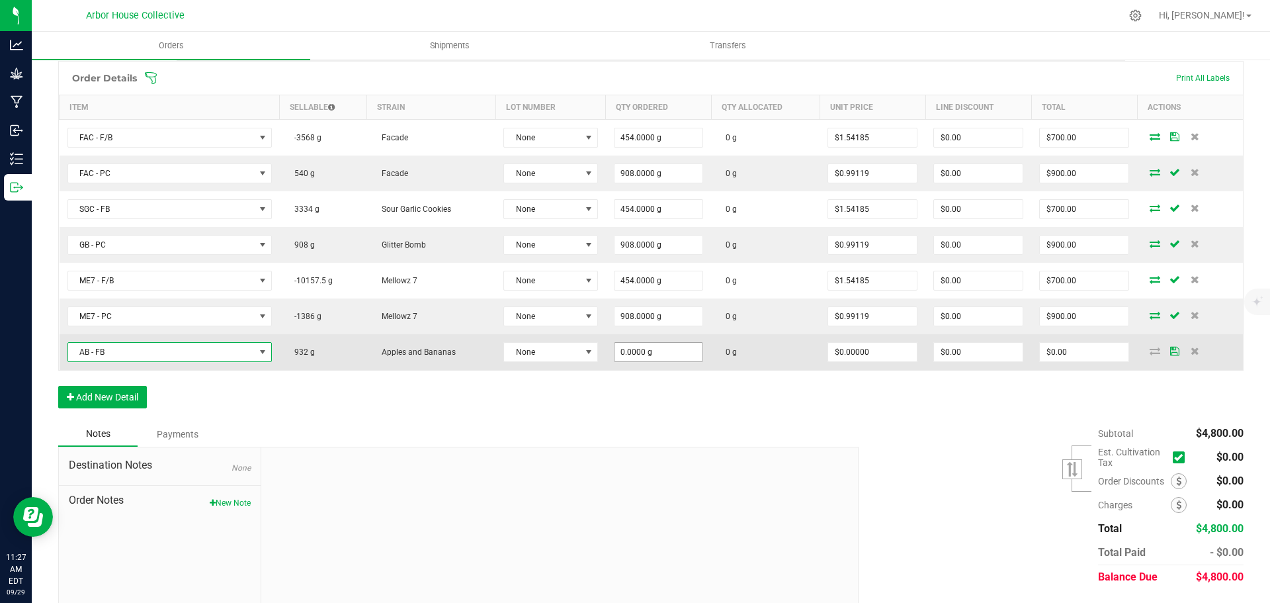
type input "0"
click at [672, 353] on input "0" at bounding box center [658, 352] width 89 height 19
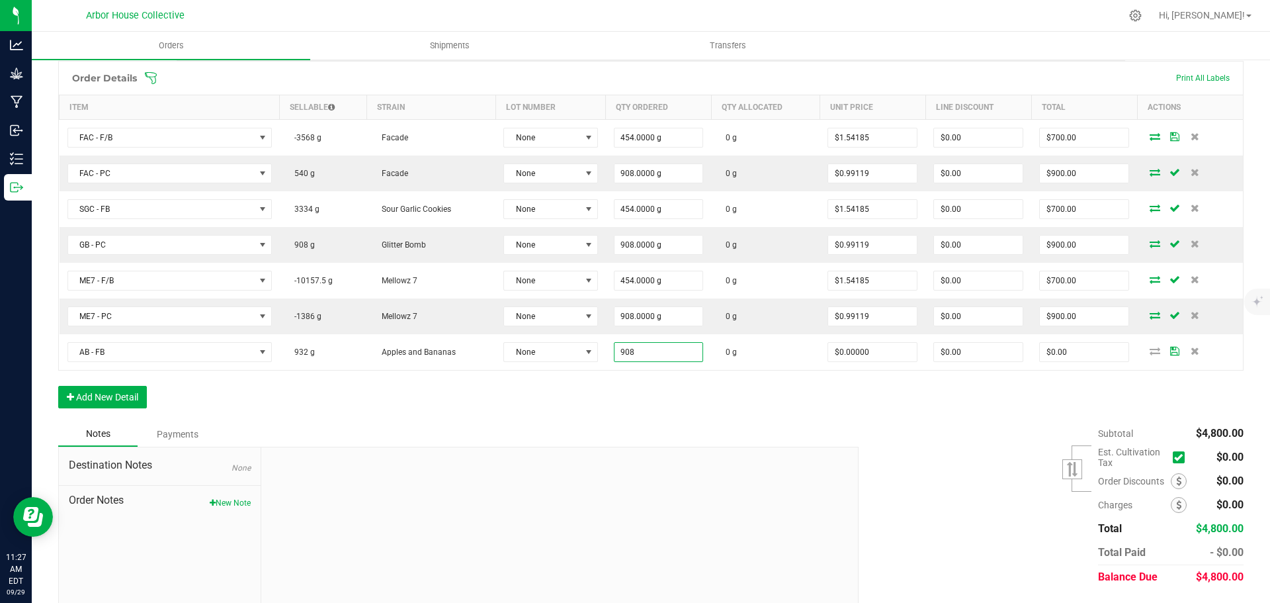
type input "908.0000 g"
click at [653, 425] on div "Notes Payments" at bounding box center [453, 433] width 790 height 25
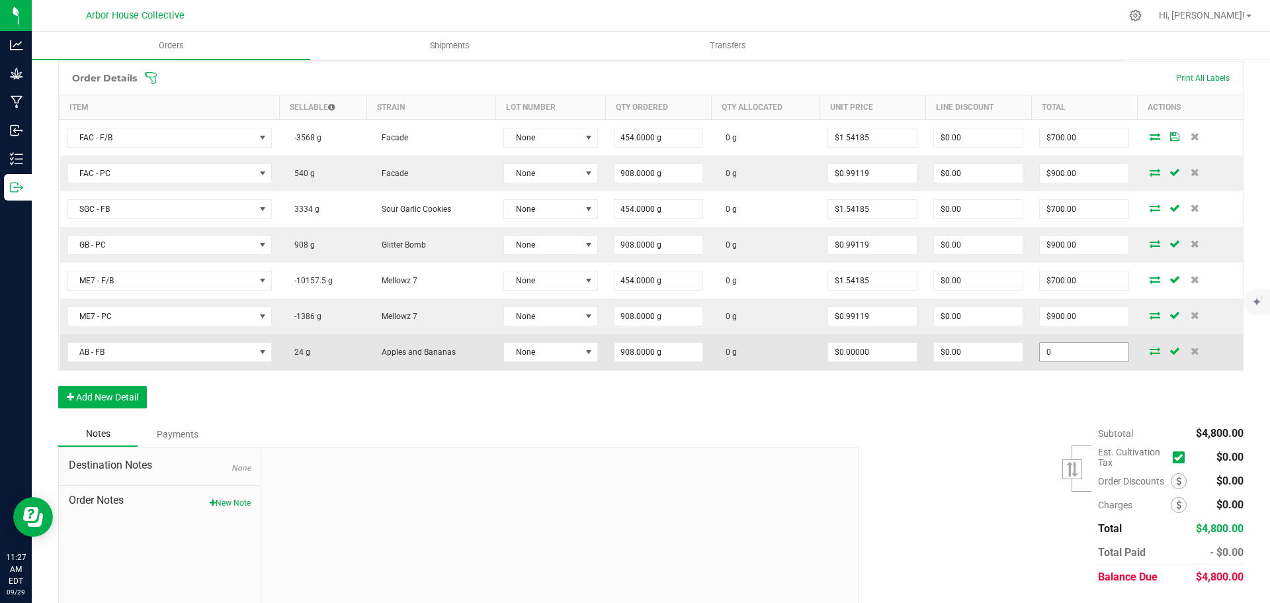
click at [1085, 358] on input "0" at bounding box center [1084, 352] width 89 height 19
click at [1065, 359] on input "0" at bounding box center [1084, 352] width 89 height 19
type input "0"
click at [1057, 352] on input "0" at bounding box center [1084, 352] width 89 height 19
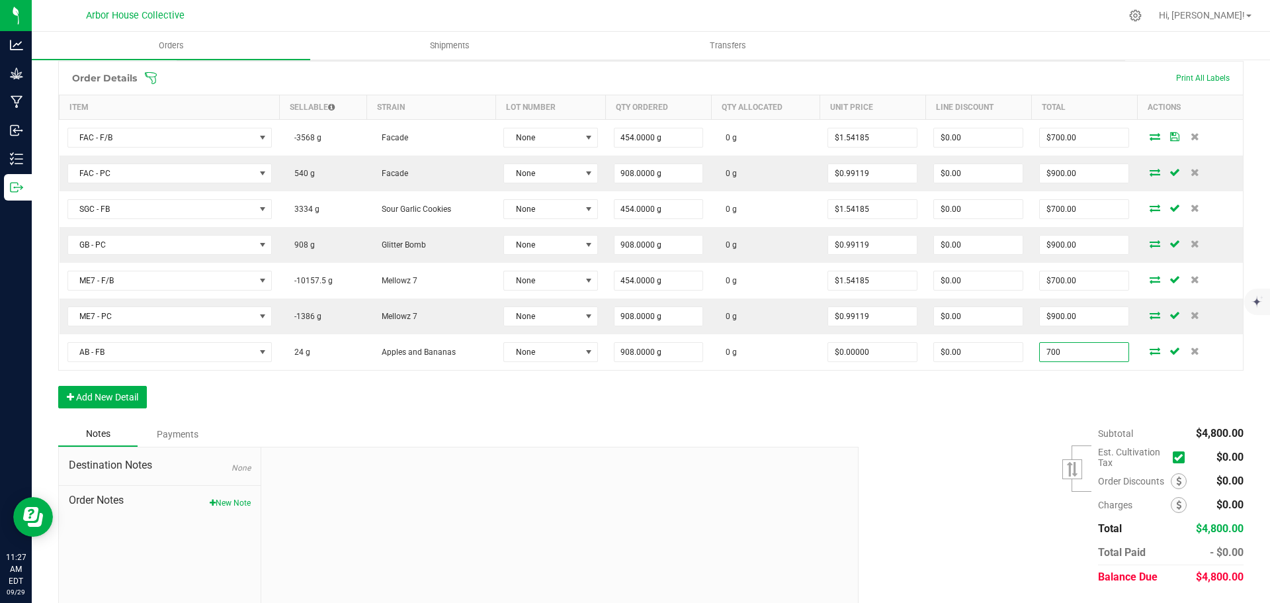
type input "700"
type input "$0.77093"
type input "$700.00"
drag, startPoint x: 990, startPoint y: 429, endPoint x: 941, endPoint y: 405, distance: 54.1
click at [989, 429] on div "Subtotal $4,800.00 Est. Cultivation Tax" at bounding box center [1046, 504] width 395 height 167
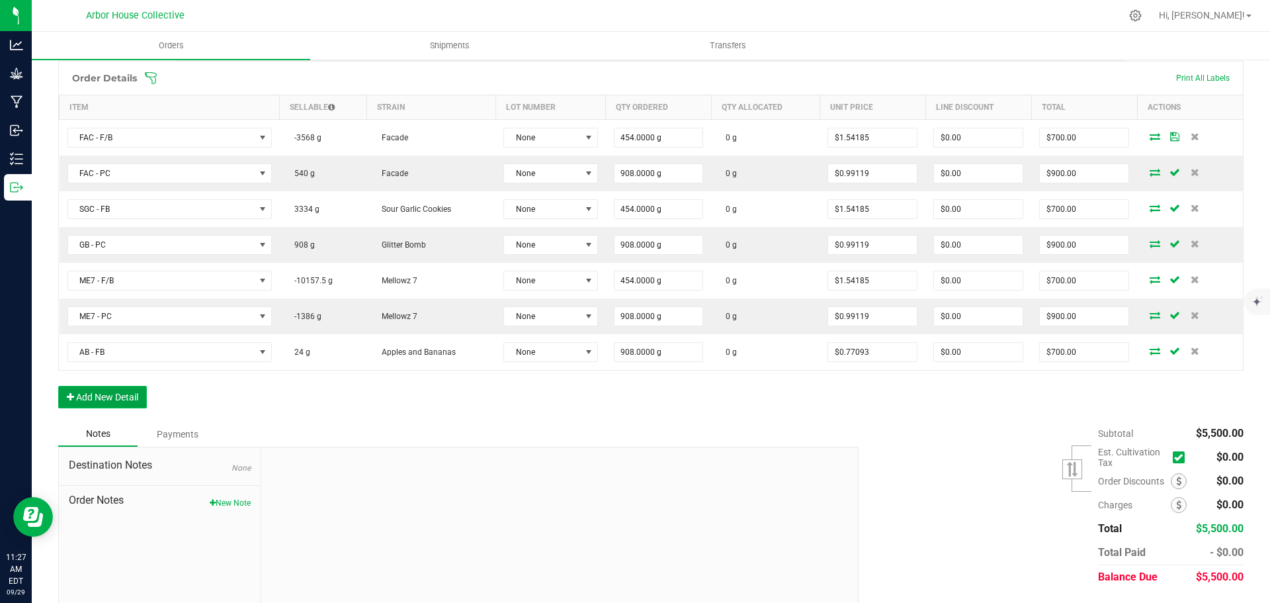
click at [126, 396] on button "Add New Detail" at bounding box center [102, 397] width 89 height 22
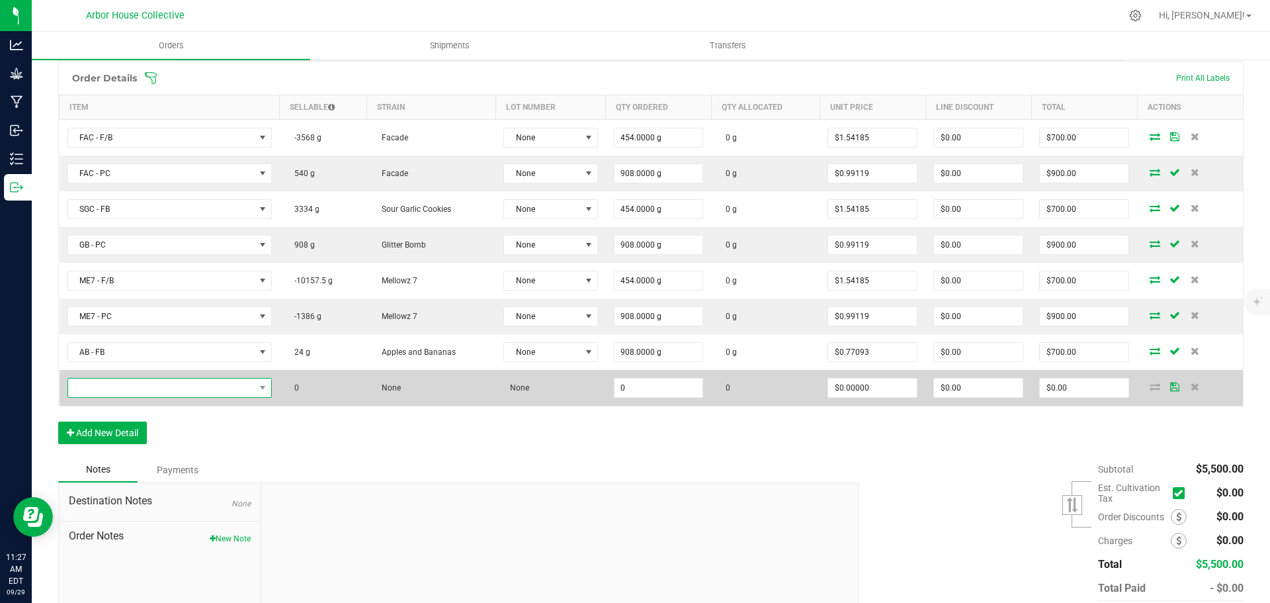
click at [142, 388] on span "NO DATA FOUND" at bounding box center [161, 387] width 187 height 19
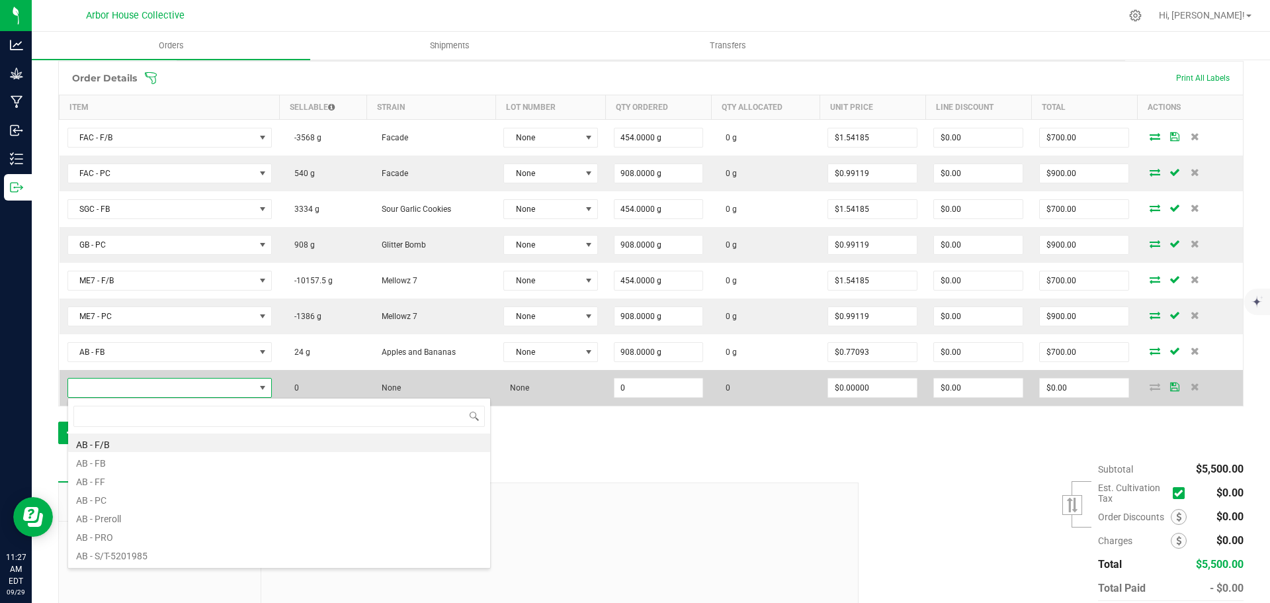
scroll to position [20, 201]
type input "AB"
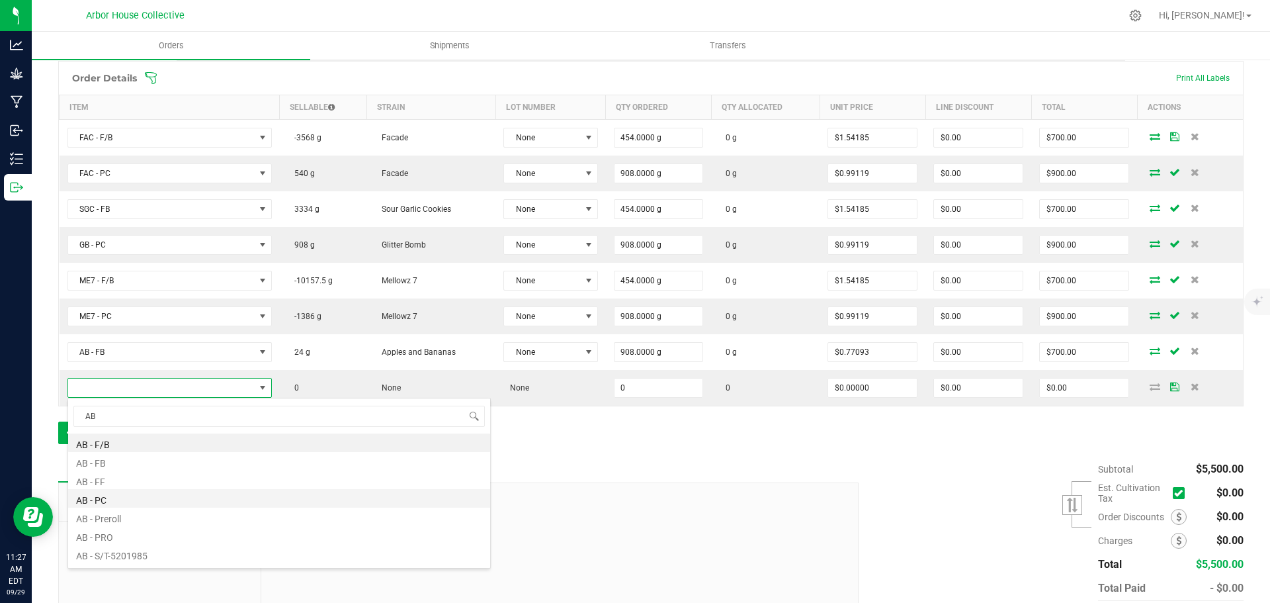
click at [116, 497] on li "AB - PC" at bounding box center [279, 498] width 422 height 19
type input "0.0000 g"
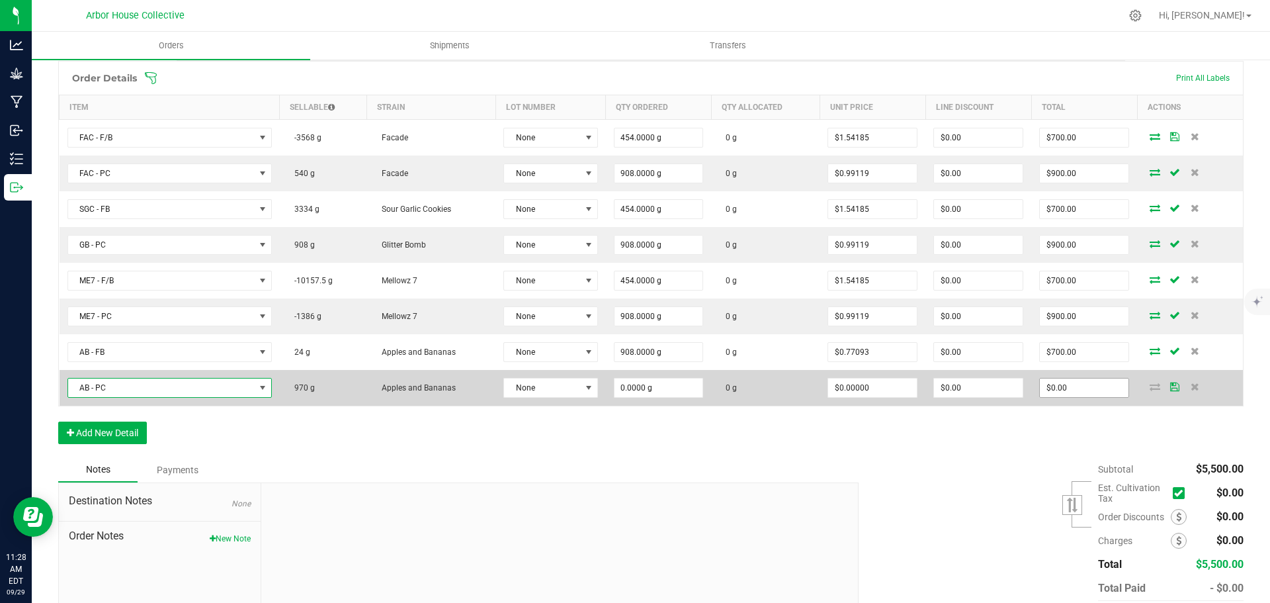
type input "0"
click at [1070, 388] on input "0" at bounding box center [1084, 387] width 89 height 19
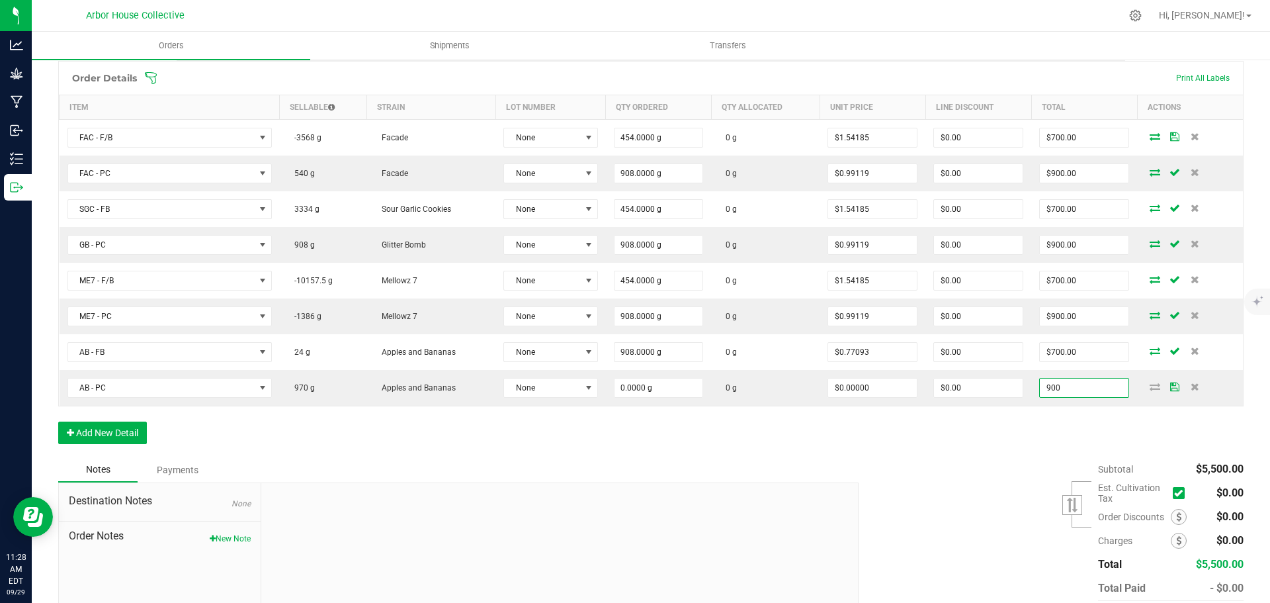
type input "$900.00"
click at [985, 456] on div "Order Details Print All Labels Item Sellable Strain Lot Number Qty Ordered Qty …" at bounding box center [650, 259] width 1185 height 396
click at [116, 433] on button "Add New Detail" at bounding box center [102, 432] width 89 height 22
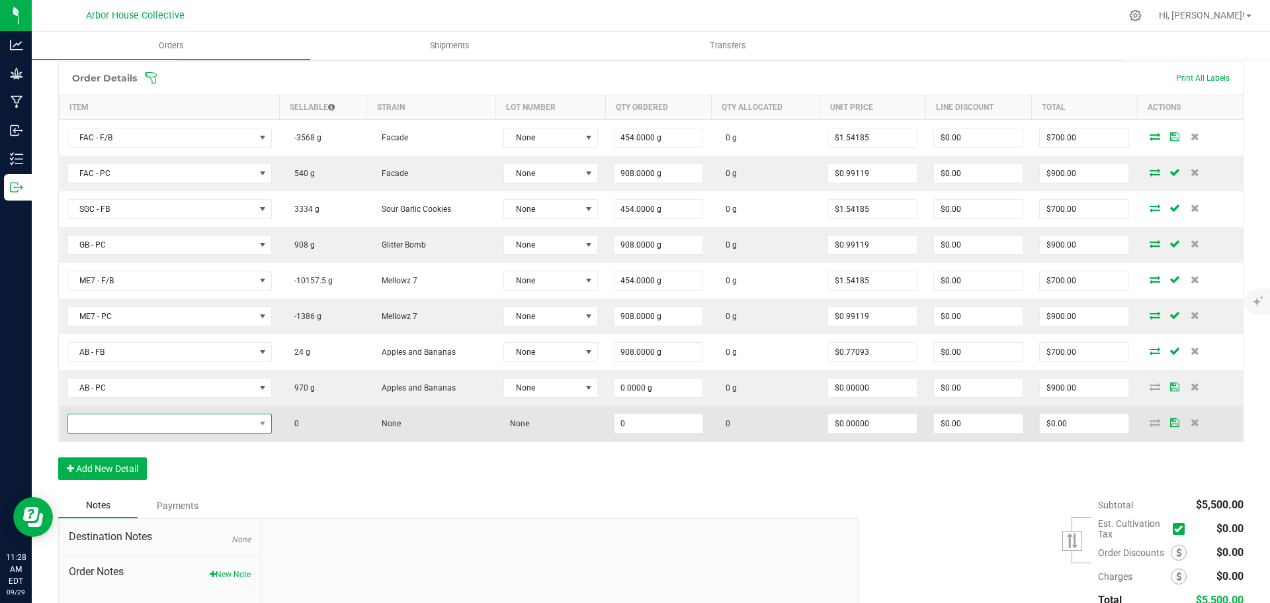
click at [160, 423] on span "NO DATA FOUND" at bounding box center [161, 423] width 187 height 19
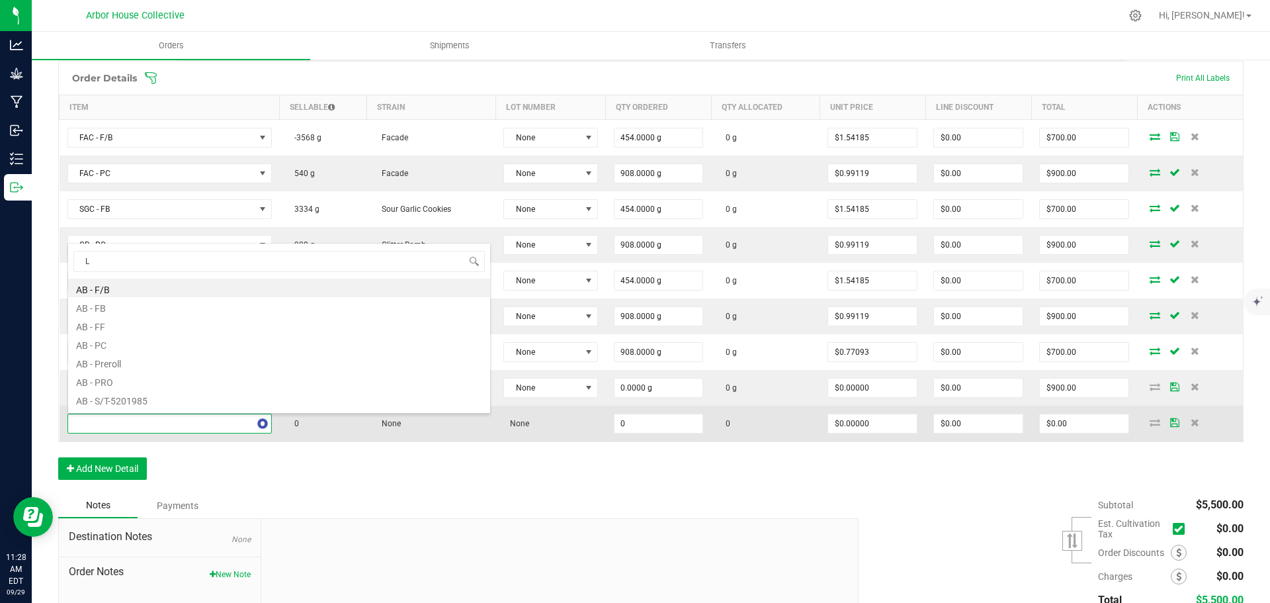
type input "LD"
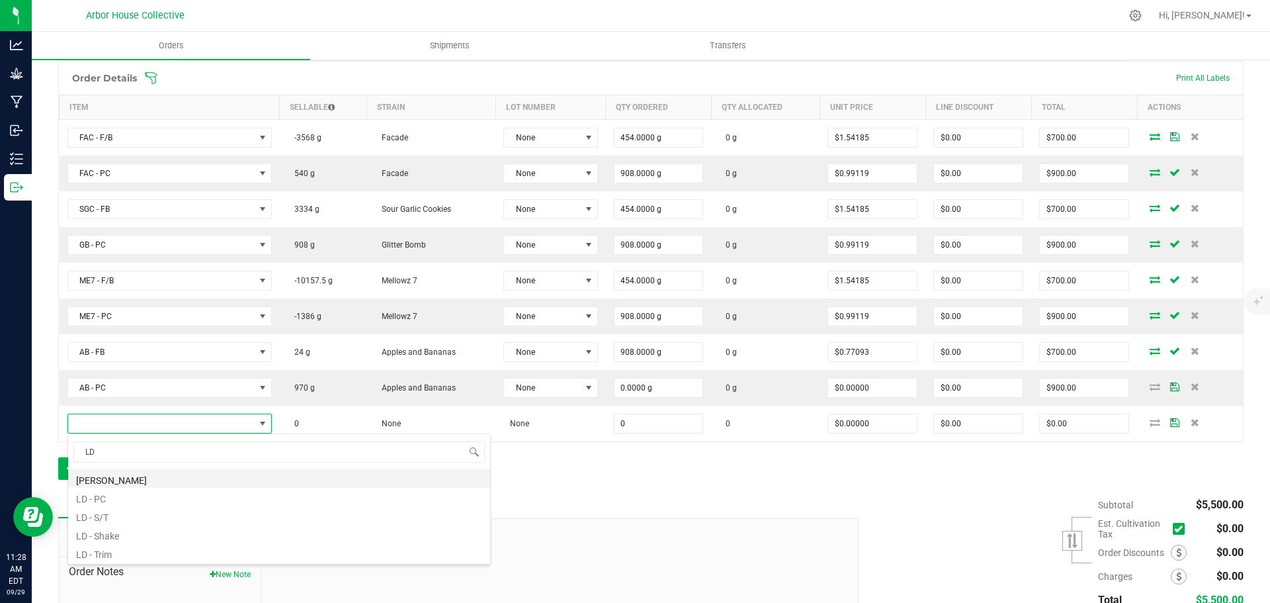
click at [121, 479] on li "[PERSON_NAME]" at bounding box center [279, 478] width 422 height 19
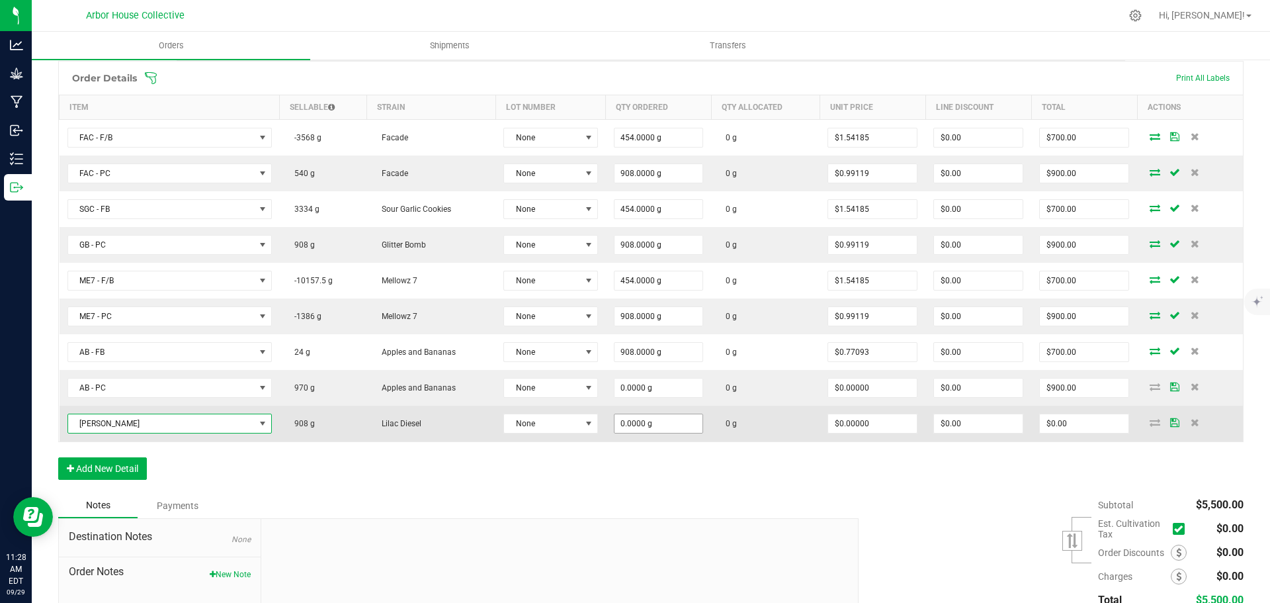
type input "0"
click at [657, 424] on input "0" at bounding box center [658, 423] width 89 height 19
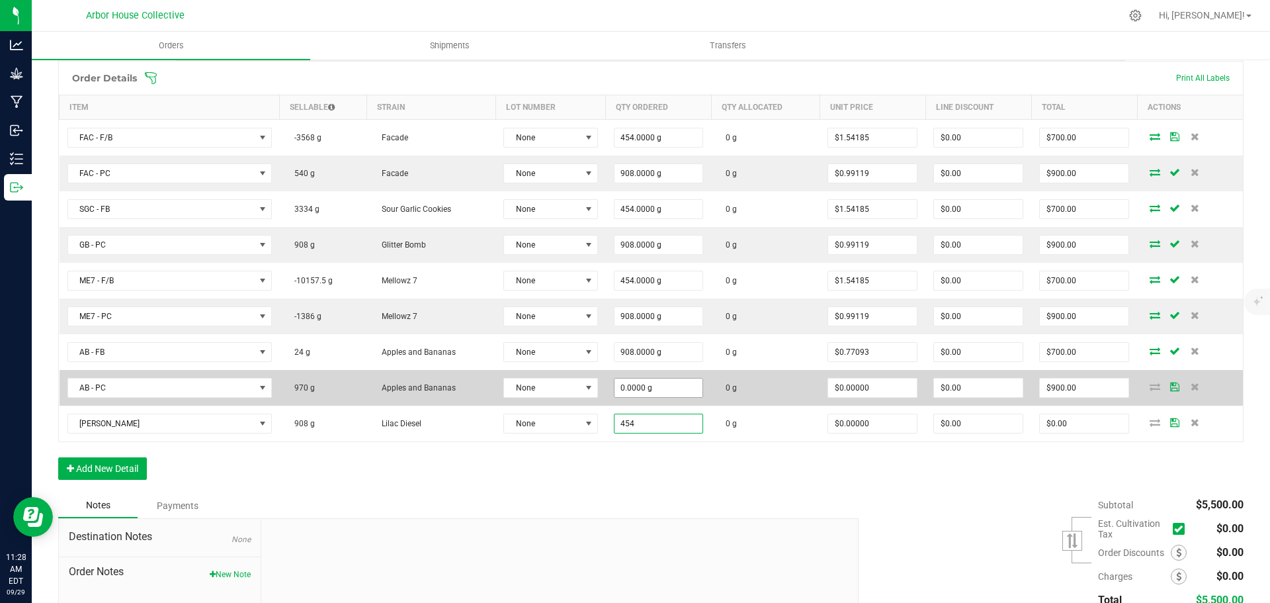
type input "454"
type input "0"
type input "454.0000 g"
click at [663, 388] on input "0" at bounding box center [658, 387] width 89 height 19
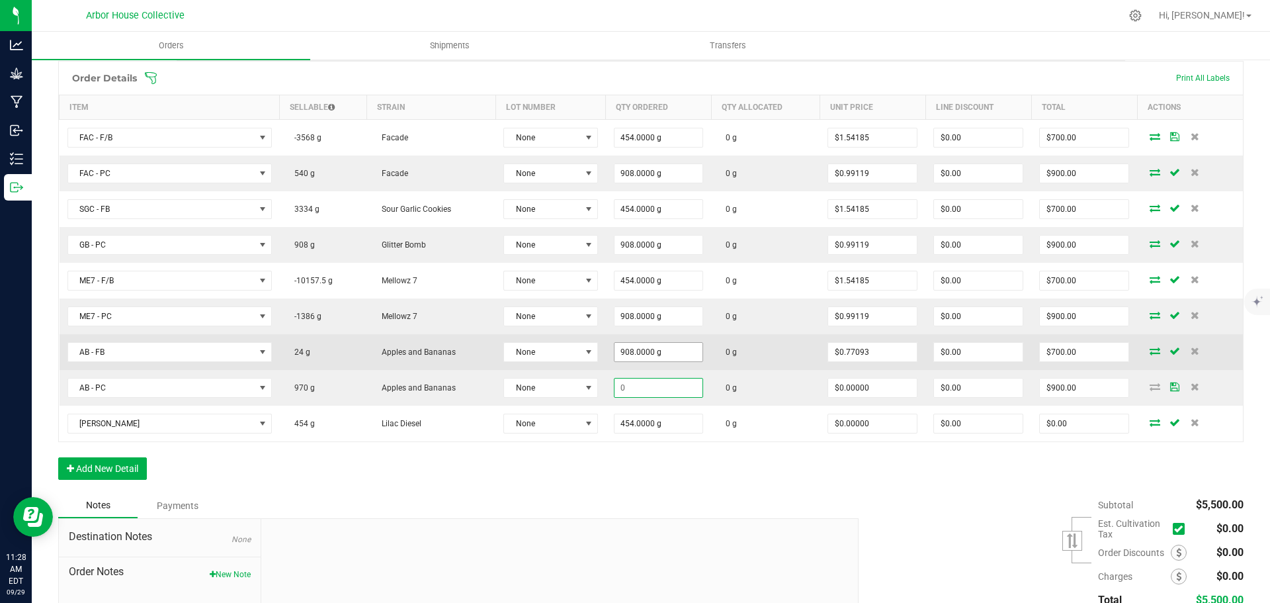
type input "908"
type input "$0.00"
click at [675, 355] on input "908" at bounding box center [658, 352] width 89 height 19
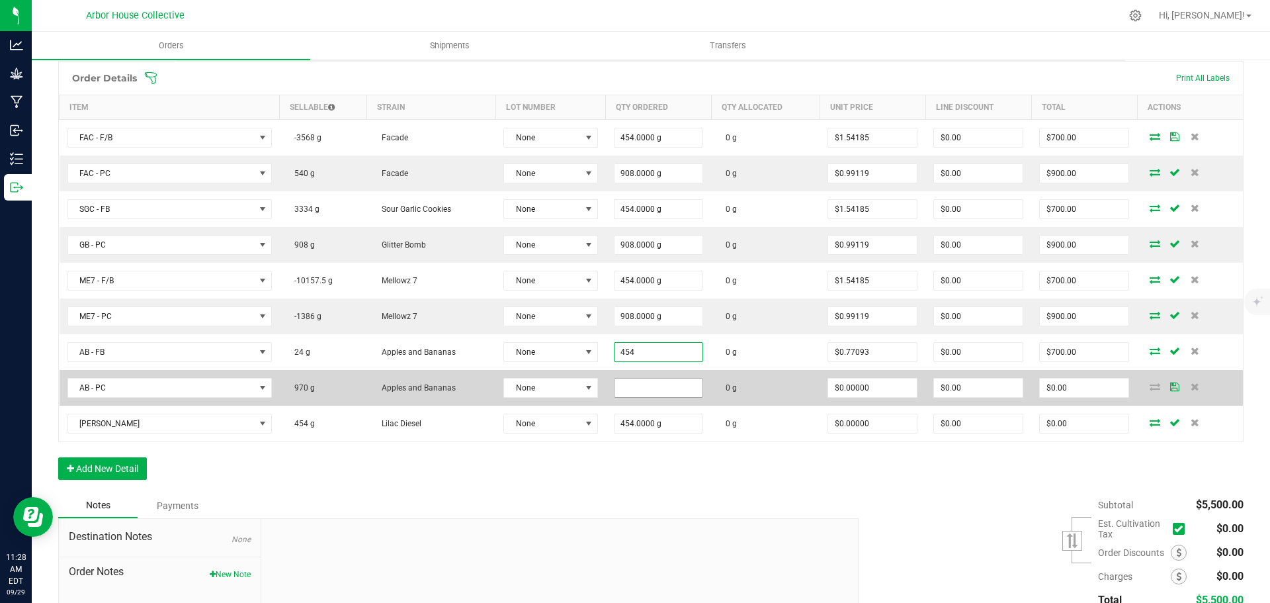
type input "454.0000 g"
type input "$350.00"
click at [647, 391] on input at bounding box center [658, 387] width 89 height 19
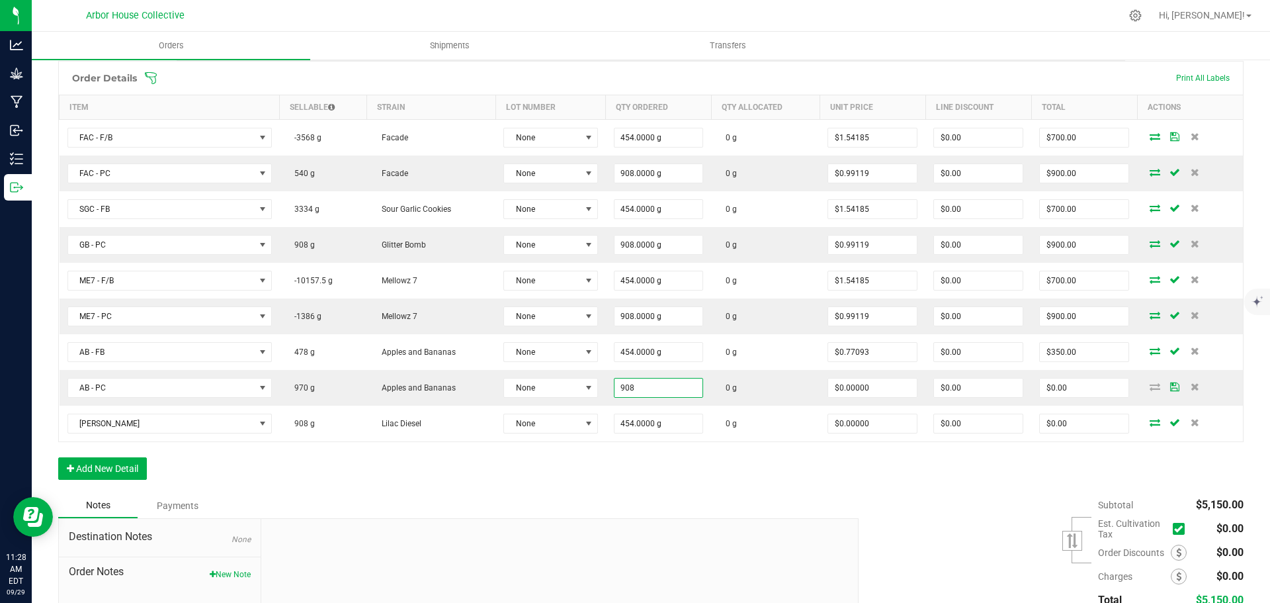
type input "908.0000 g"
click at [648, 485] on div "Order Details Print All Labels Item Sellable Strain Lot Number Qty Ordered Qty …" at bounding box center [650, 277] width 1185 height 432
click at [112, 467] on button "Add New Detail" at bounding box center [102, 468] width 89 height 22
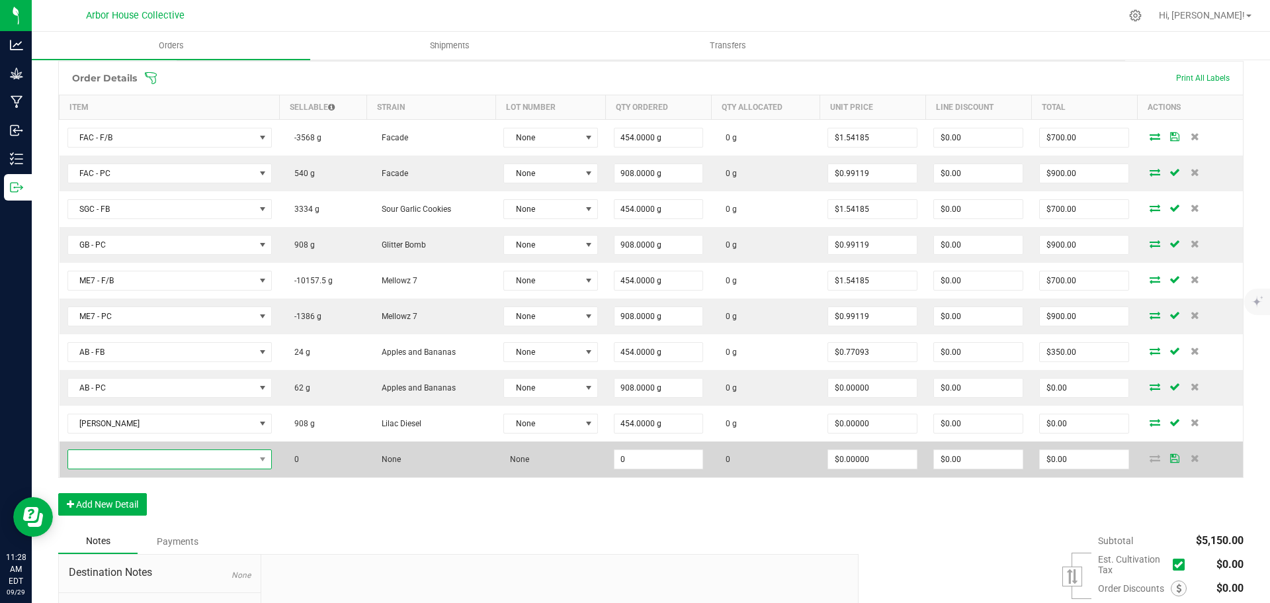
click at [143, 458] on span "NO DATA FOUND" at bounding box center [161, 459] width 187 height 19
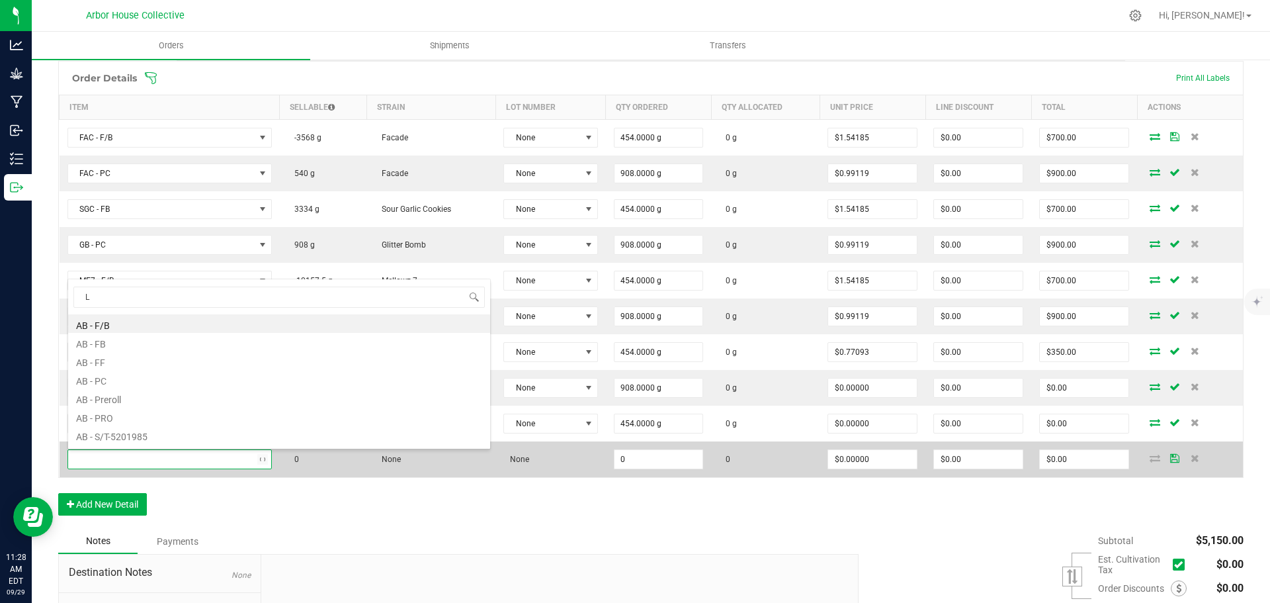
type input "LD"
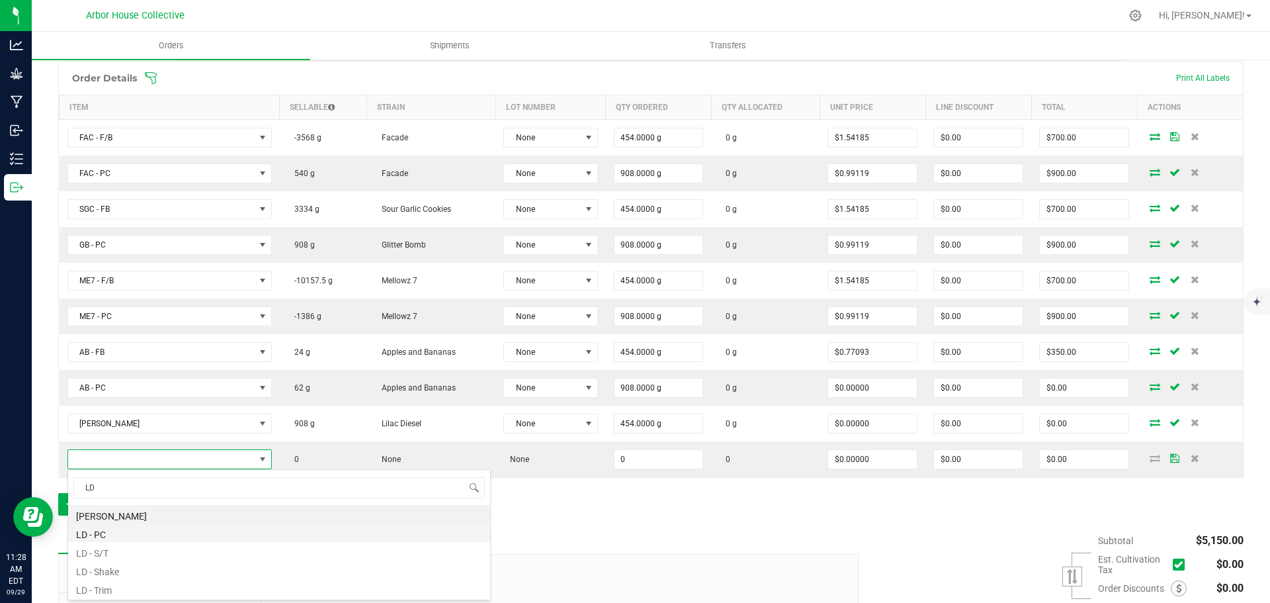
click at [119, 532] on li "LD - PC" at bounding box center [279, 532] width 422 height 19
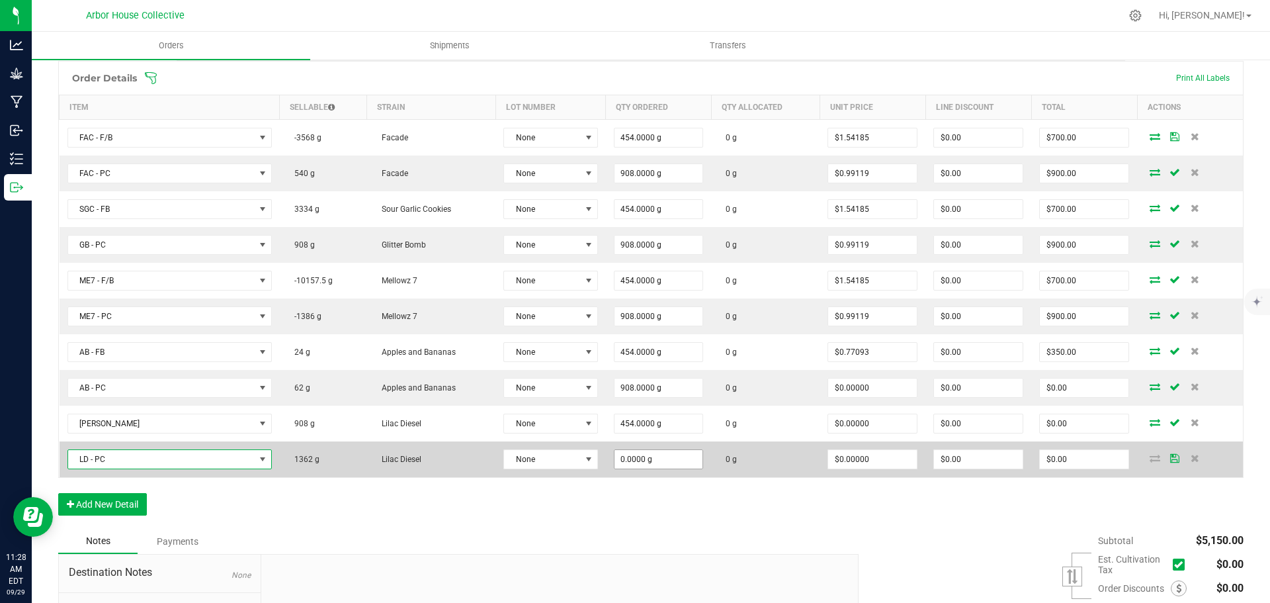
type input "0"
click at [663, 461] on input "0" at bounding box center [658, 459] width 89 height 19
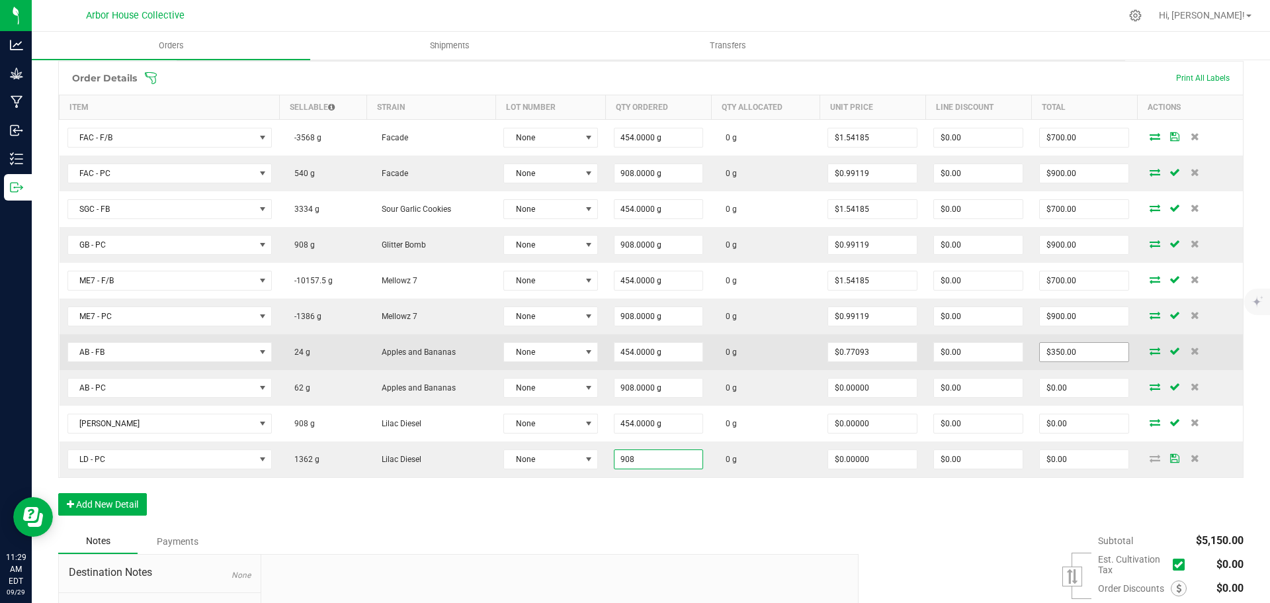
type input "908"
type input "350"
type input "908.0000 g"
click at [1076, 355] on input "350" at bounding box center [1084, 352] width 89 height 19
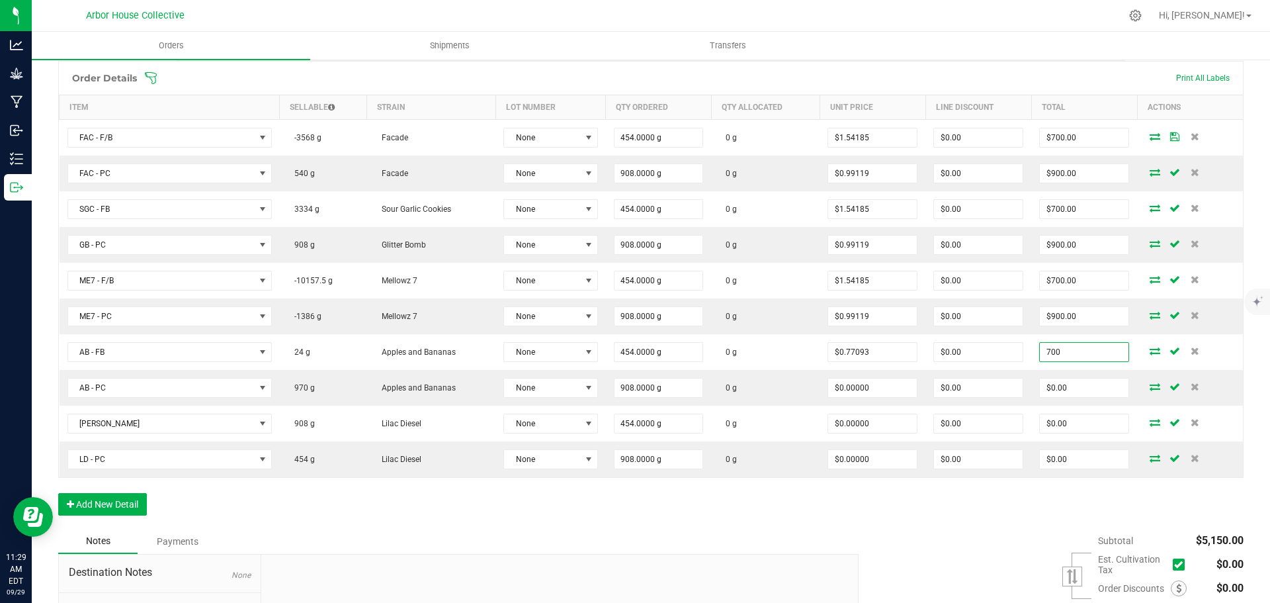
type input "700"
type input "$1.54185"
type input "$700.00"
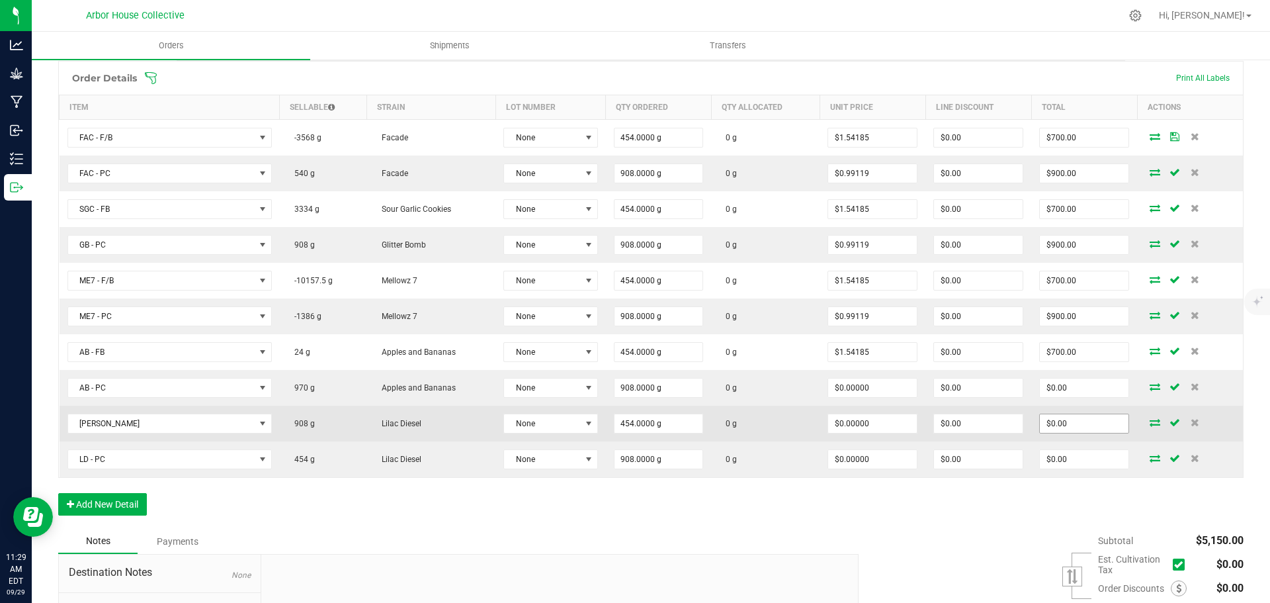
drag, startPoint x: 849, startPoint y: 527, endPoint x: 1032, endPoint y: 429, distance: 207.7
click at [849, 526] on div "Order Details Print All Labels Item Sellable Strain Lot Number Qty Ordered Qty …" at bounding box center [650, 295] width 1185 height 468
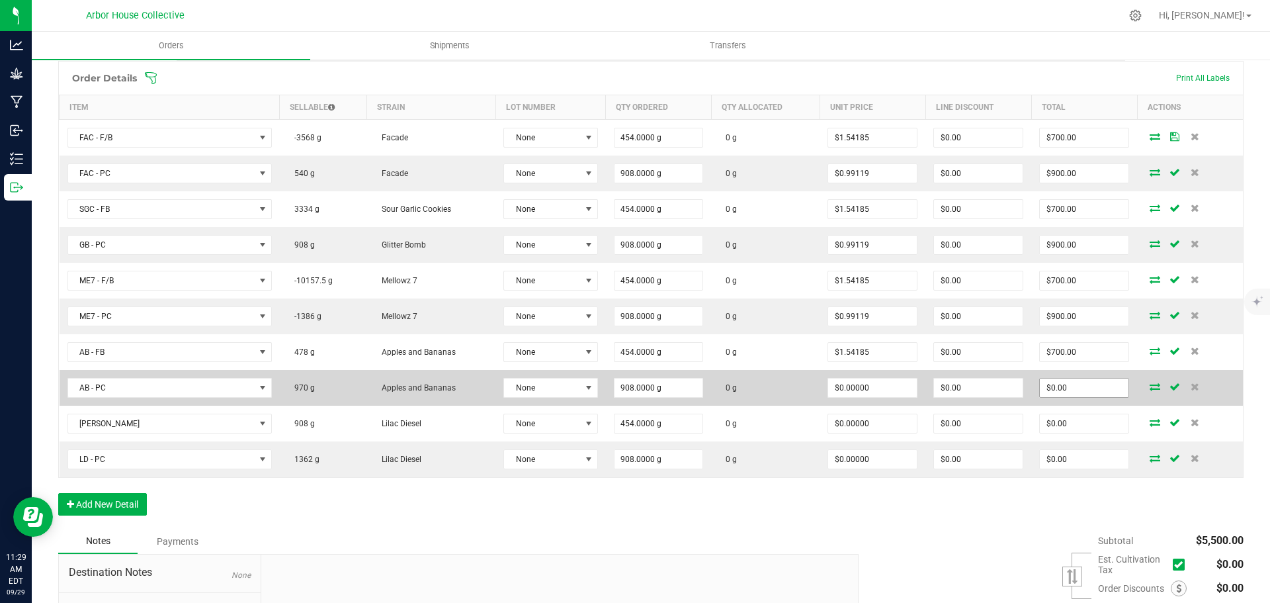
type input "0"
click at [1072, 388] on input "0" at bounding box center [1084, 387] width 89 height 19
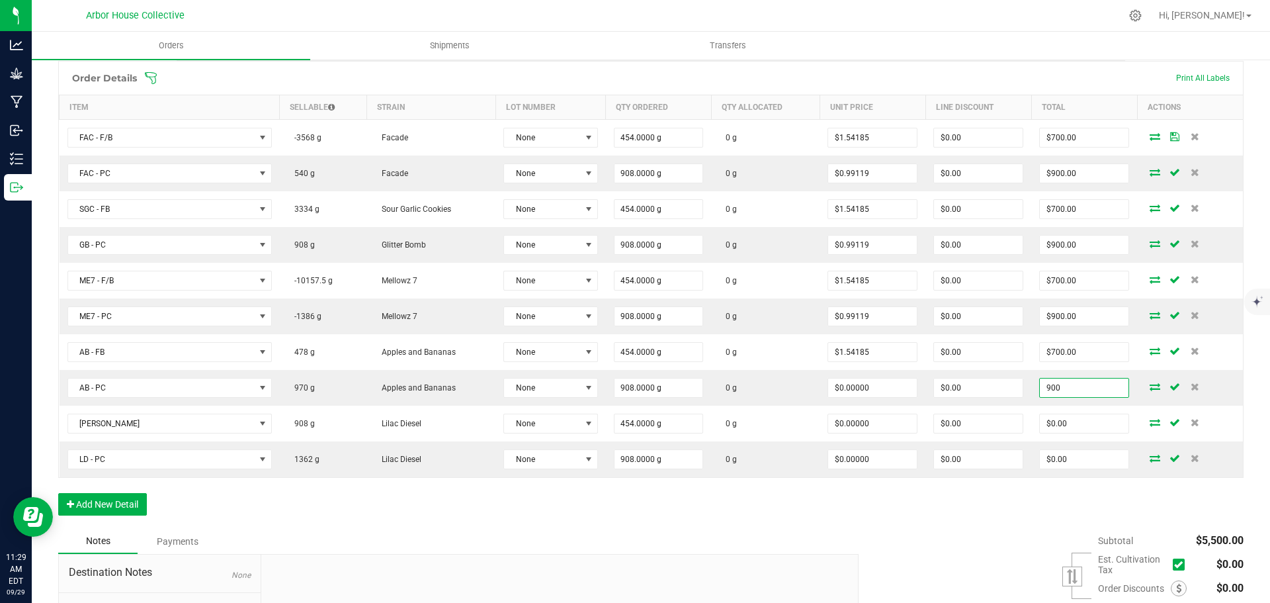
type input "900"
type input "$0.99119"
type input "$900.00"
click at [973, 537] on div "Subtotal $5,500.00 Est. Cultivation Tax" at bounding box center [1046, 611] width 395 height 167
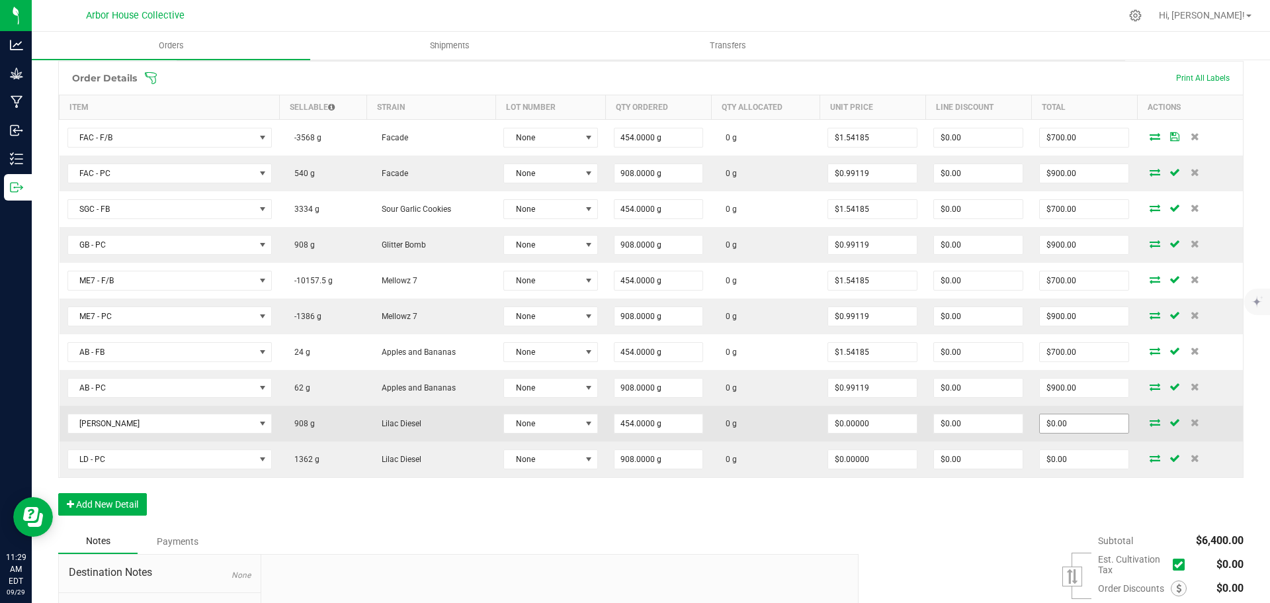
type input "0"
click at [1066, 425] on input "0" at bounding box center [1084, 423] width 89 height 19
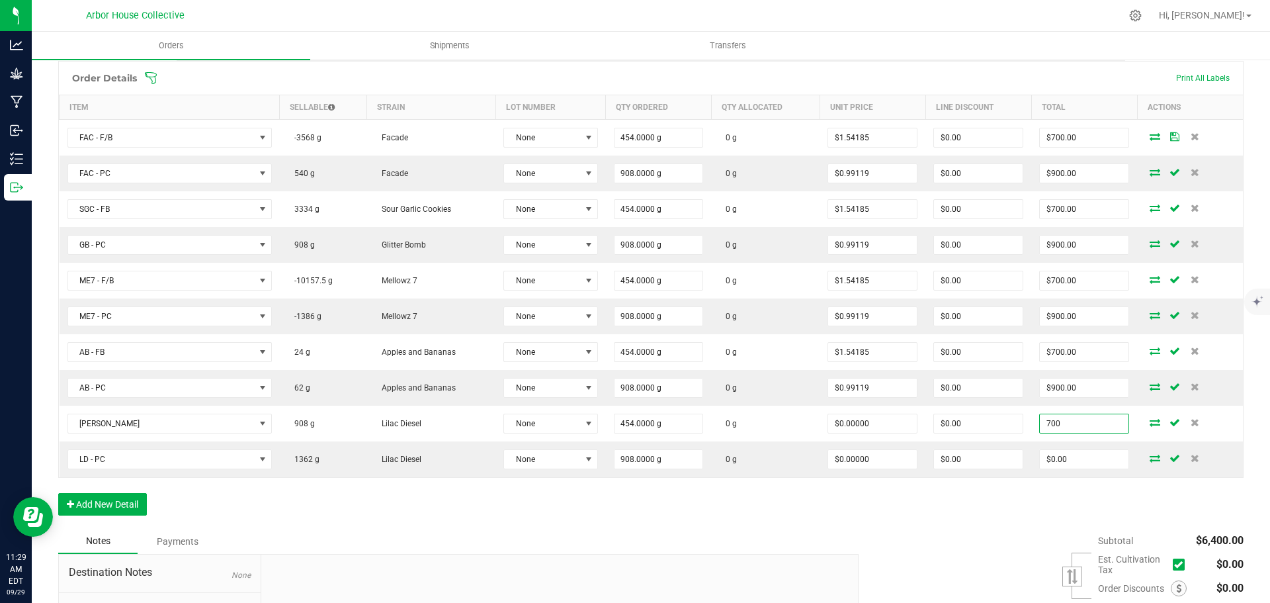
type input "700"
type input "$1.54185"
type input "$700.00"
click at [1013, 520] on div "Order Details Print All Labels Item Sellable Strain Lot Number Qty Ordered Qty …" at bounding box center [650, 295] width 1185 height 468
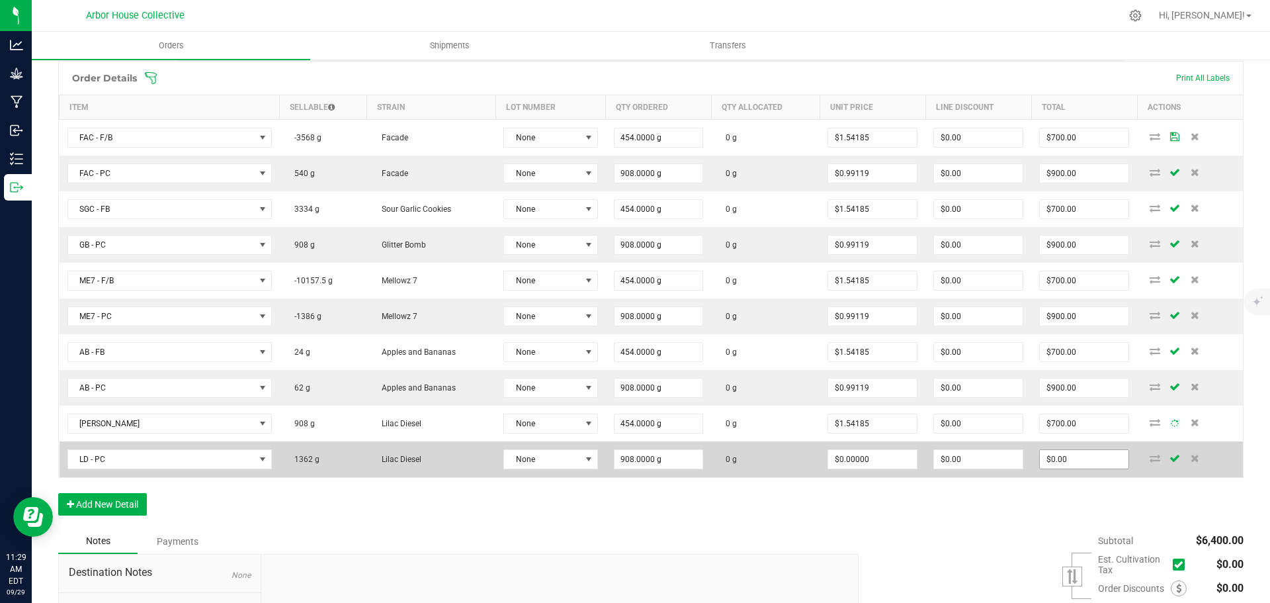
type input "0"
click at [1071, 455] on input "0" at bounding box center [1084, 459] width 89 height 19
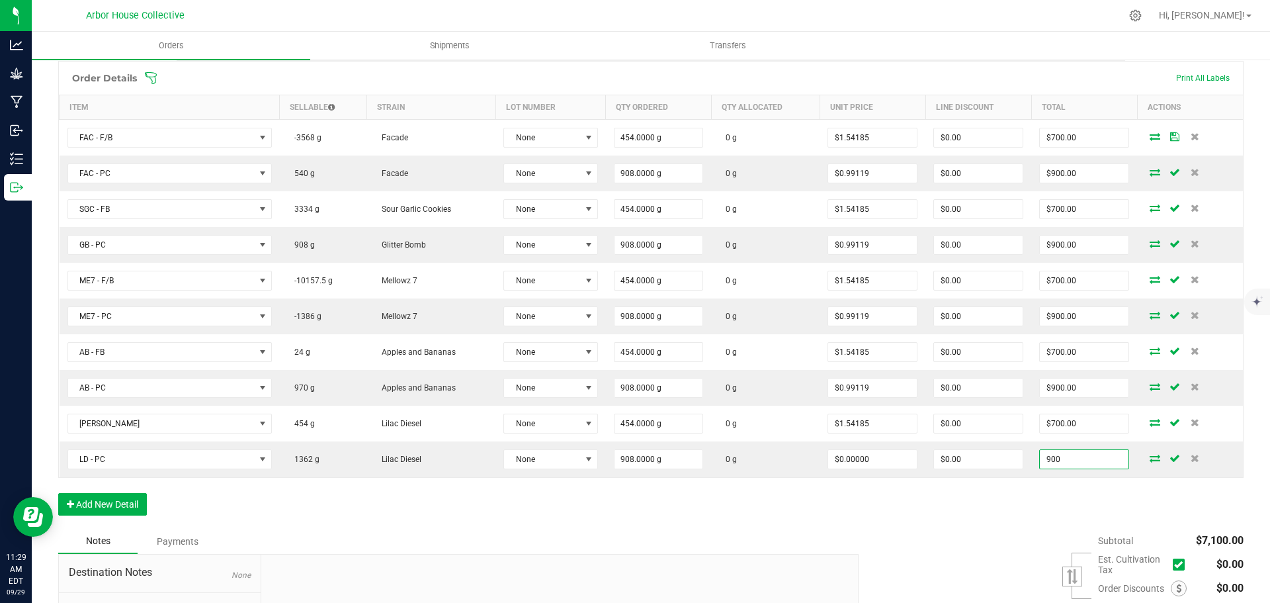
type input "900"
type input "$0.99119"
type input "$900.00"
click at [950, 517] on div "Order Details Print All Labels Item Sellable Strain Lot Number Qty Ordered Qty …" at bounding box center [650, 295] width 1185 height 468
click at [112, 505] on button "Add New Detail" at bounding box center [102, 504] width 89 height 22
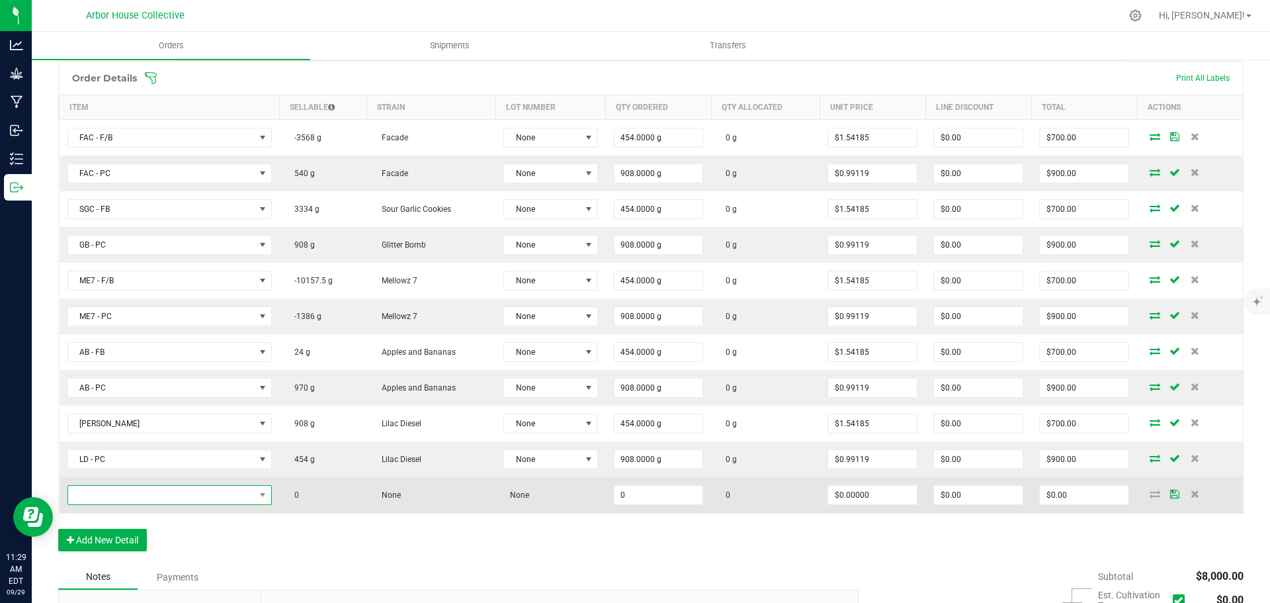
click at [135, 495] on span "NO DATA FOUND" at bounding box center [161, 494] width 187 height 19
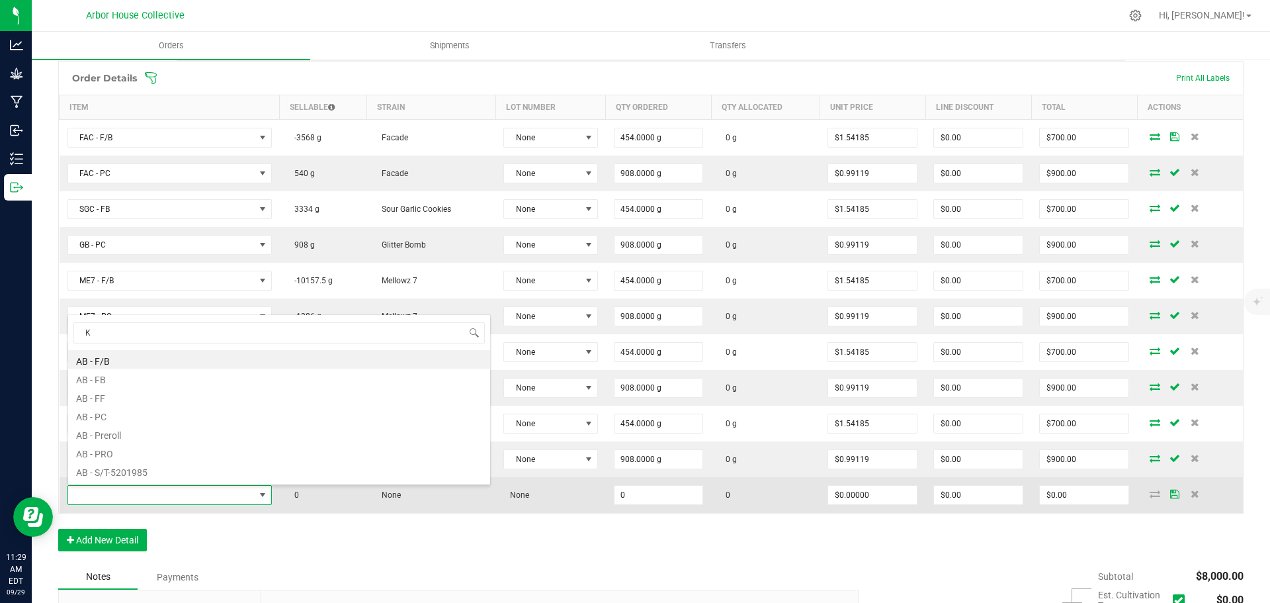
type input "KM"
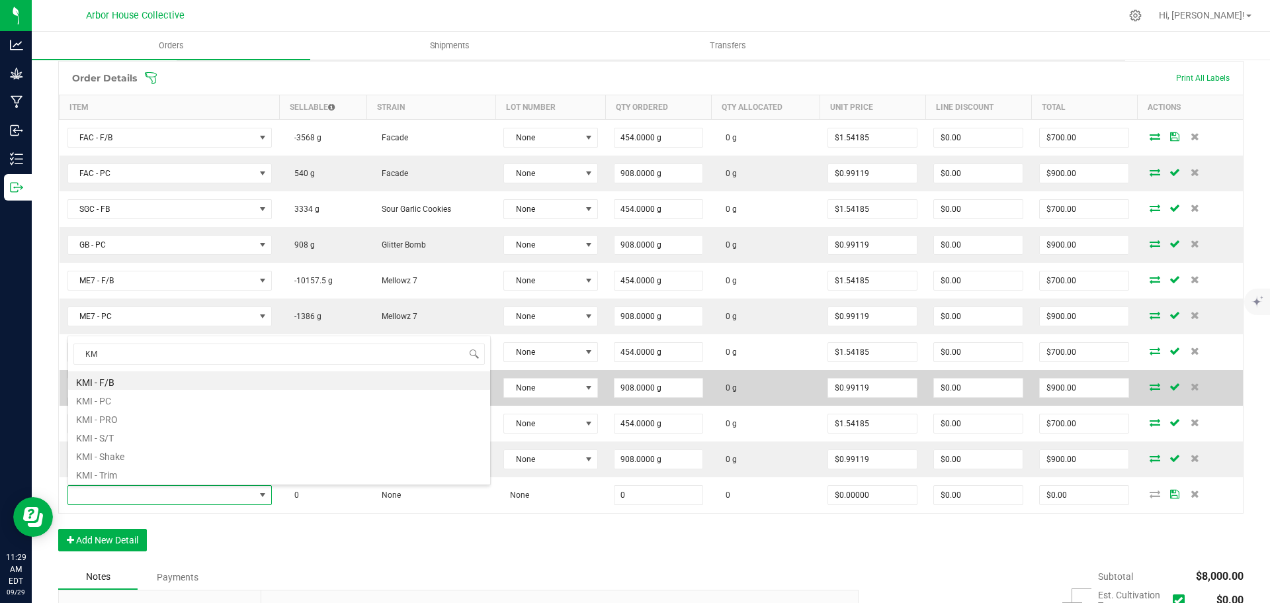
click at [124, 401] on li "KMI - PC" at bounding box center [279, 399] width 422 height 19
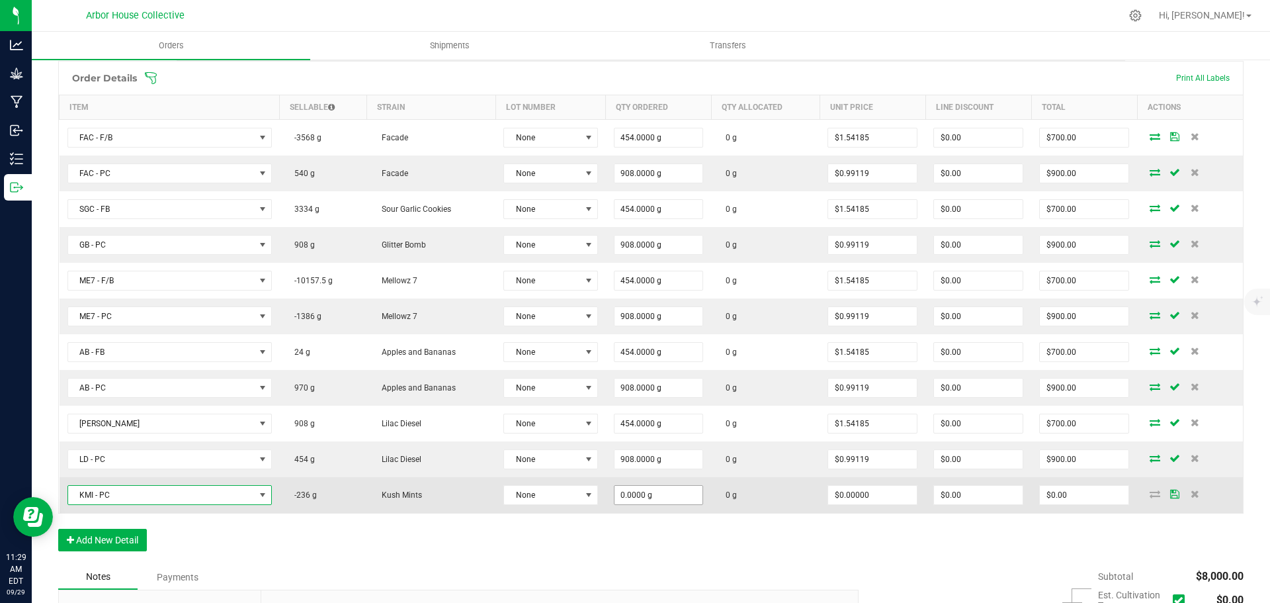
type input "0"
click at [658, 495] on input "0" at bounding box center [658, 494] width 89 height 19
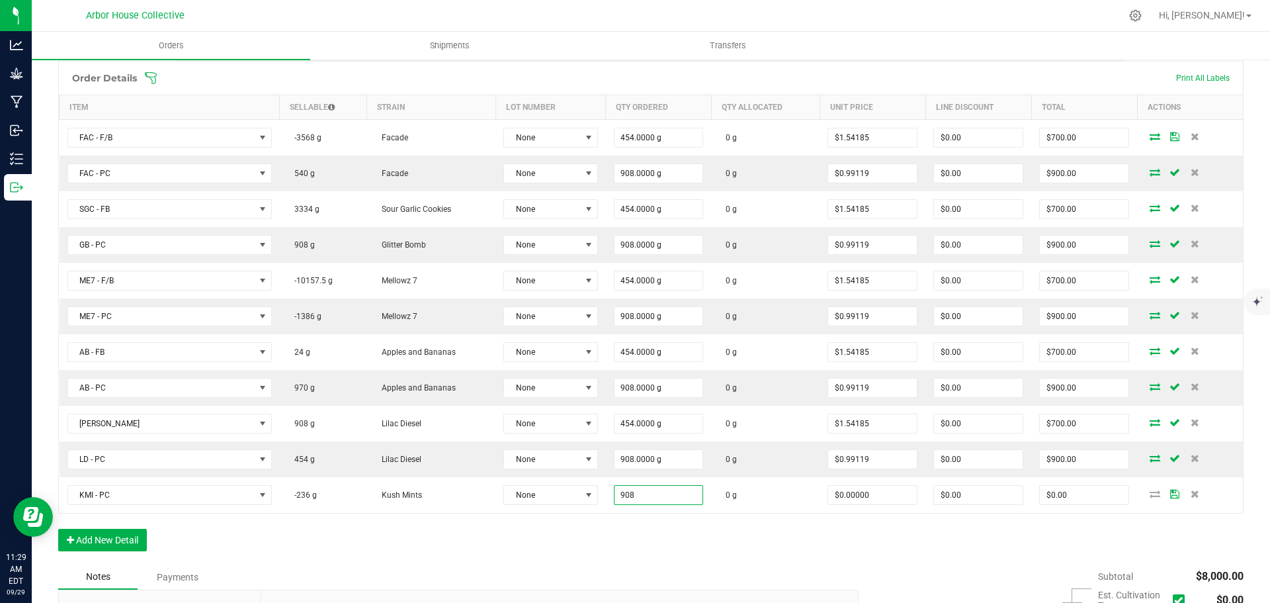
type input "908.0000 g"
click at [647, 549] on div "Order Details Print All Labels Item Sellable Strain Lot Number Qty Ordered Qty …" at bounding box center [650, 312] width 1185 height 503
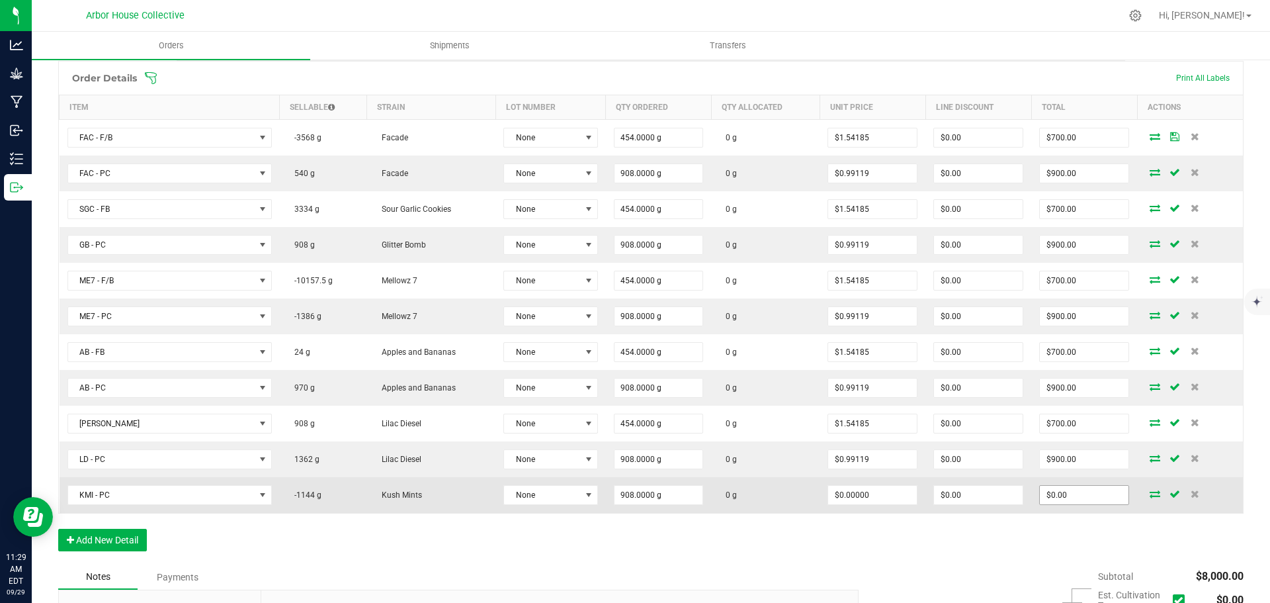
type input "0"
click at [1065, 495] on input "0" at bounding box center [1084, 494] width 89 height 19
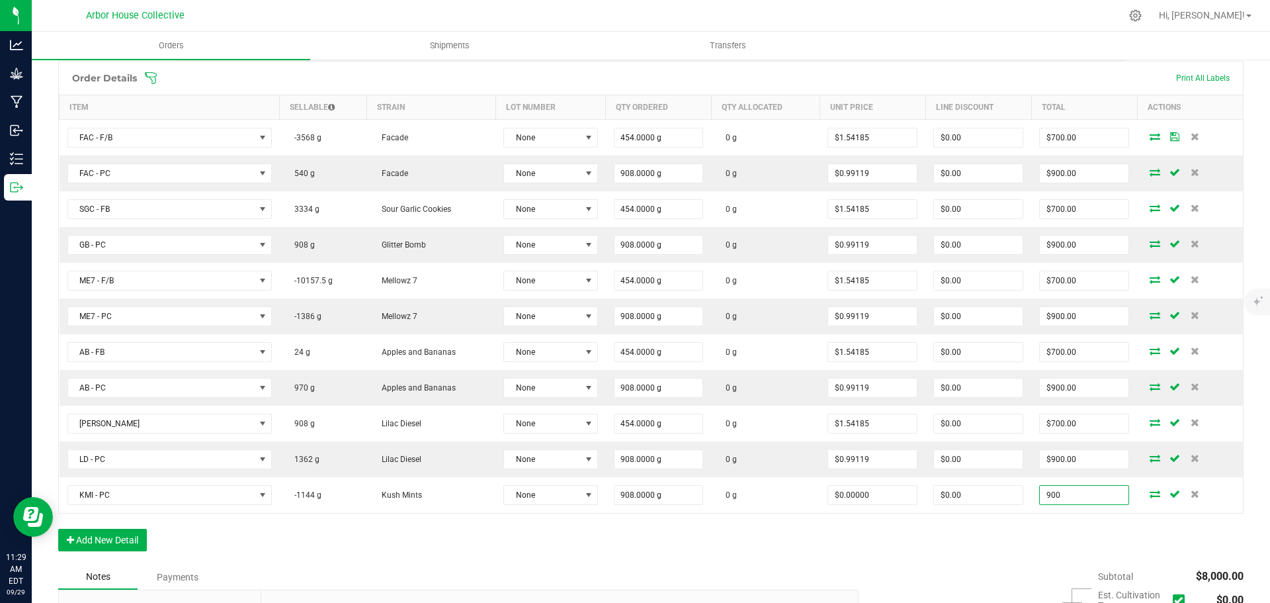
type input "900"
type input "$0.99119"
type input "$900.00"
click at [1017, 565] on div "Order details Export PDF Done Editing Order # 00000121 Status Created Order Dat…" at bounding box center [650, 259] width 1185 height 1018
click at [126, 541] on button "Add New Detail" at bounding box center [102, 539] width 89 height 22
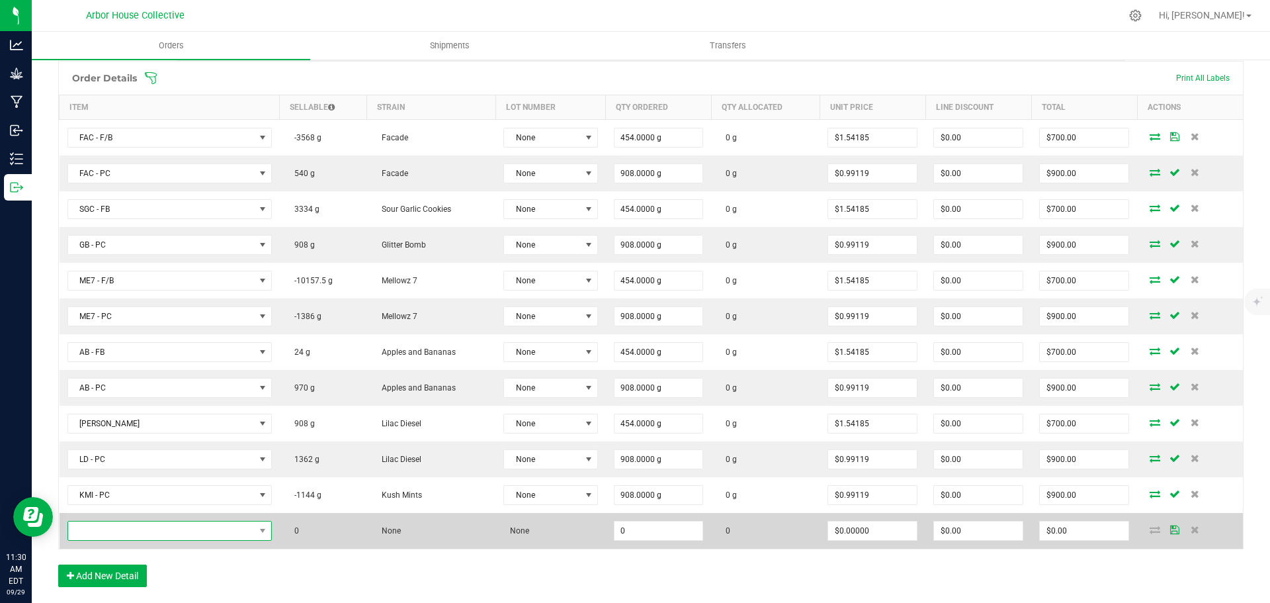
click at [149, 527] on span "NO DATA FOUND" at bounding box center [161, 530] width 187 height 19
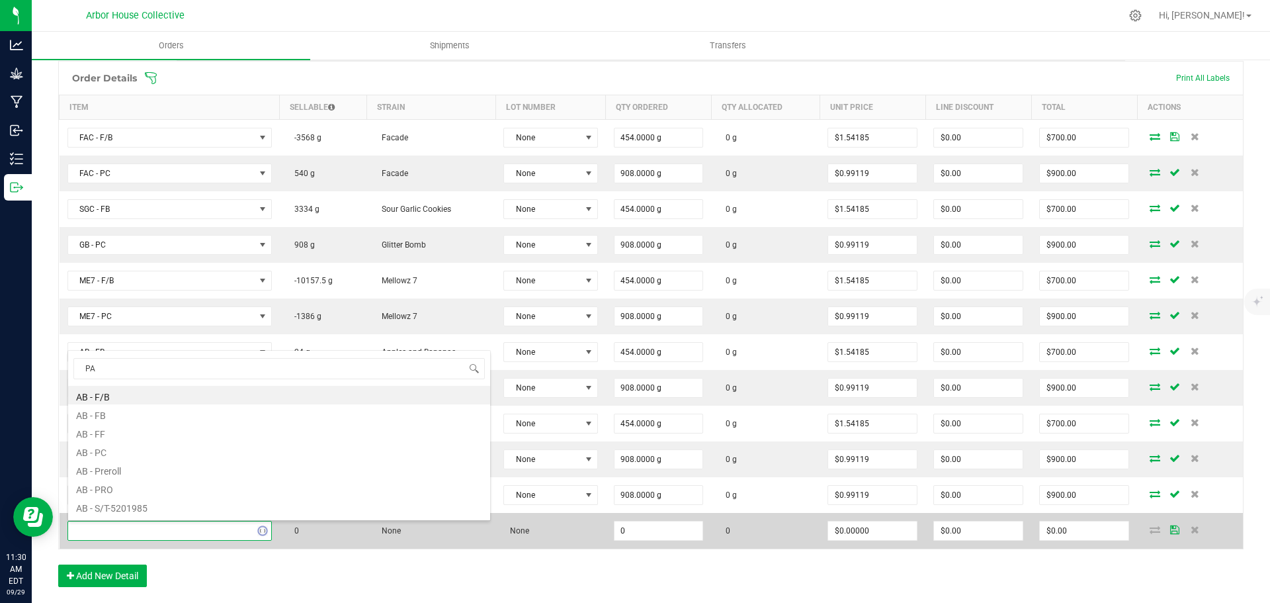
type input "PAV"
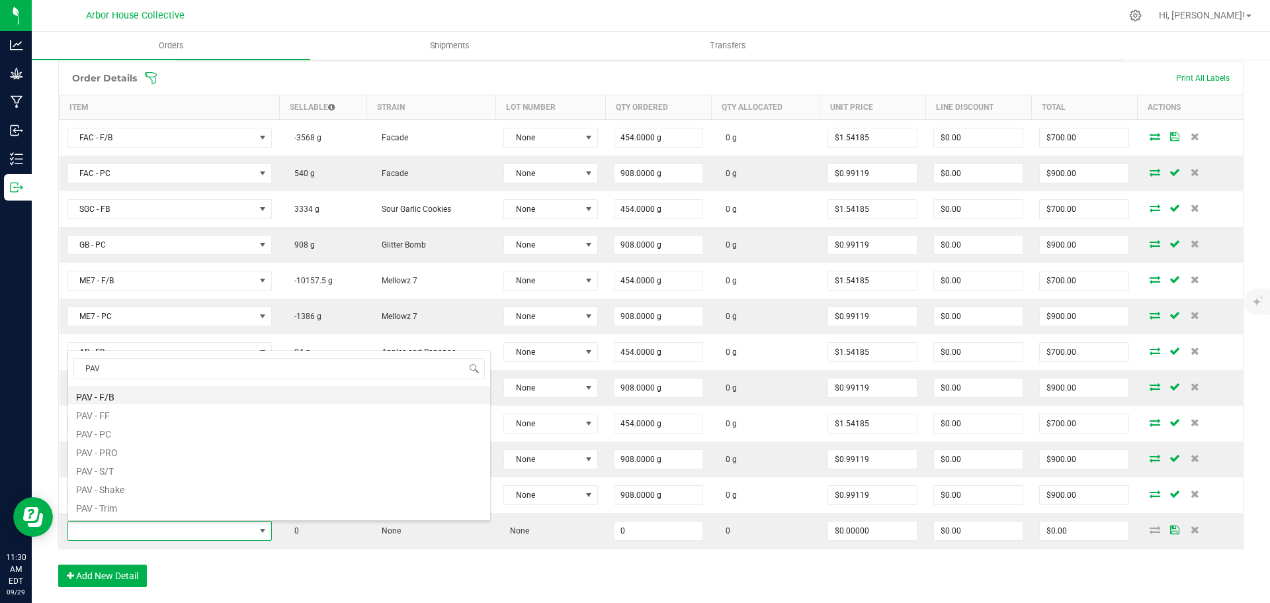
click at [123, 396] on li "PAV - F/B" at bounding box center [279, 395] width 422 height 19
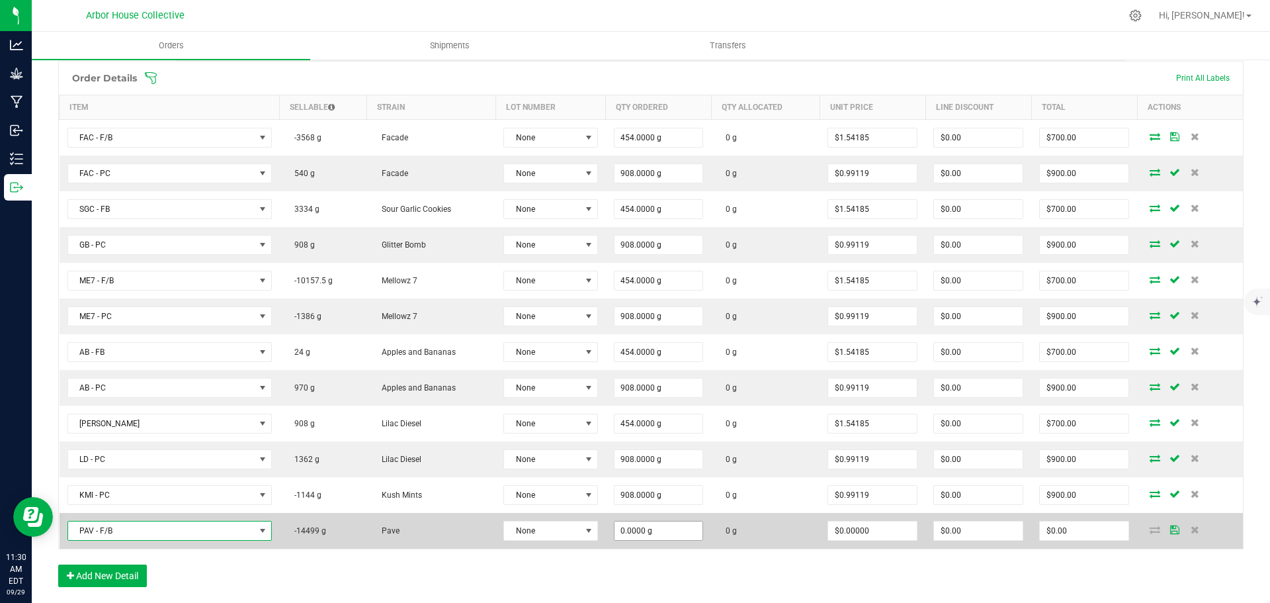
type input "0"
click at [661, 530] on input "0" at bounding box center [658, 530] width 89 height 19
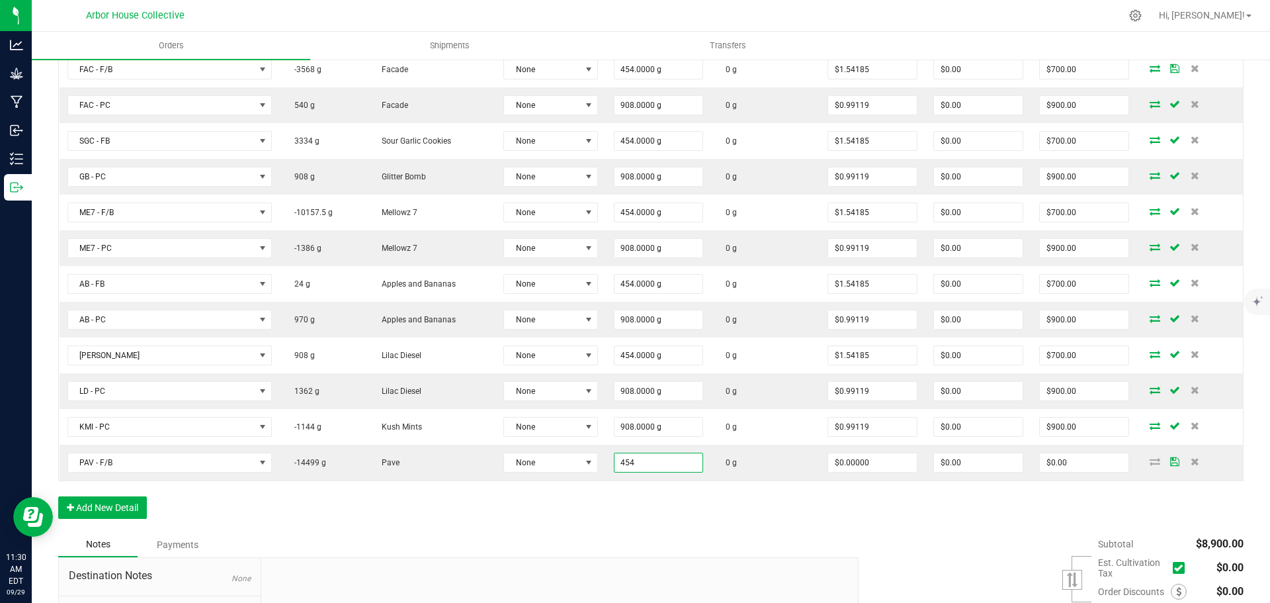
scroll to position [544, 0]
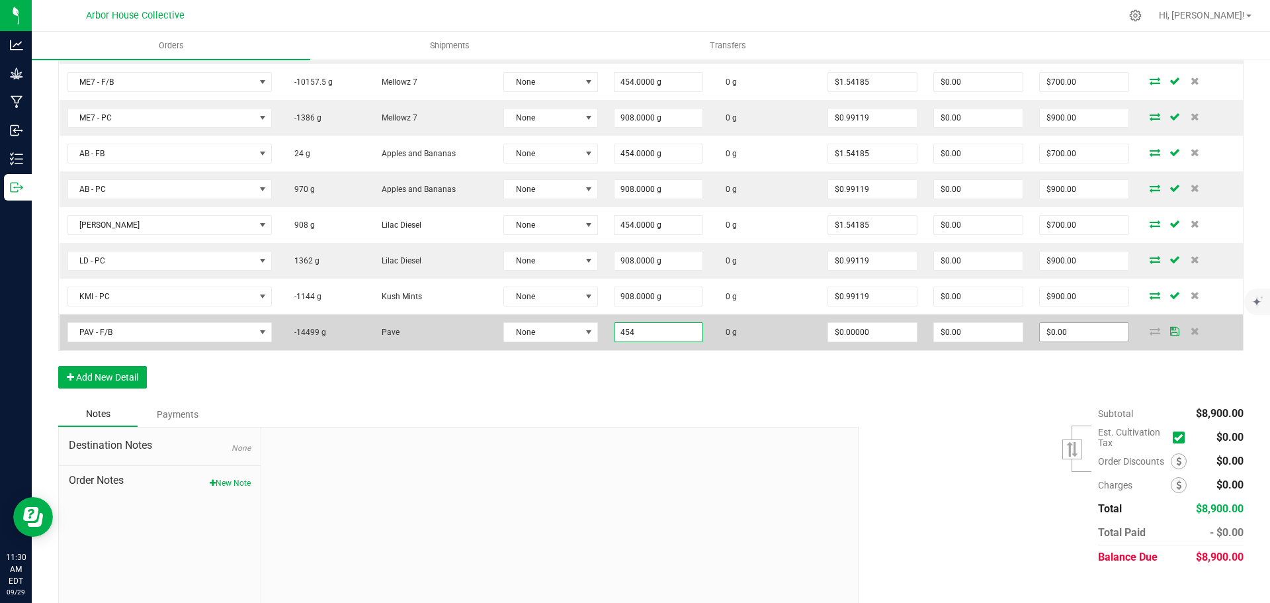
type input "454.0000 g"
type input "0"
click at [1066, 325] on input "0" at bounding box center [1084, 332] width 89 height 19
type input "0"
click at [1068, 335] on input "0" at bounding box center [1084, 332] width 89 height 19
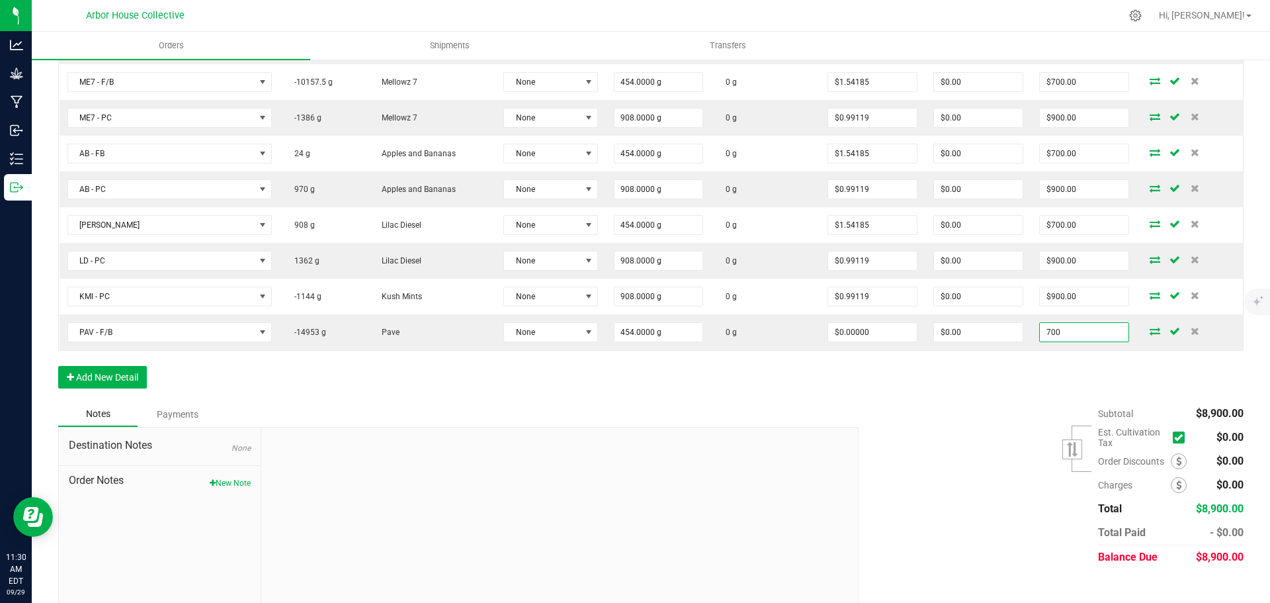
type input "700"
type input "$1.54185"
type input "$700.00"
click at [975, 439] on div "Subtotal $8,900.00 Est. Cultivation Tax" at bounding box center [1046, 484] width 395 height 167
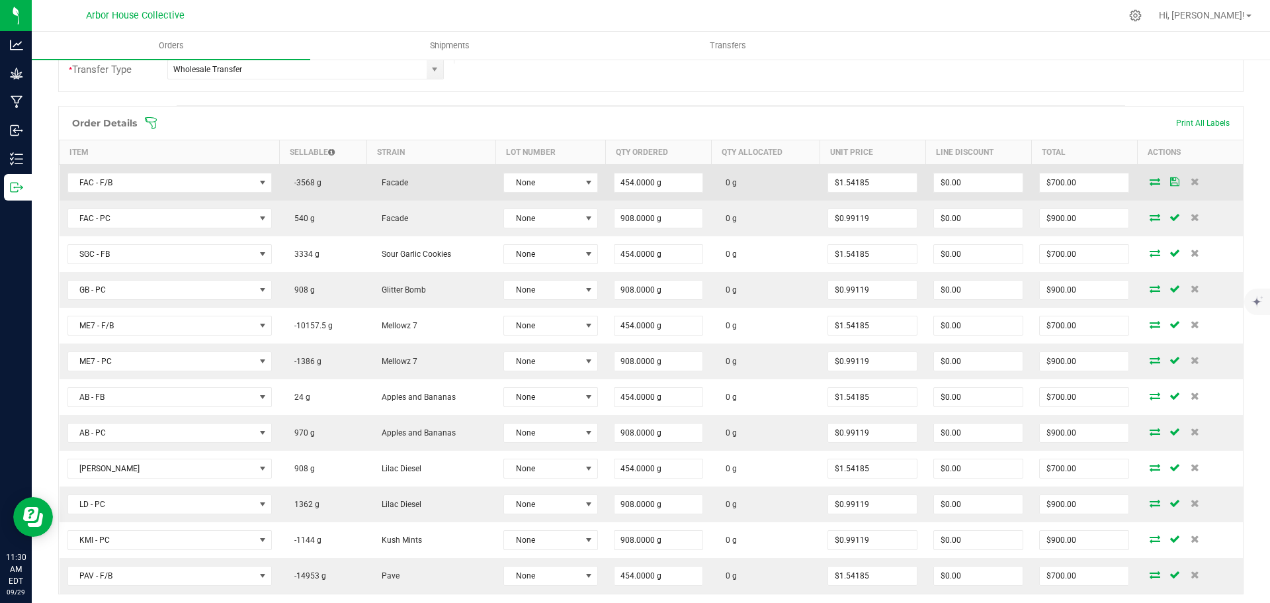
scroll to position [30, 0]
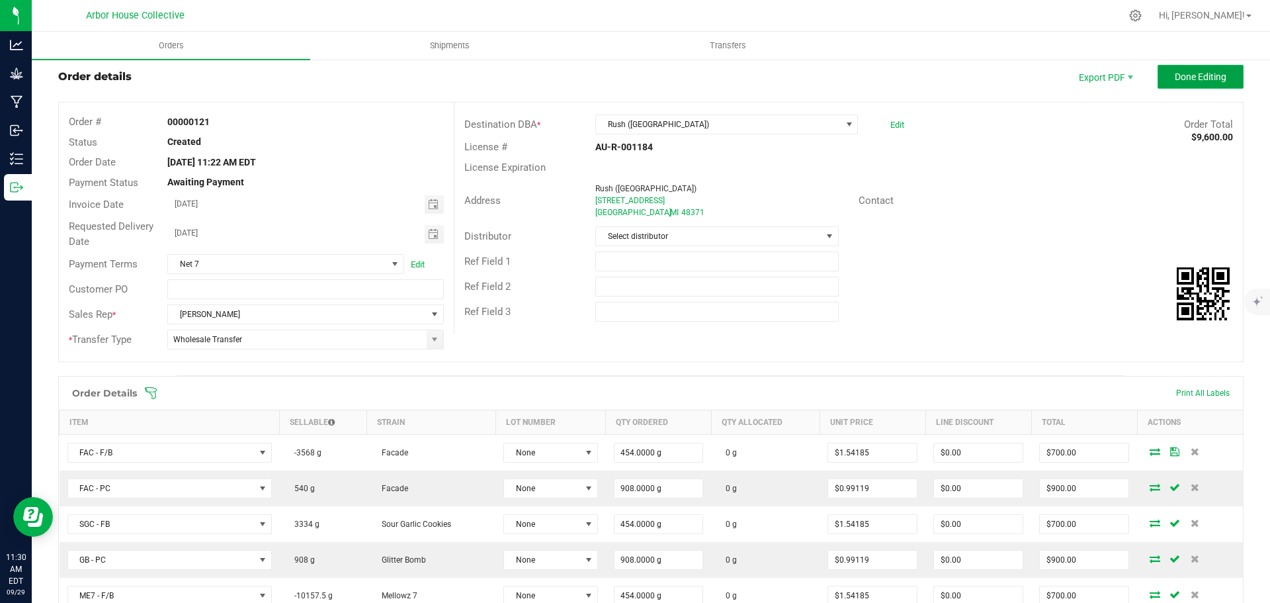
click at [1189, 79] on span "Done Editing" at bounding box center [1201, 76] width 52 height 11
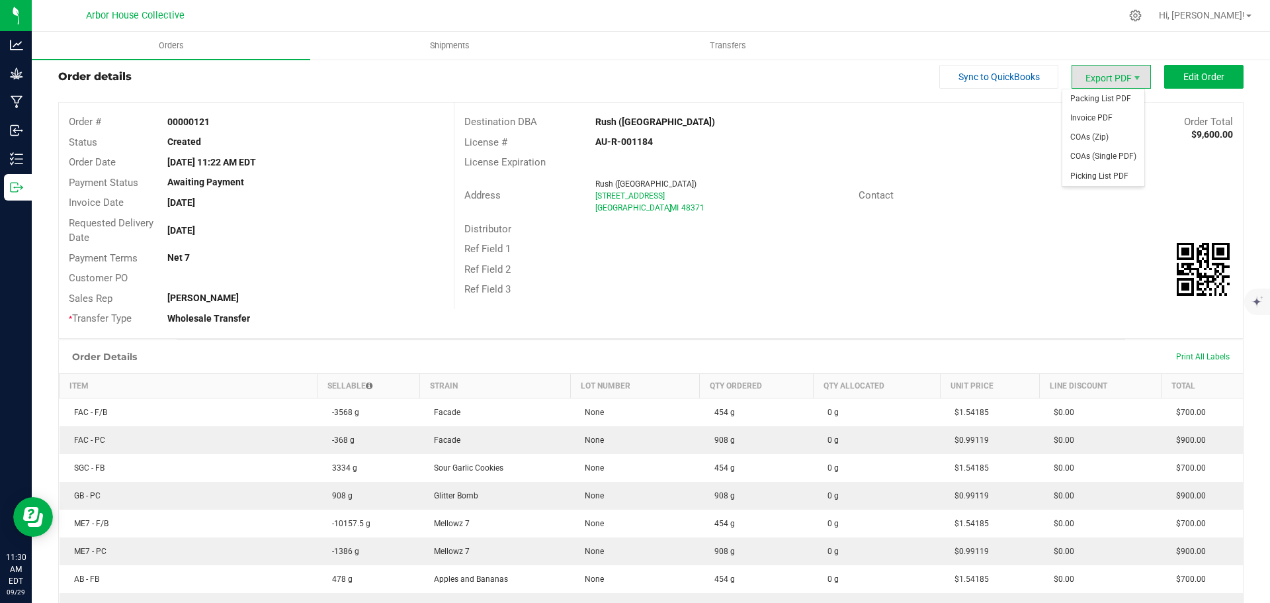
click at [1086, 75] on span "Export PDF" at bounding box center [1110, 77] width 79 height 24
click at [1077, 120] on span "Invoice PDF" at bounding box center [1103, 117] width 82 height 19
